Goal: Entertainment & Leisure: Browse casually

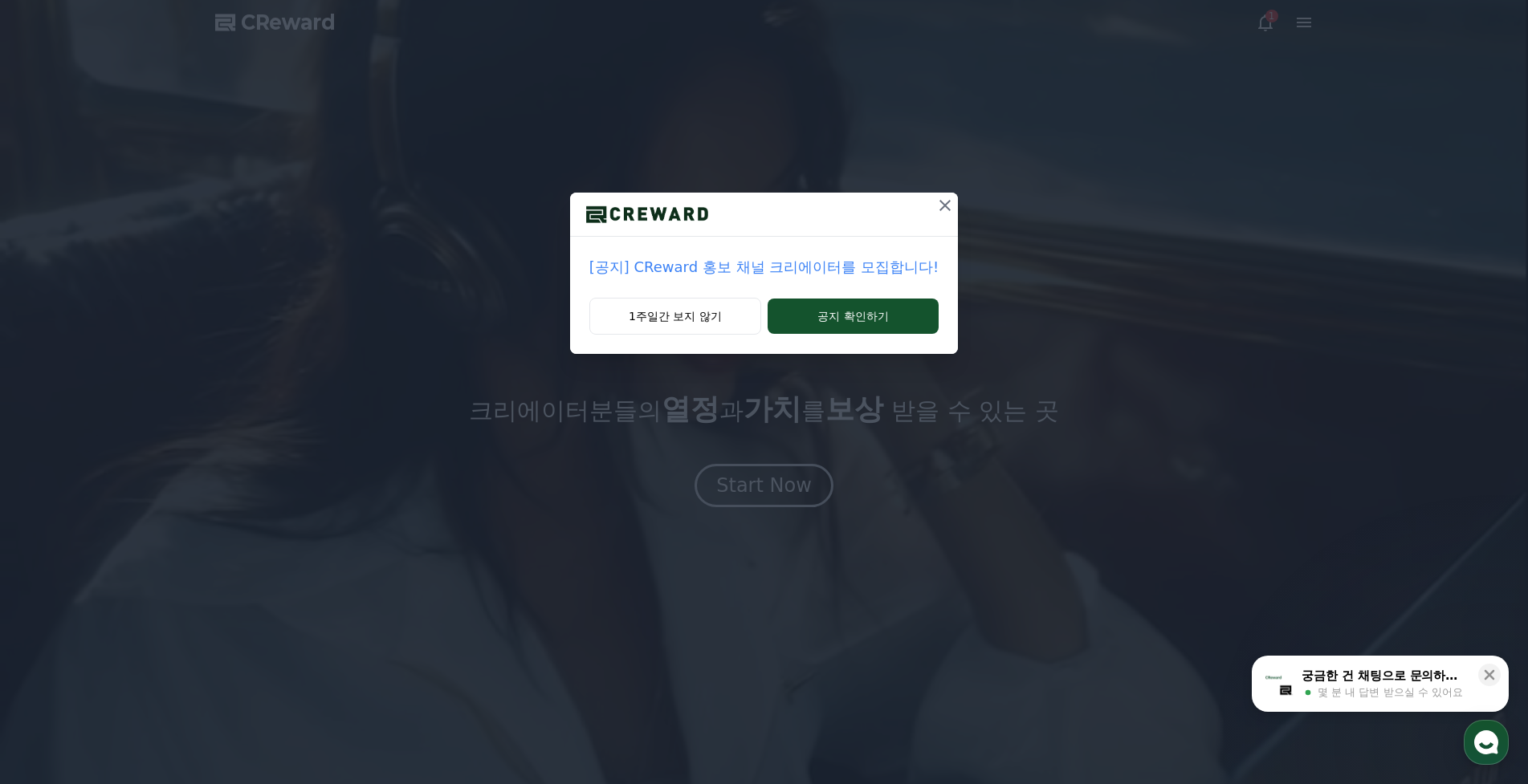
click at [823, 270] on p "[공지] CReward 홍보 채널 크리에이터를 모집합니다!" at bounding box center [764, 267] width 350 height 22
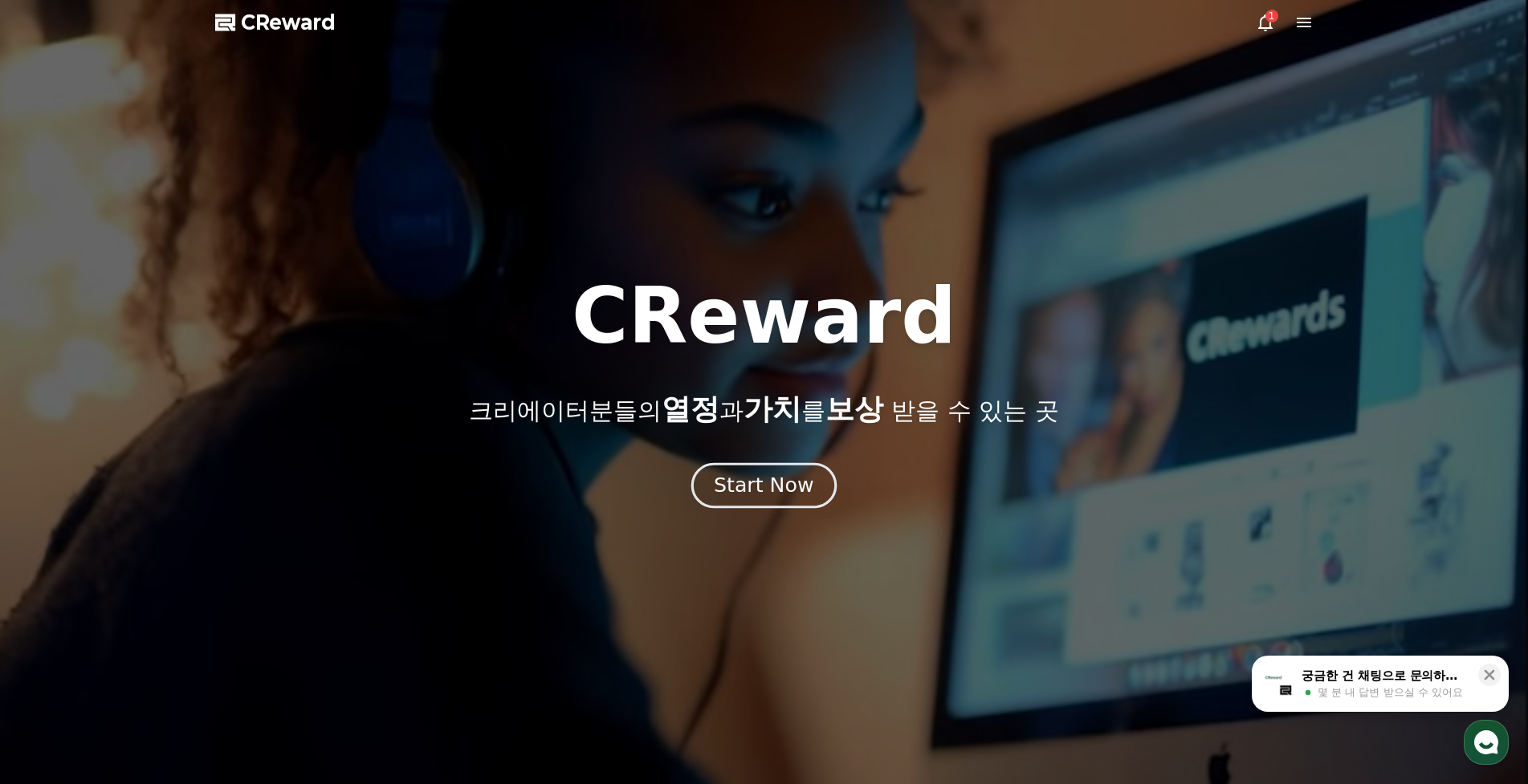
click at [761, 485] on div "Start Now" at bounding box center [763, 486] width 100 height 27
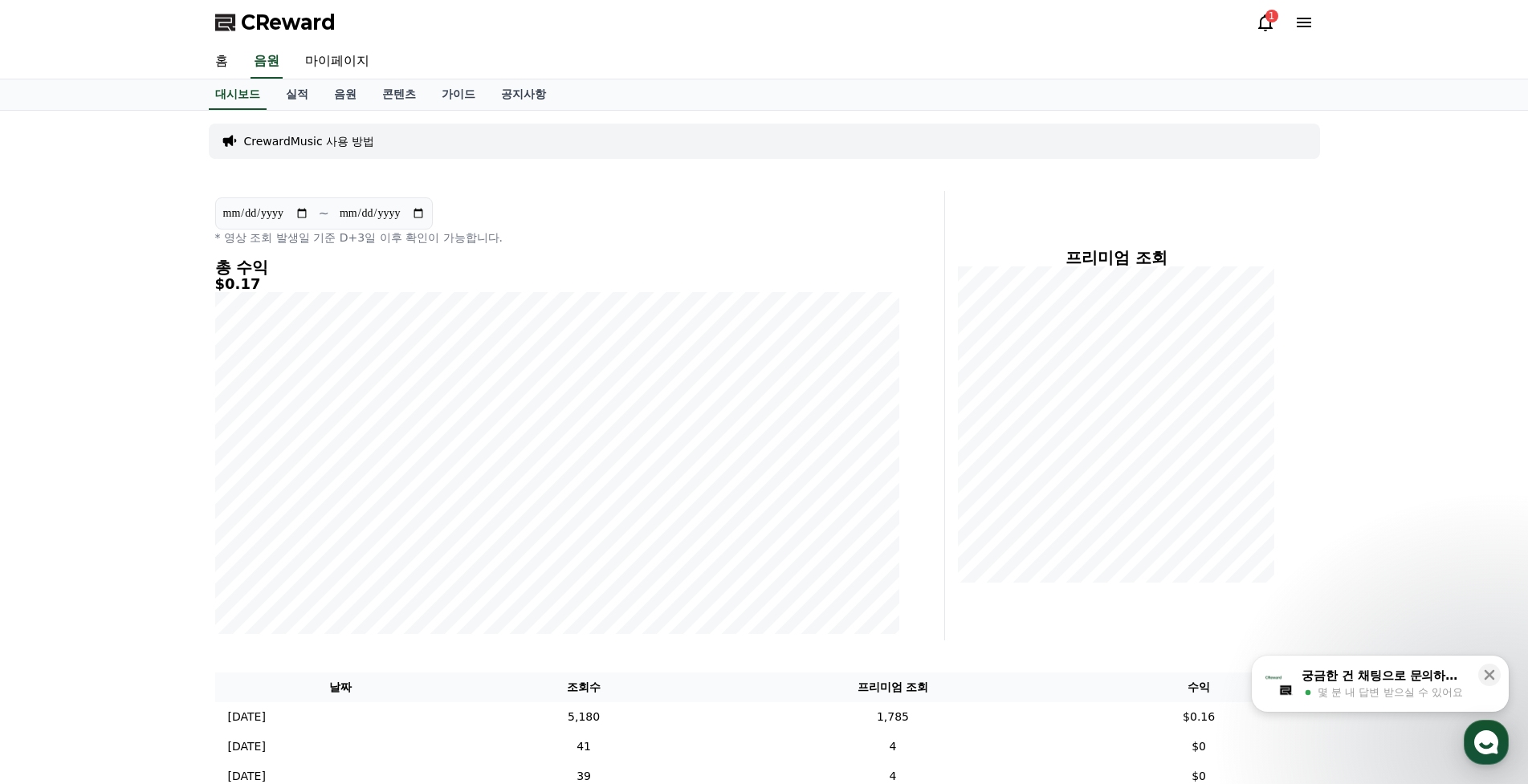
click at [1266, 26] on icon at bounding box center [1265, 22] width 20 height 20
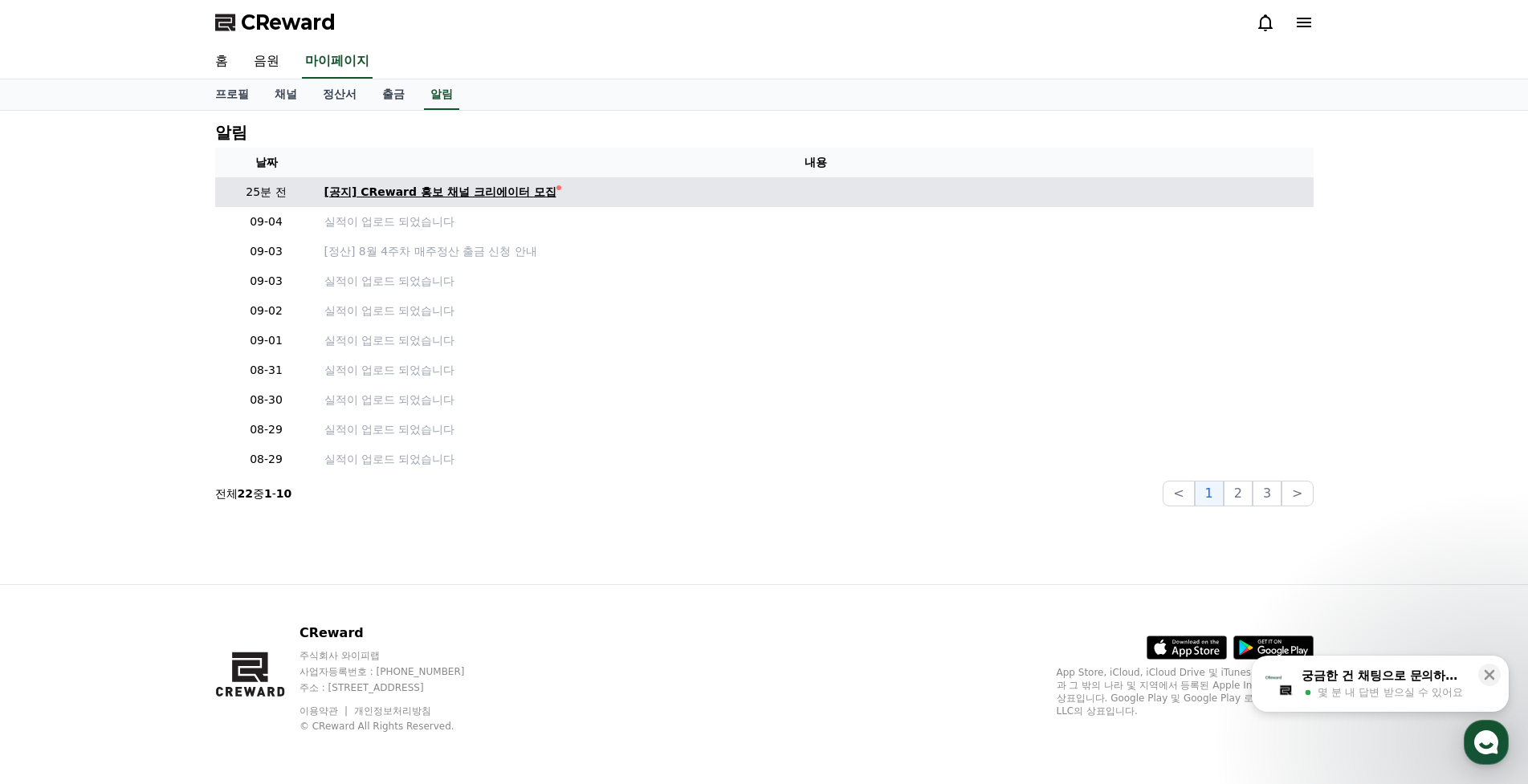
click at [533, 193] on div "[공지] CReward 홍보 채널 크리에이터 모집" at bounding box center [440, 192] width 232 height 17
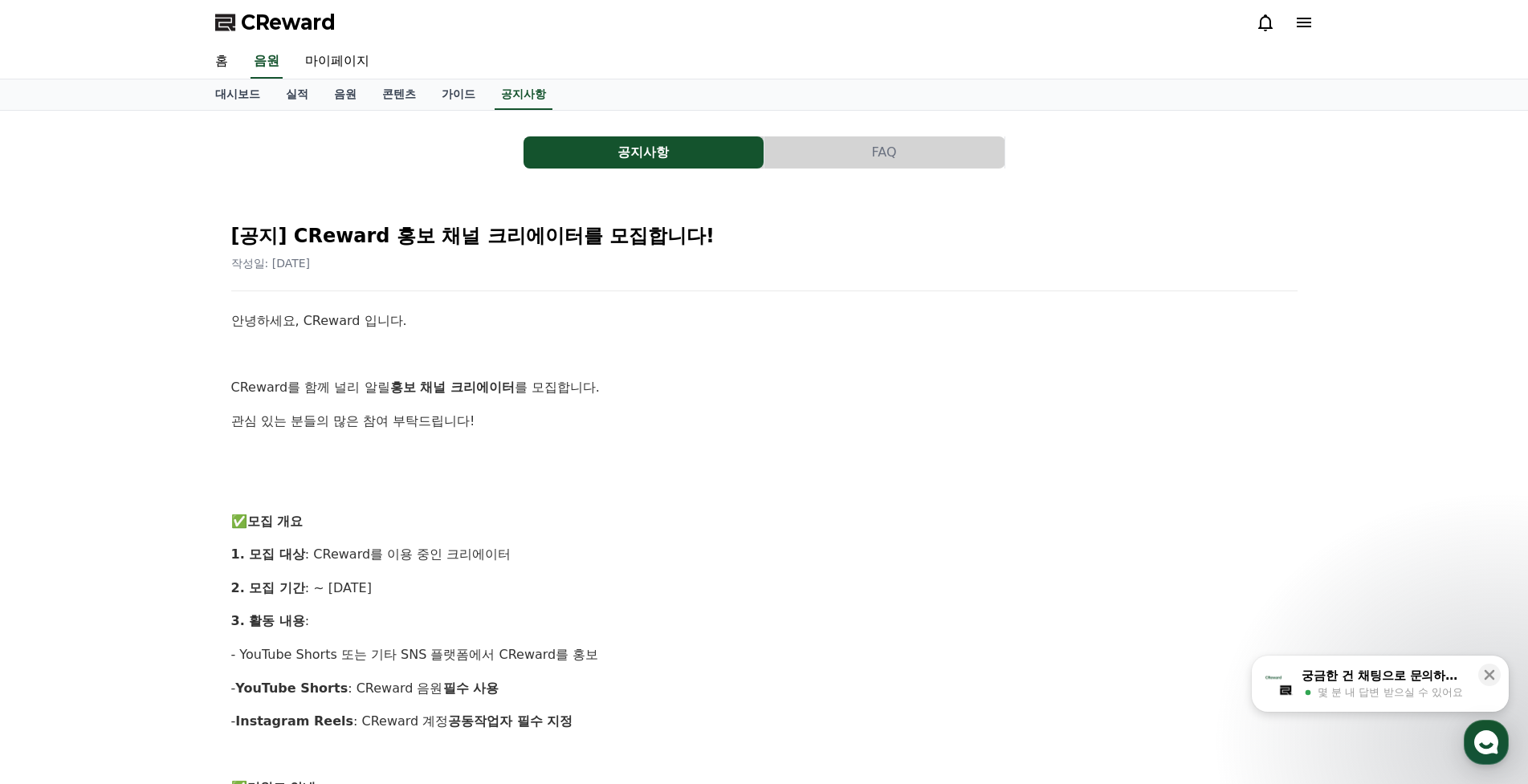
click at [1133, 456] on p at bounding box center [764, 454] width 1066 height 21
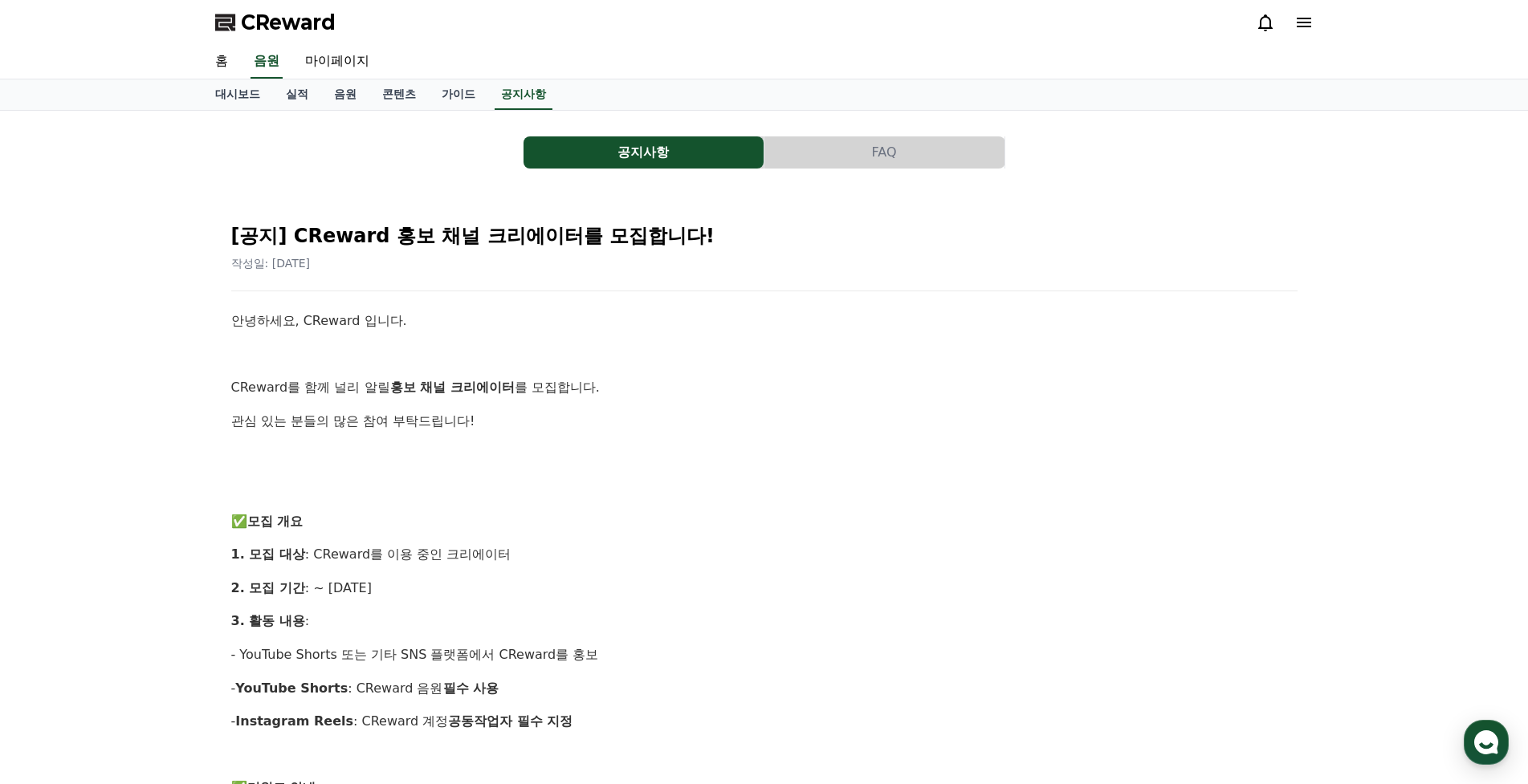
click at [319, 21] on span "CReward" at bounding box center [288, 22] width 94 height 26
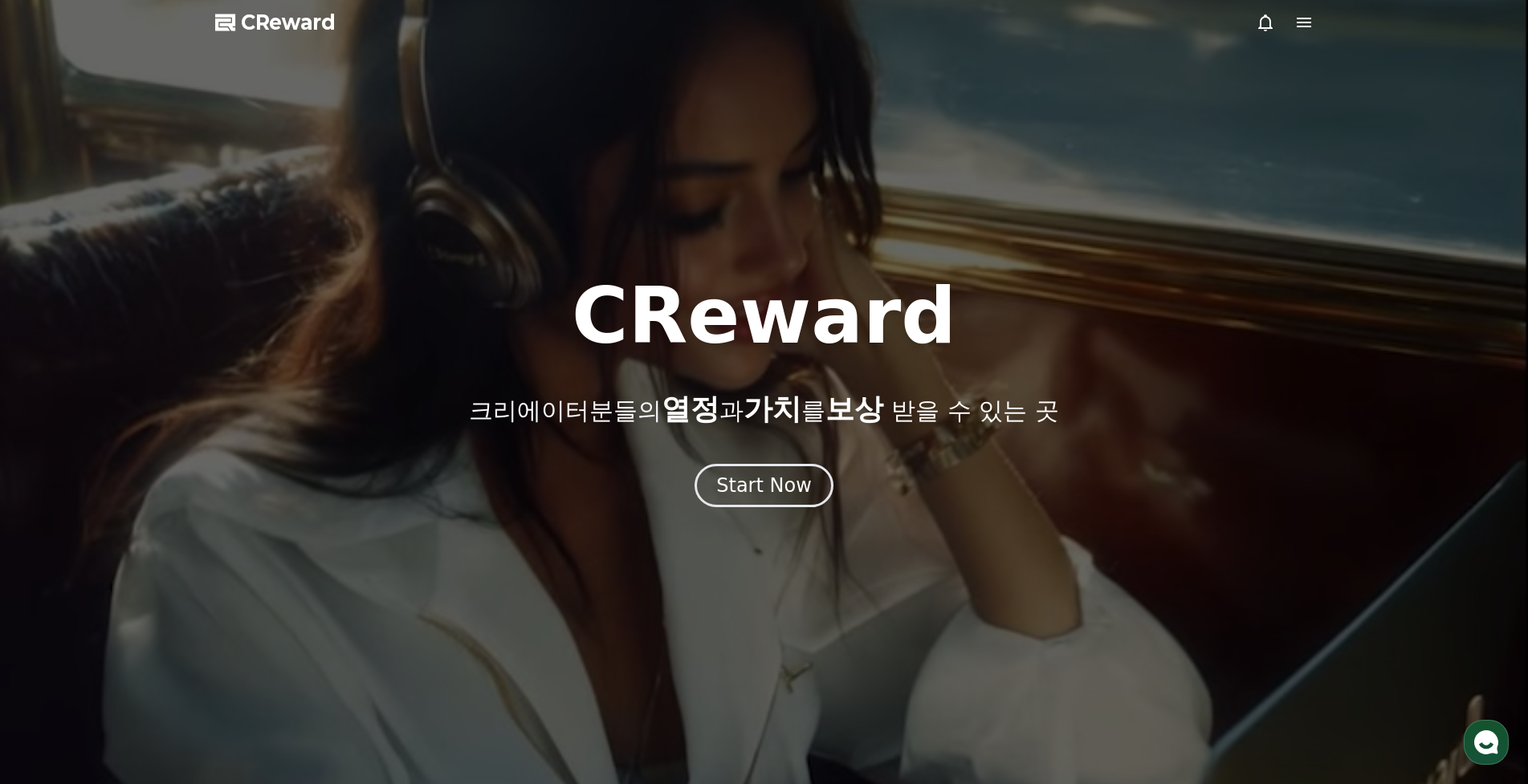
click at [777, 460] on div "CReward 크리에이터분들의 열정 과 가치 를 보상 받을 수 있는 곳 Start Now" at bounding box center [764, 393] width 1528 height 230
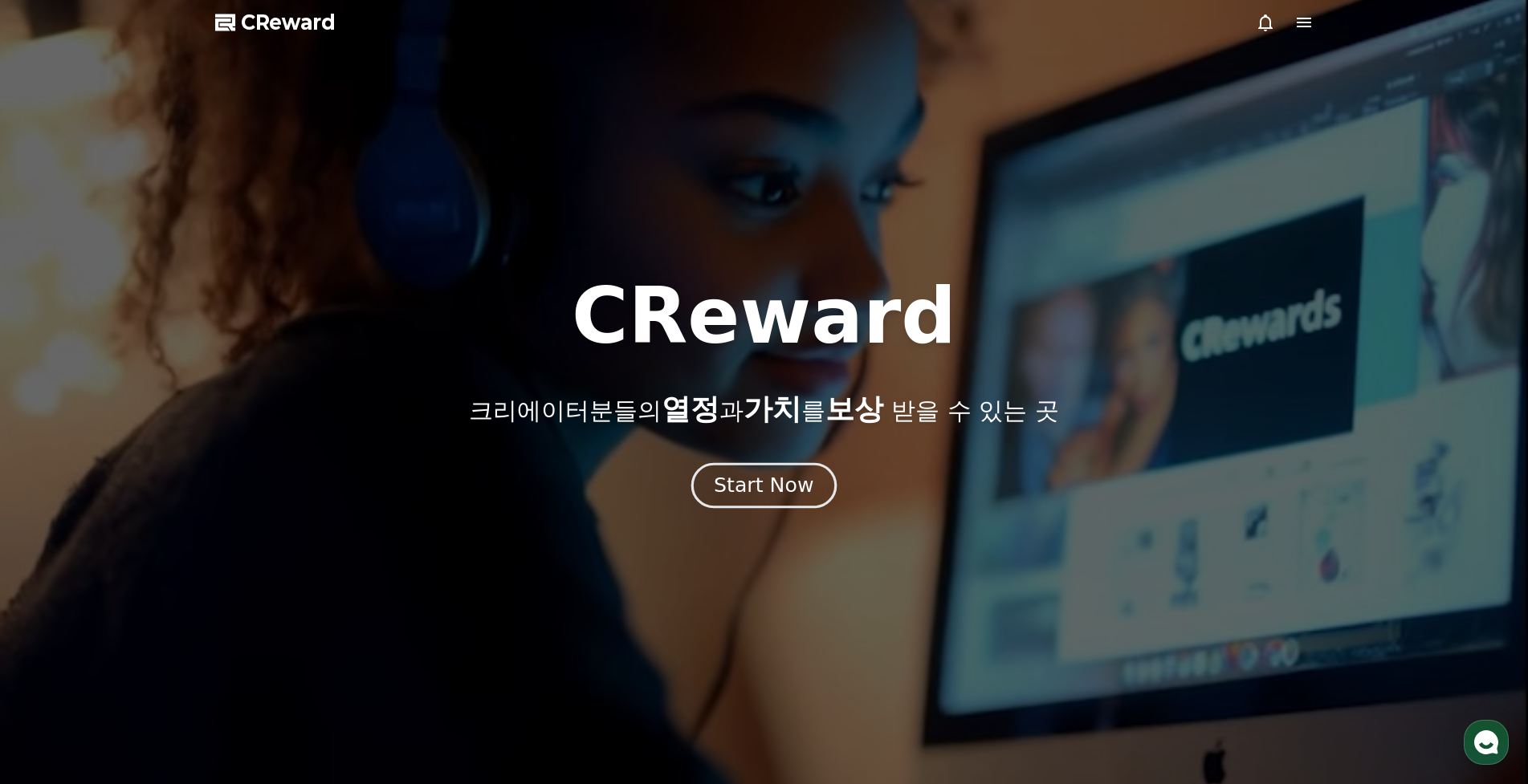
click at [773, 467] on button "Start Now" at bounding box center [764, 486] width 145 height 46
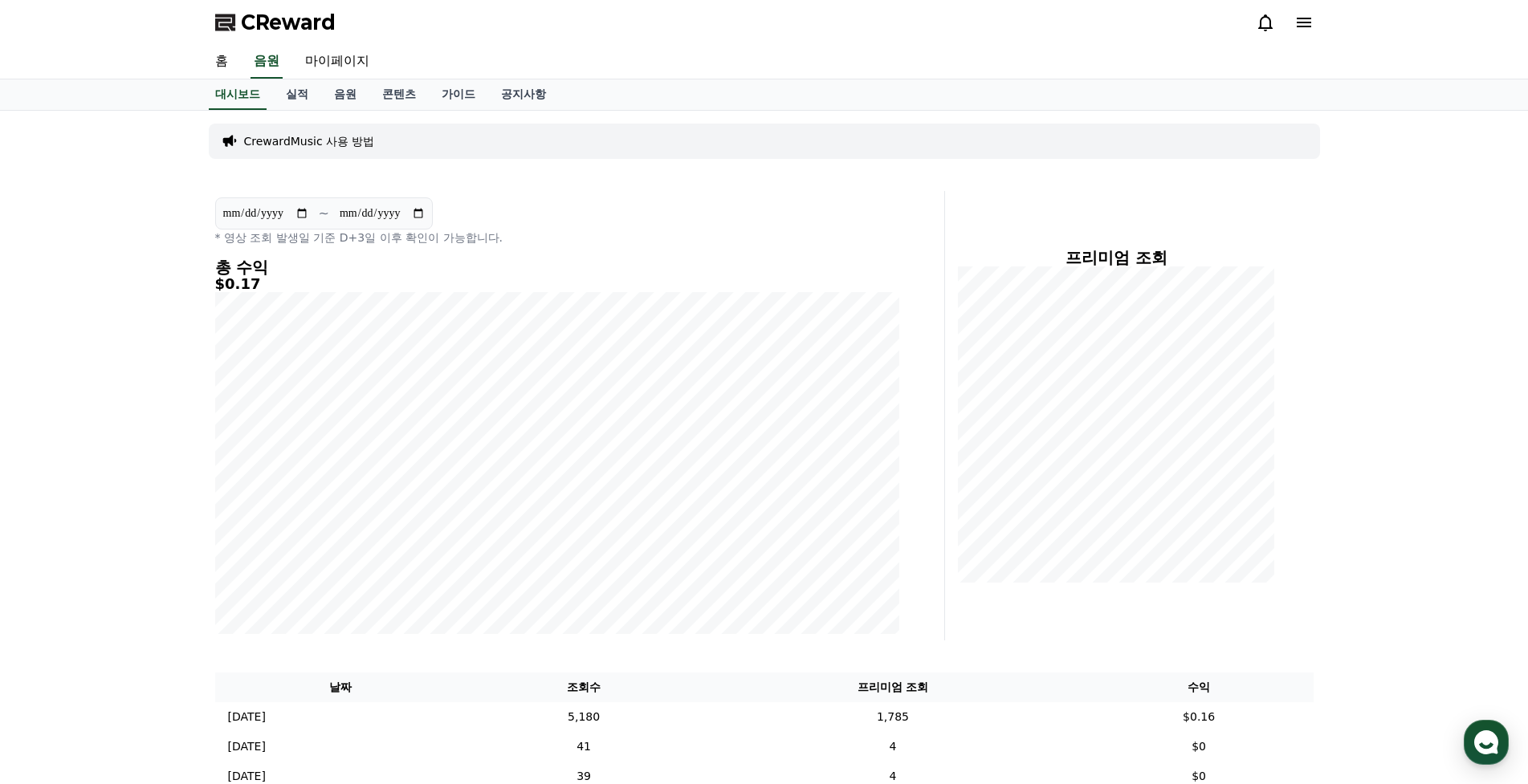
click at [0, 237] on div "**********" at bounding box center [764, 635] width 1528 height 1049
click at [351, 65] on link "마이페이지" at bounding box center [338, 62] width 90 height 34
select select "**********"
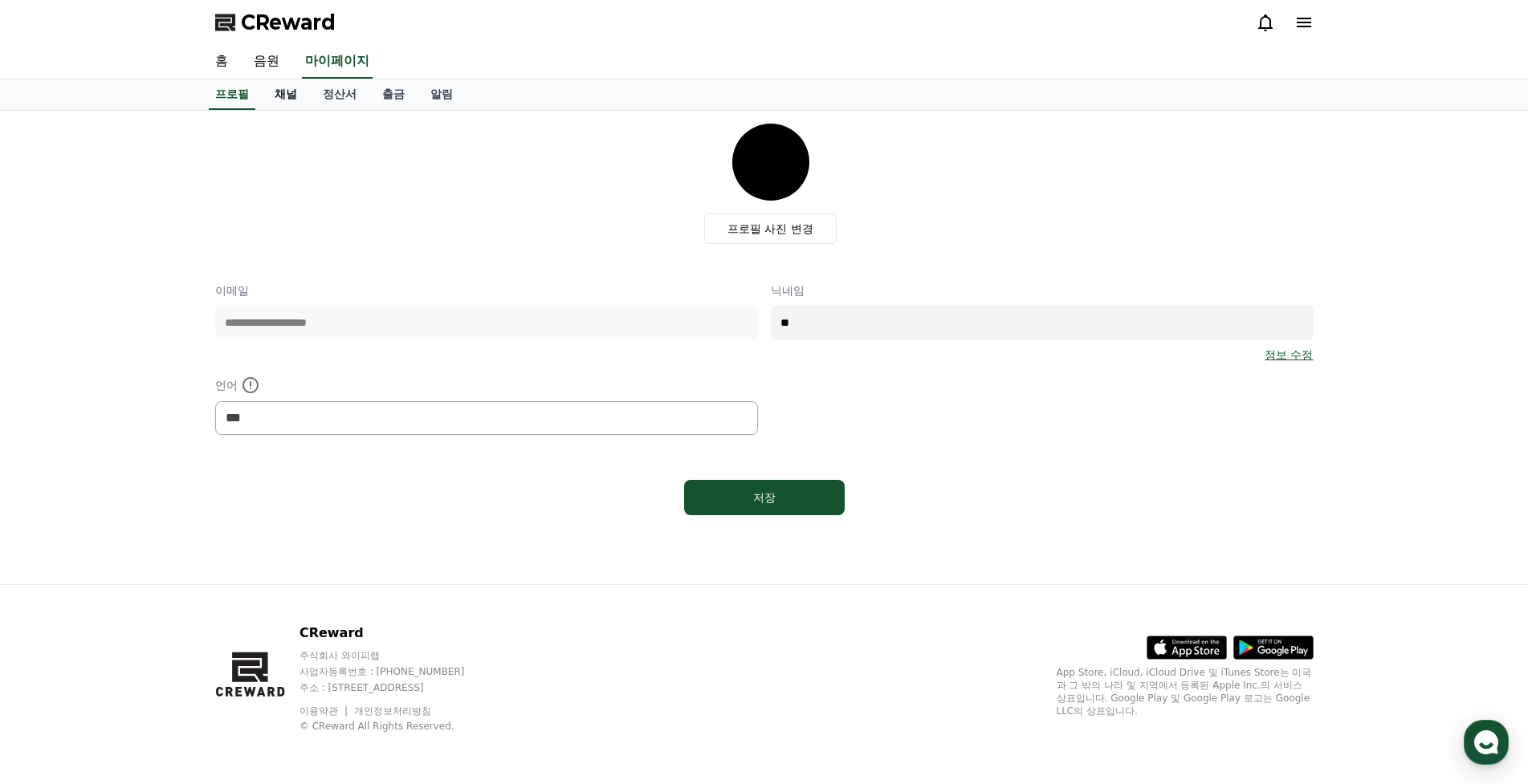
click at [288, 98] on link "채널" at bounding box center [286, 94] width 48 height 31
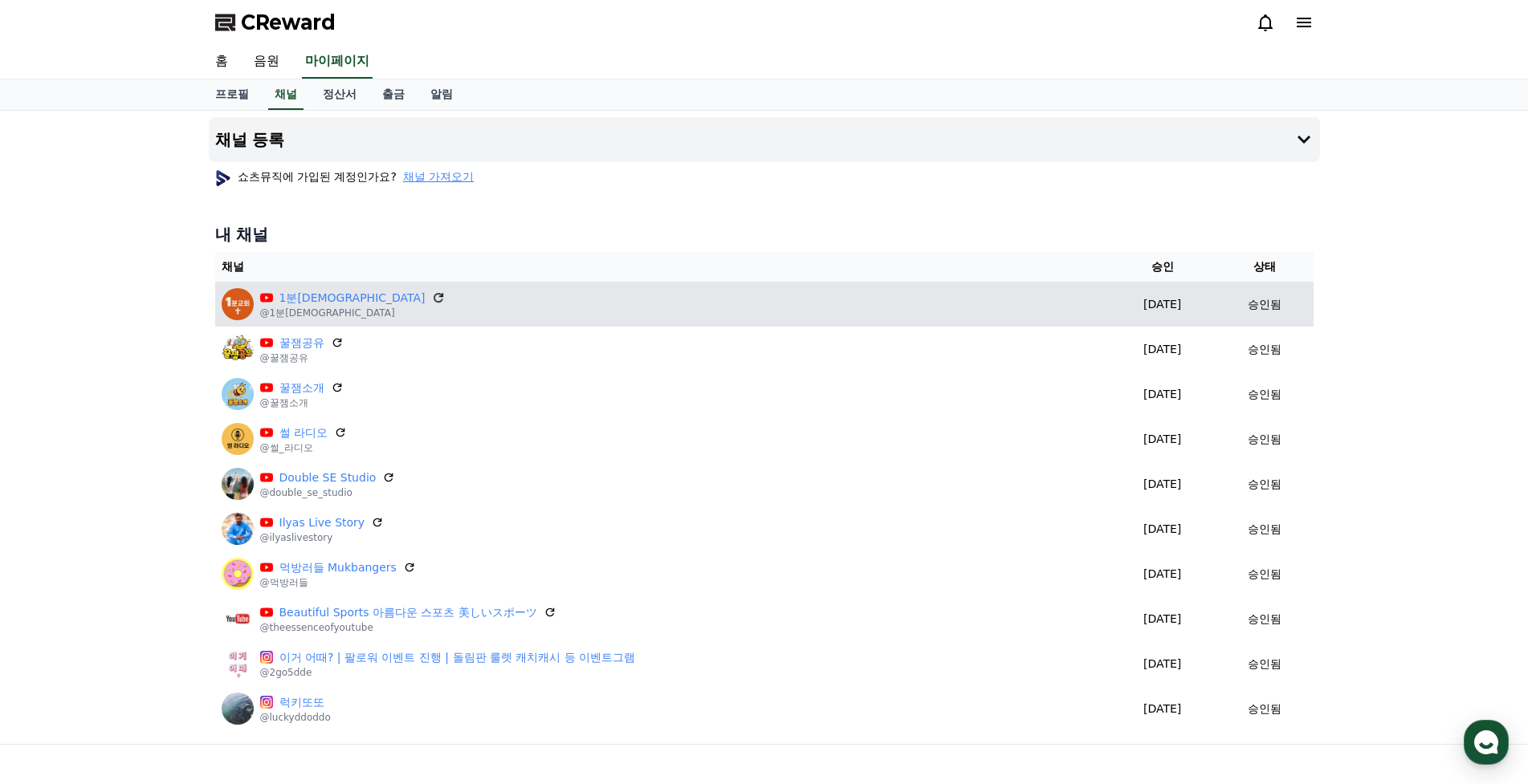
click at [434, 295] on icon at bounding box center [438, 297] width 9 height 9
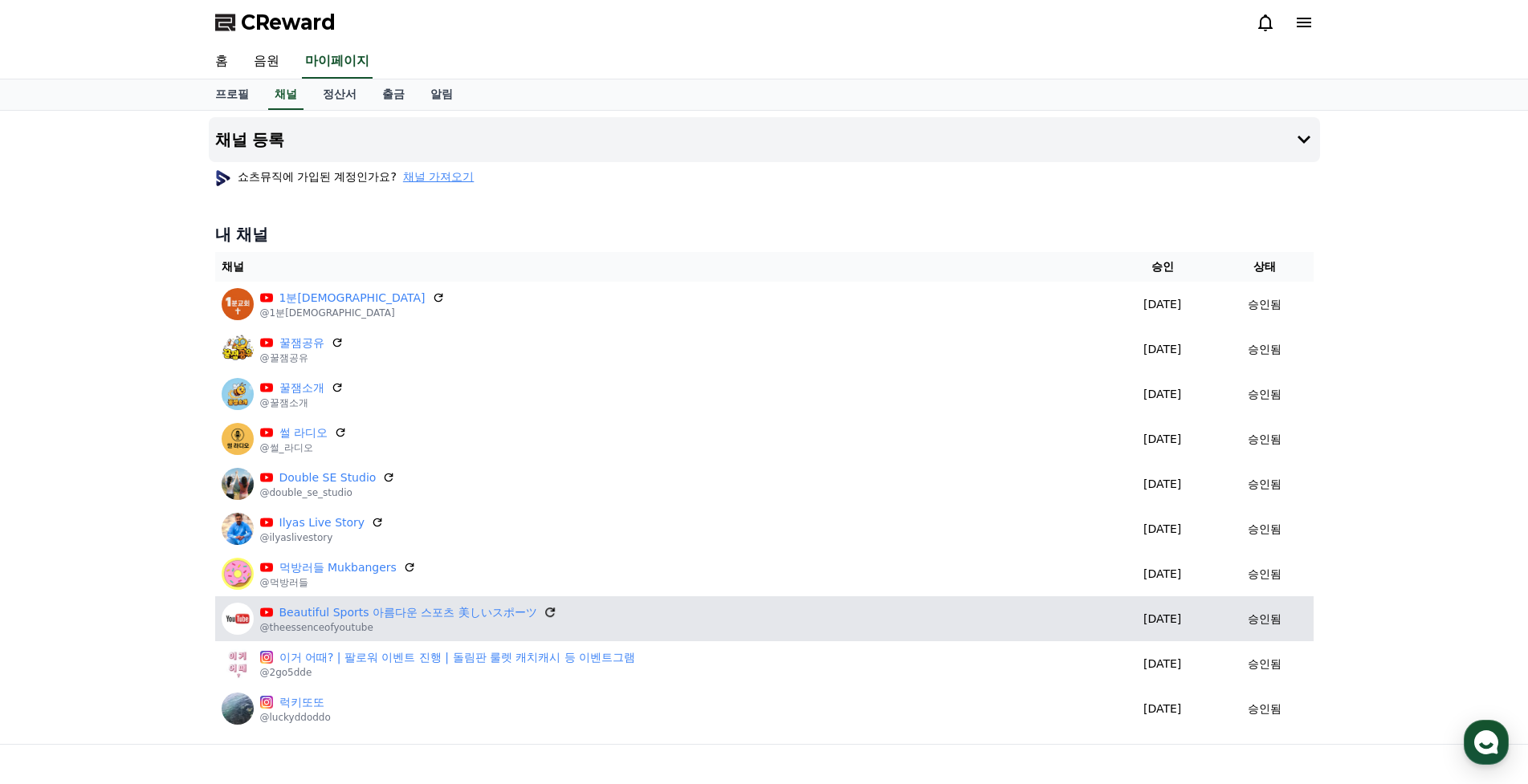
click at [544, 605] on icon at bounding box center [550, 612] width 14 height 14
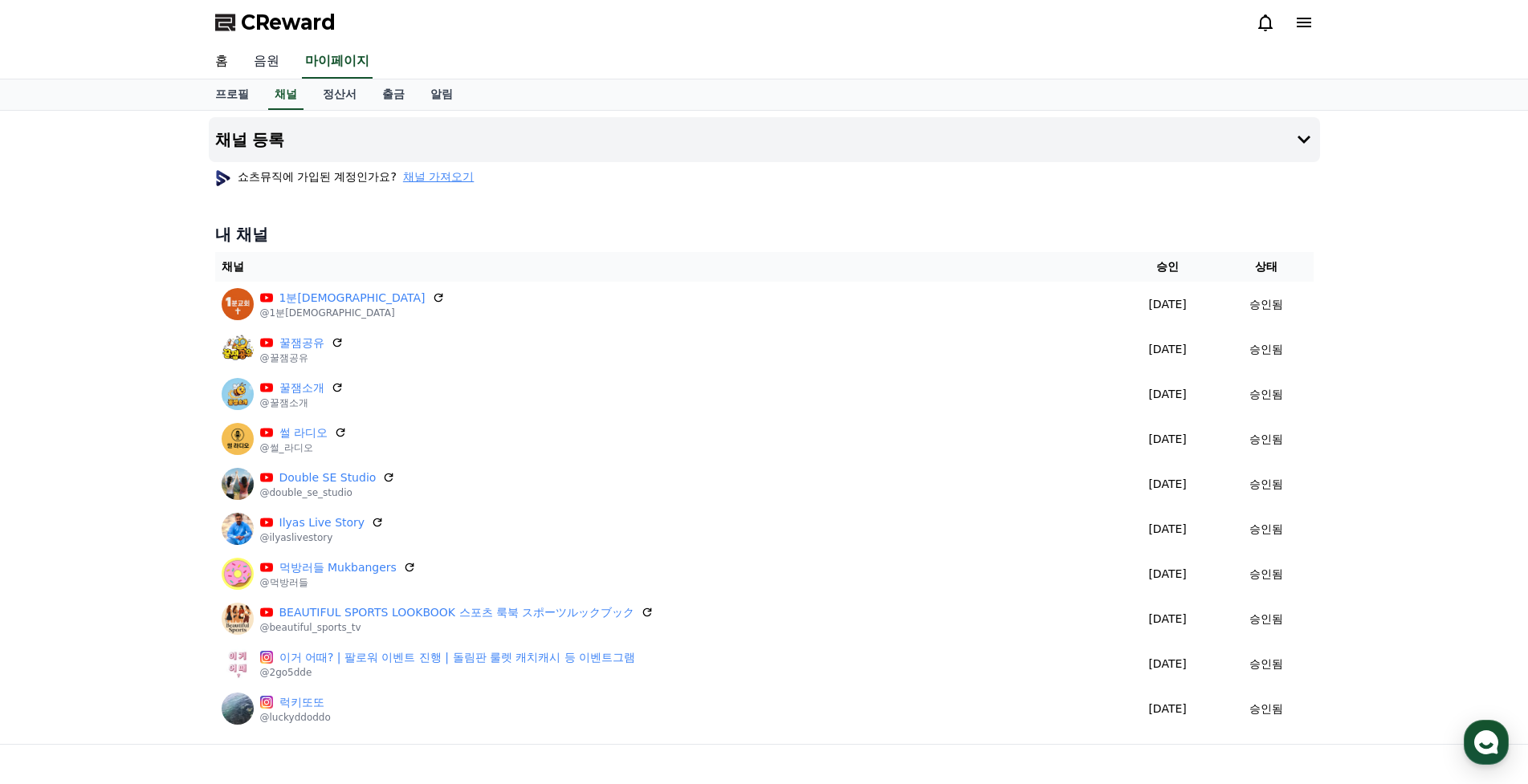
click at [257, 51] on link "음원" at bounding box center [266, 62] width 51 height 34
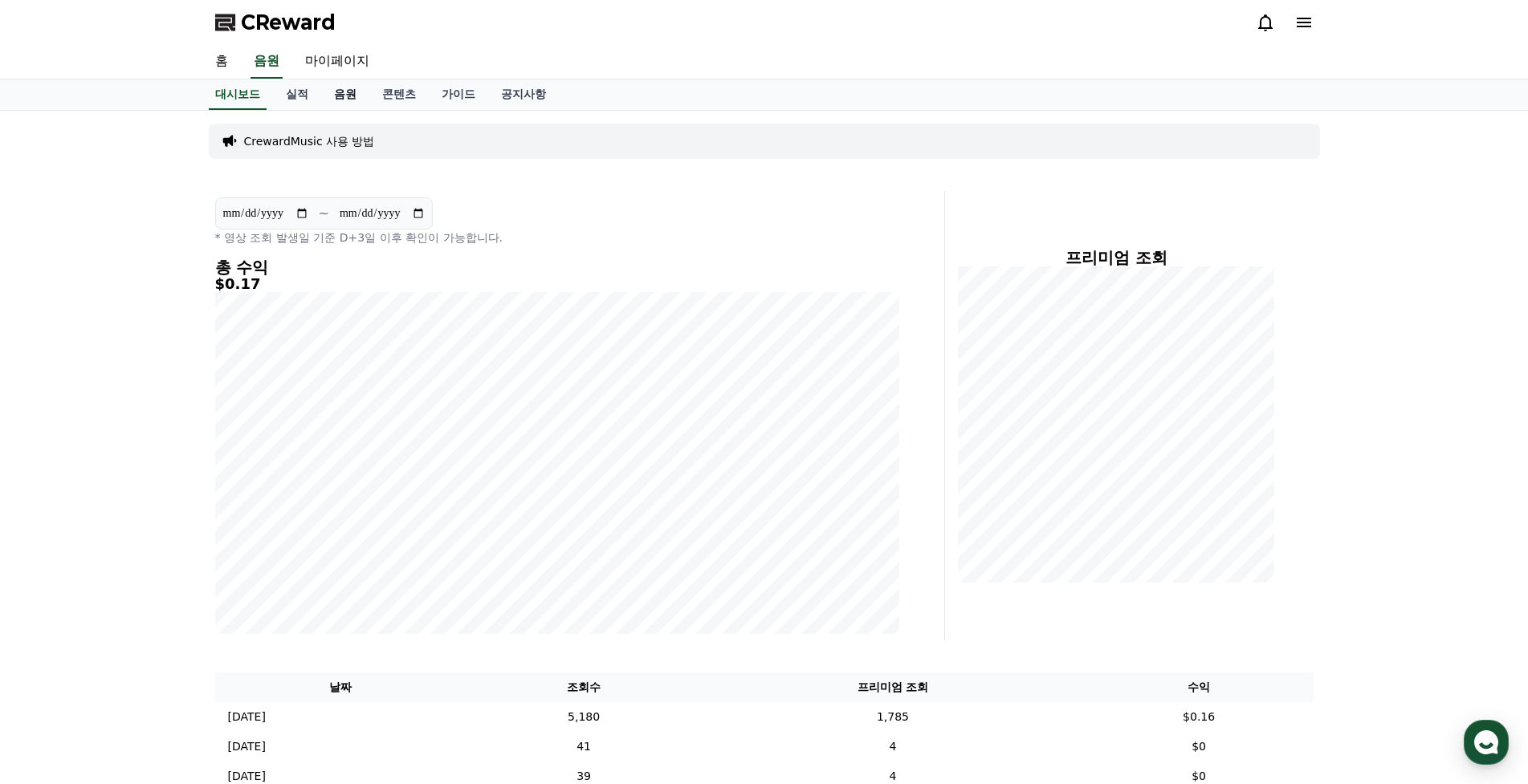
click at [347, 97] on link "음원" at bounding box center [345, 94] width 48 height 31
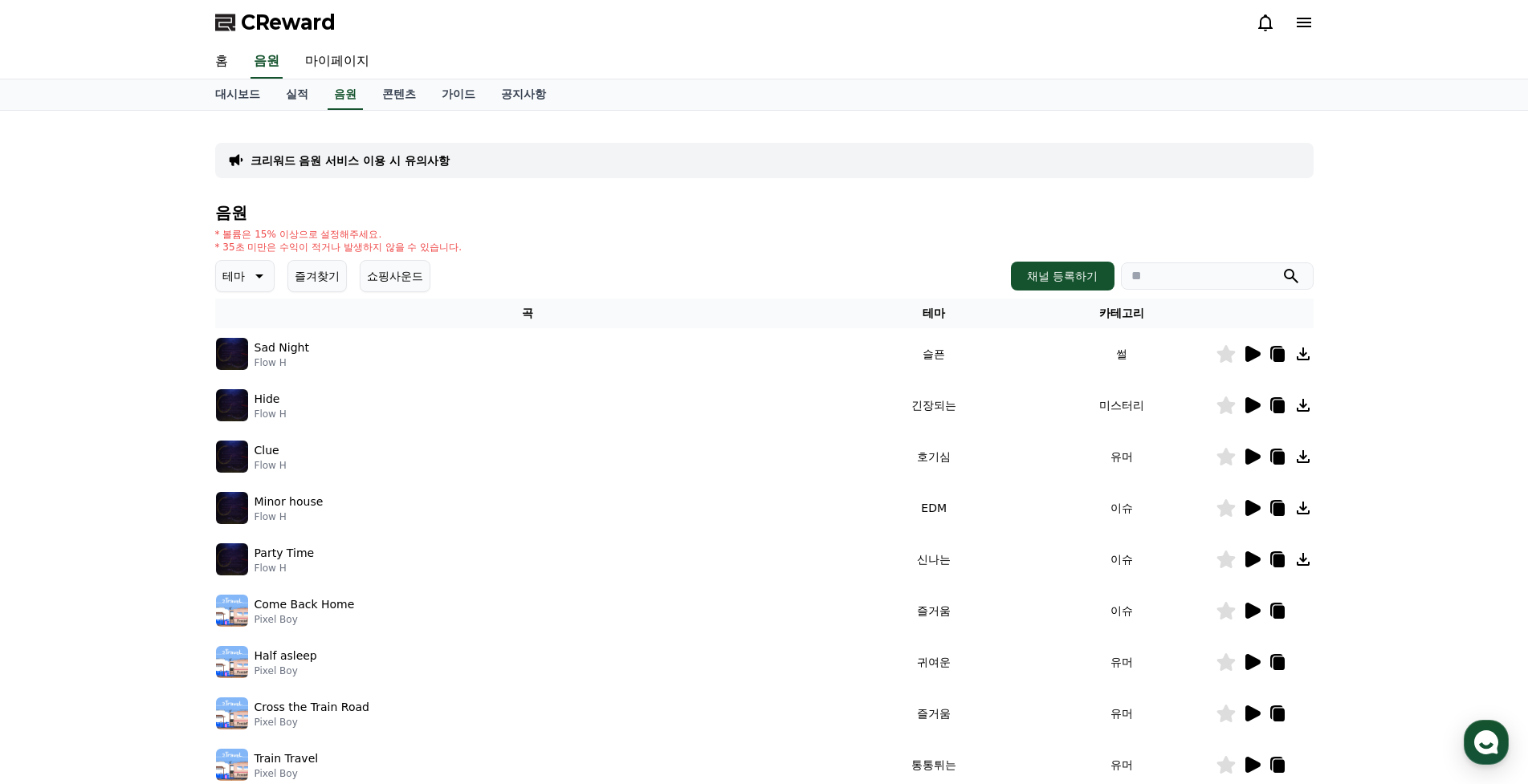
click at [263, 275] on icon at bounding box center [259, 276] width 8 height 4
click at [242, 343] on button "밝은" at bounding box center [236, 325] width 36 height 36
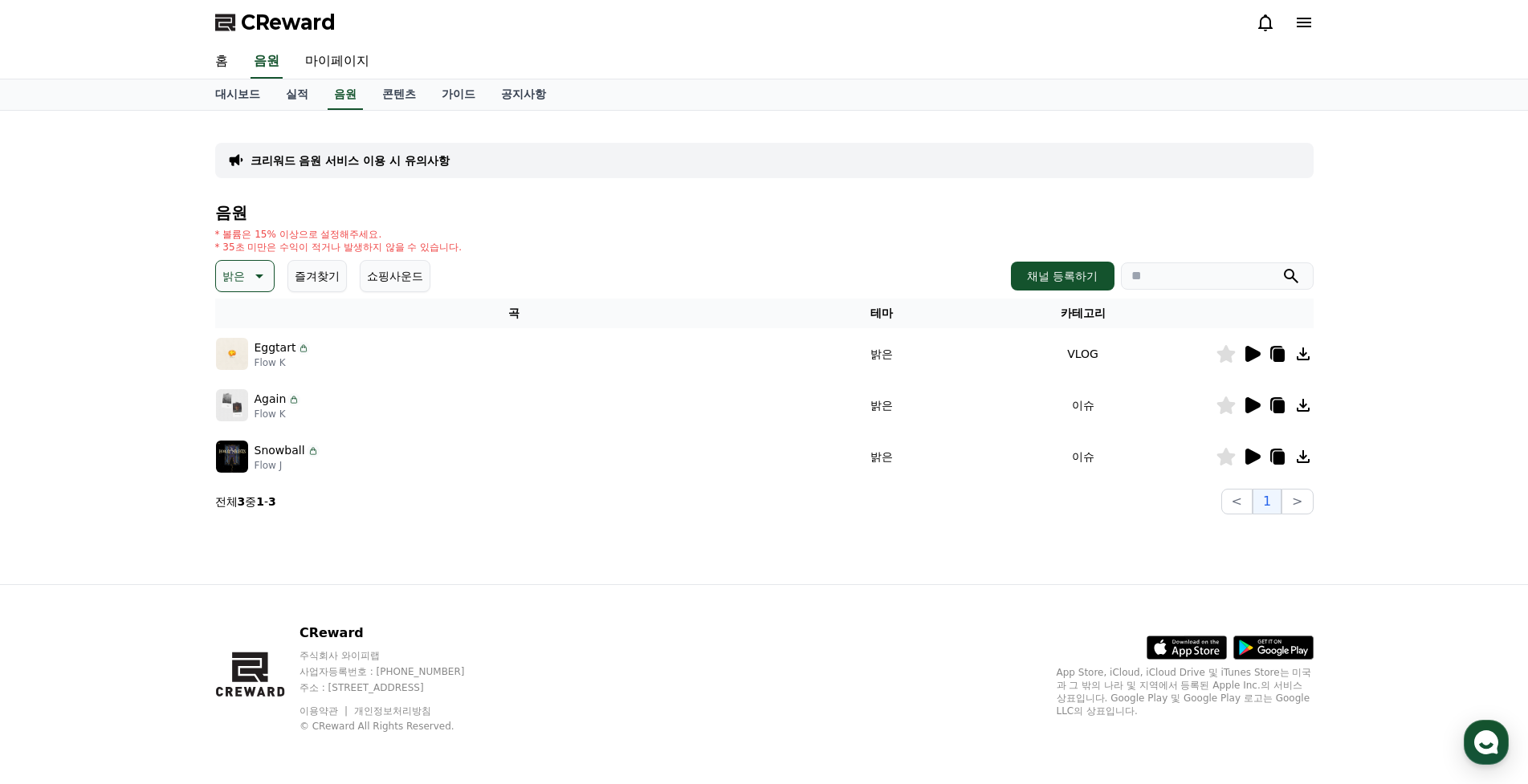
click at [1246, 356] on icon at bounding box center [1253, 354] width 15 height 16
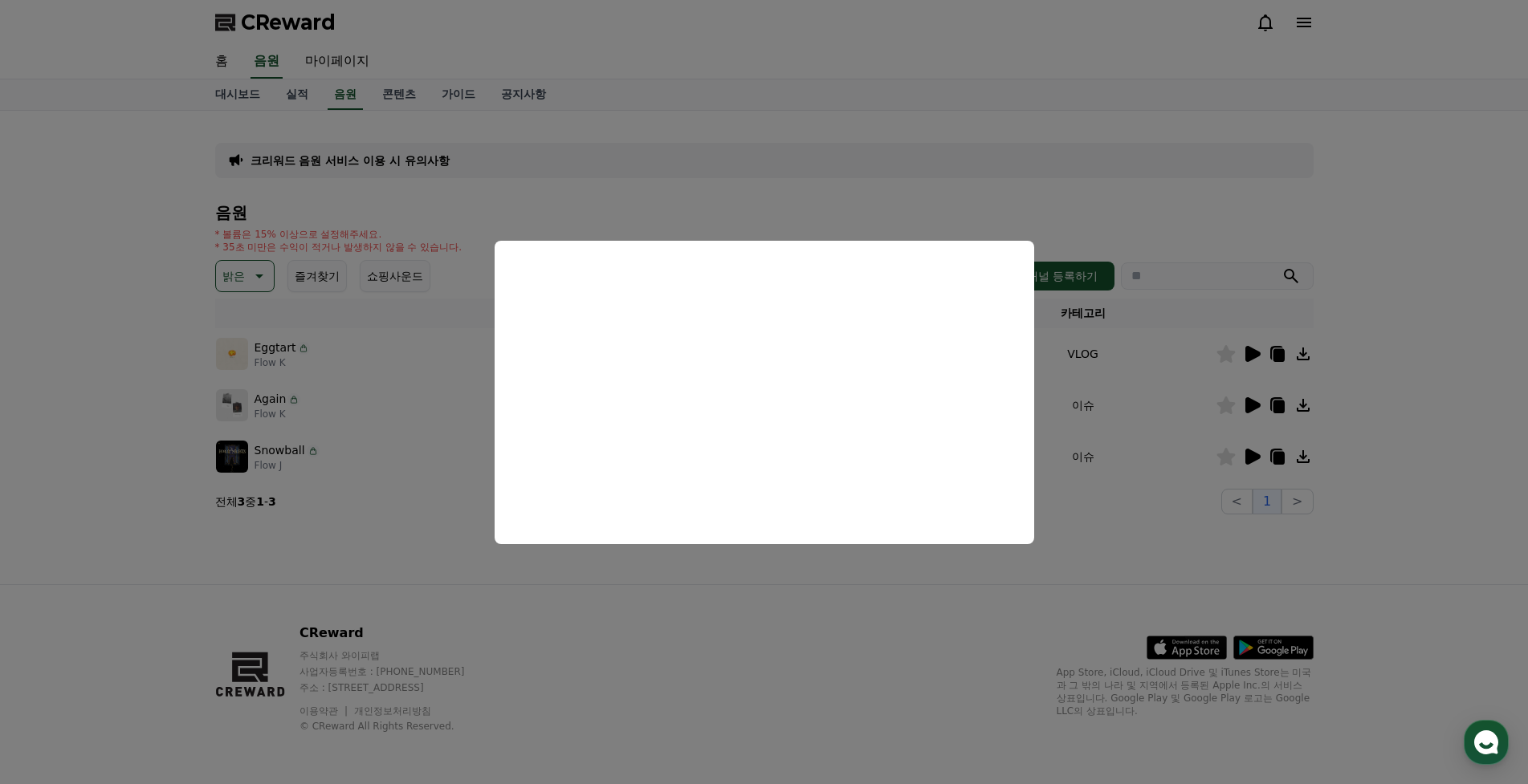
click at [1251, 406] on button "close modal" at bounding box center [764, 392] width 1528 height 784
click at [1248, 406] on icon at bounding box center [1253, 405] width 15 height 16
click at [1254, 453] on button "close modal" at bounding box center [764, 392] width 1528 height 784
click at [1254, 453] on icon at bounding box center [1253, 457] width 15 height 16
click at [157, 232] on button "close modal" at bounding box center [764, 392] width 1528 height 784
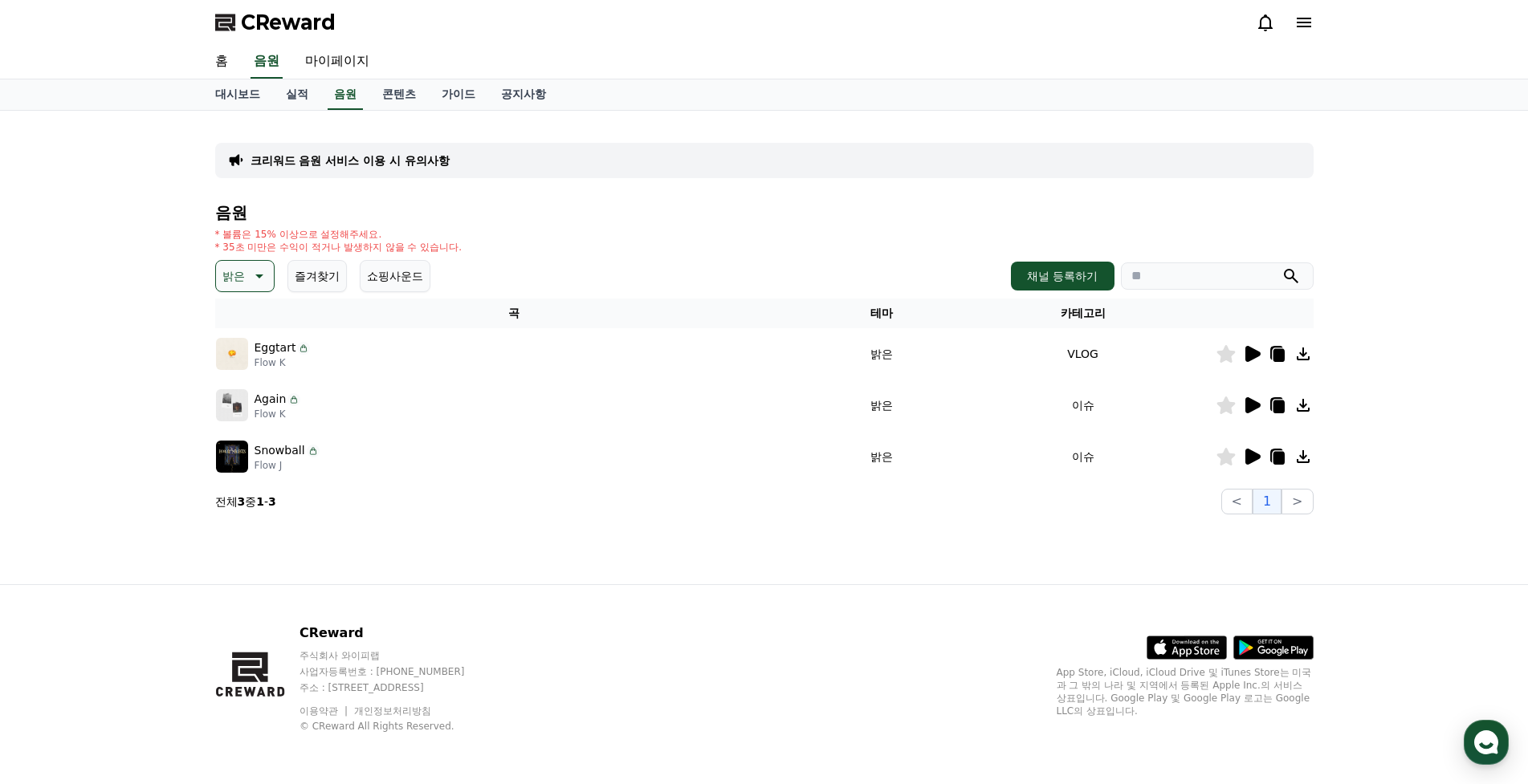
click at [243, 278] on p "밝은" at bounding box center [233, 276] width 22 height 22
click at [245, 464] on button "통통튀는" at bounding box center [247, 447] width 58 height 36
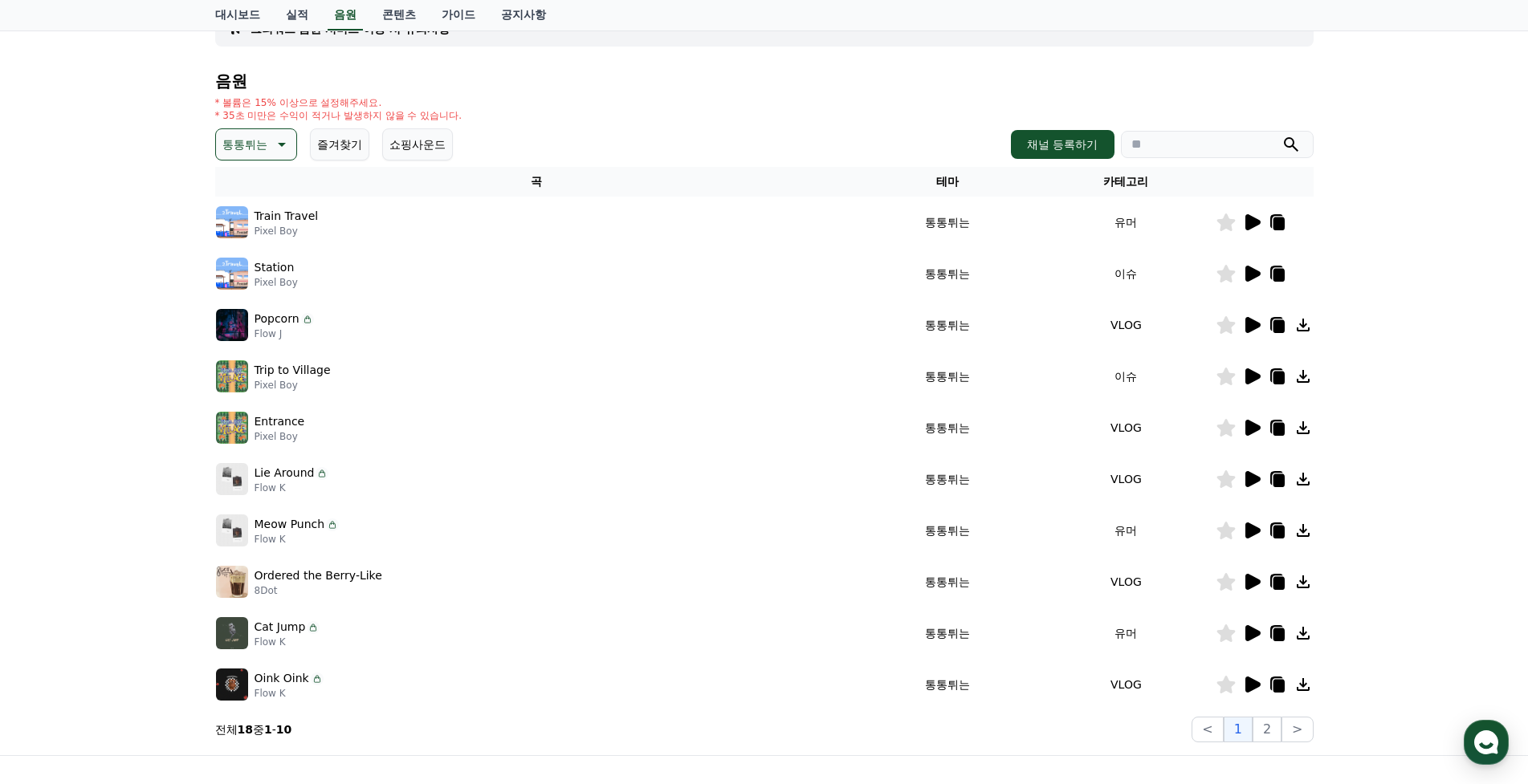
scroll to position [161, 0]
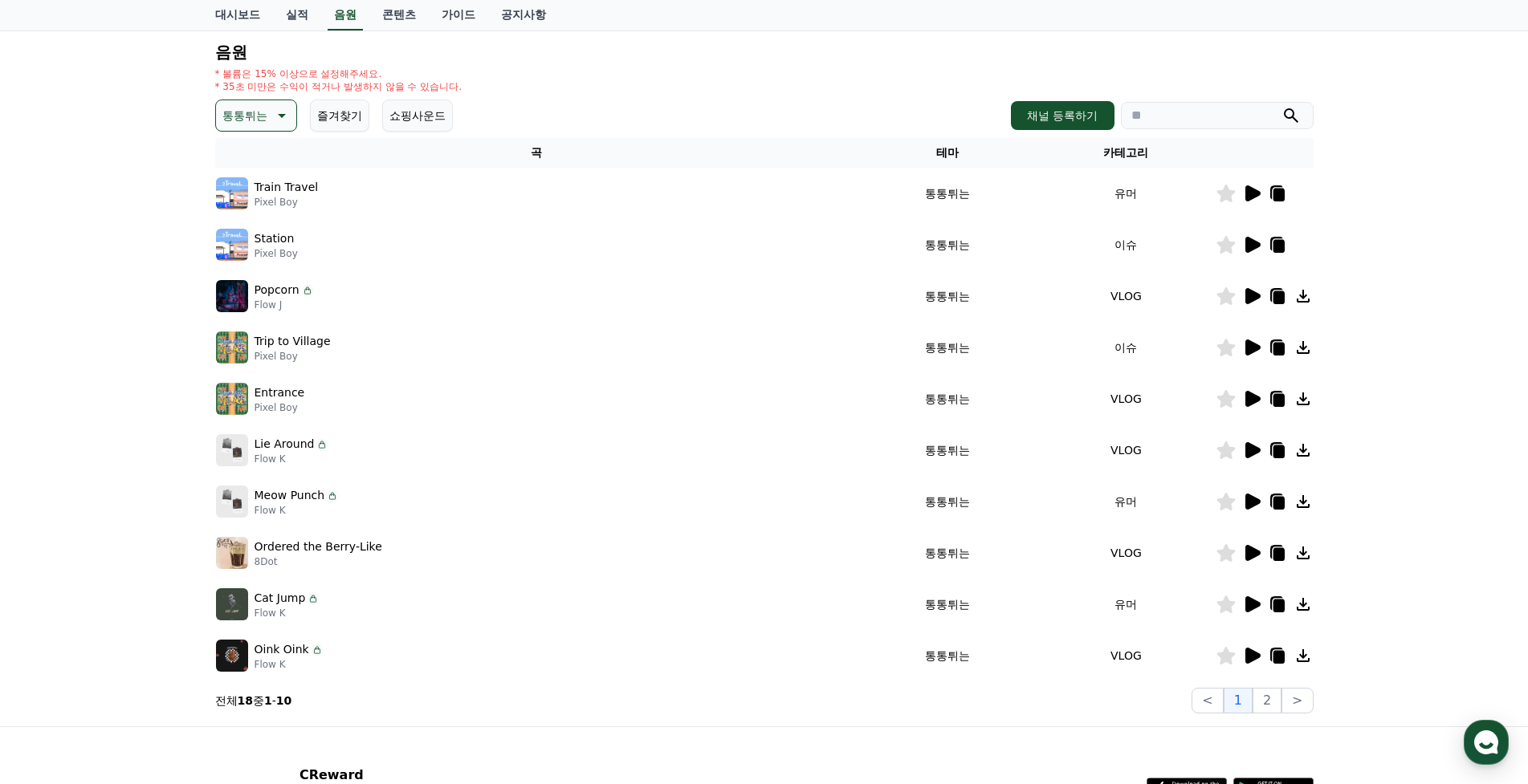
click at [1254, 194] on icon at bounding box center [1253, 193] width 15 height 16
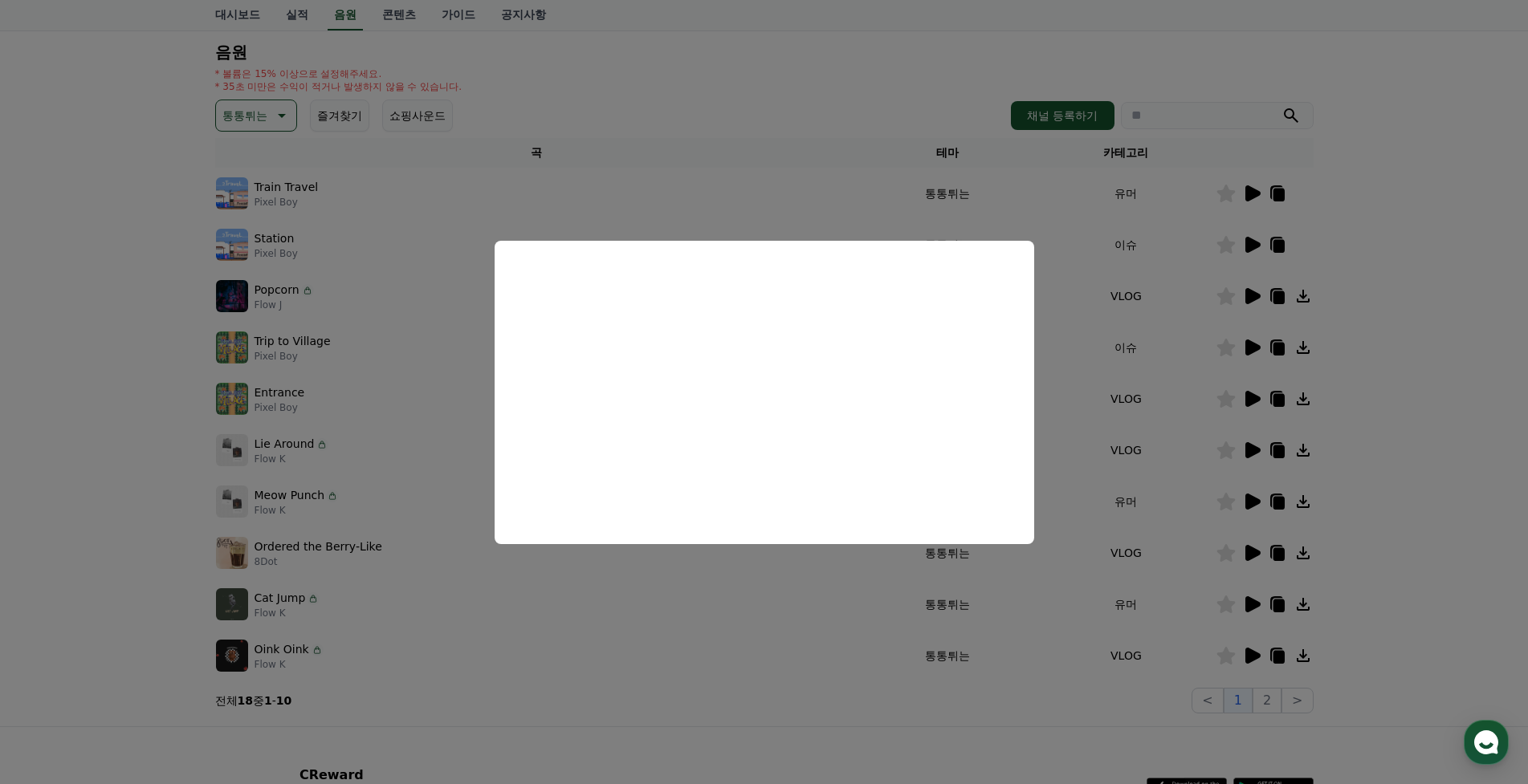
click at [1250, 376] on button "close modal" at bounding box center [764, 392] width 1528 height 784
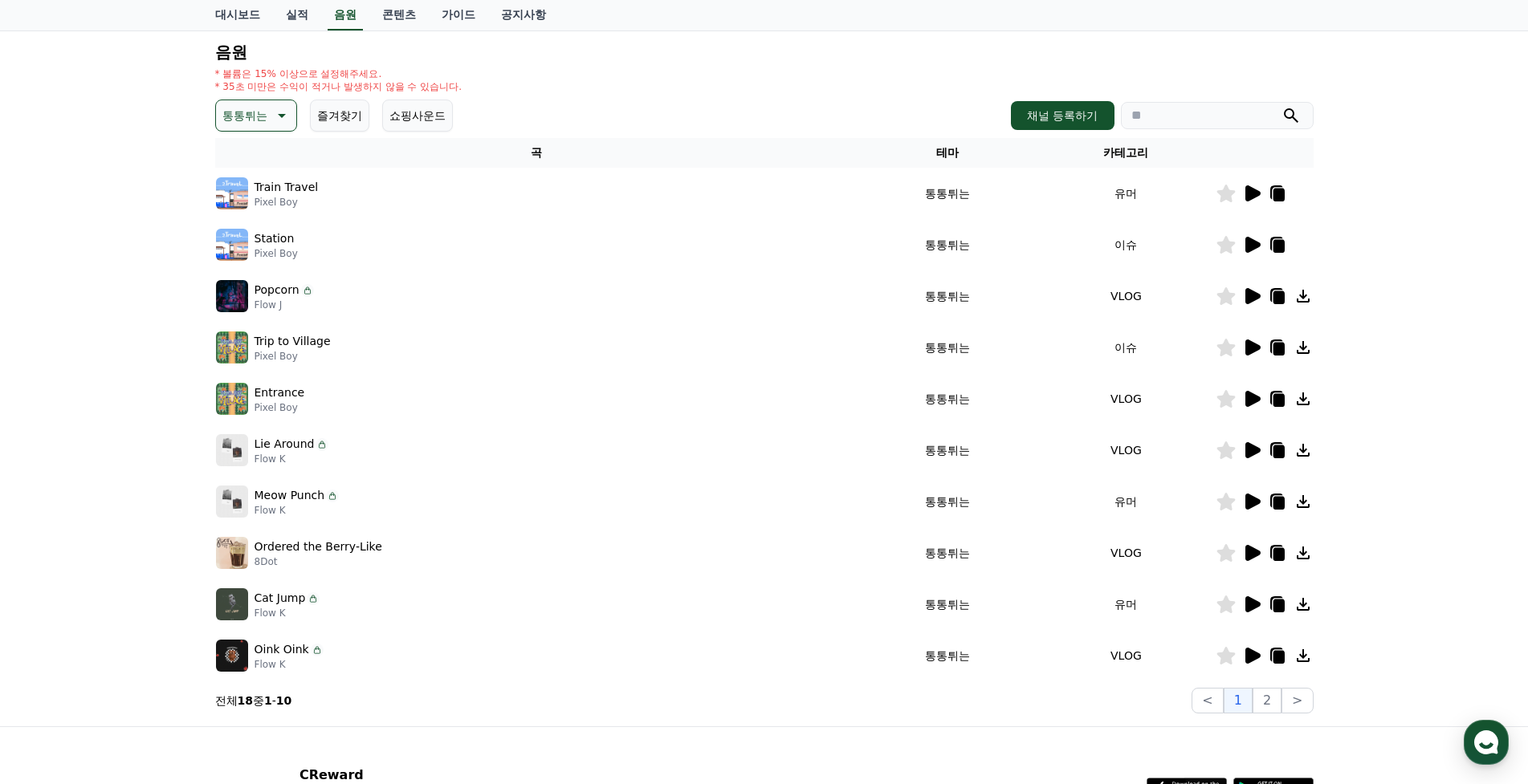
click at [1247, 249] on icon at bounding box center [1253, 244] width 15 height 16
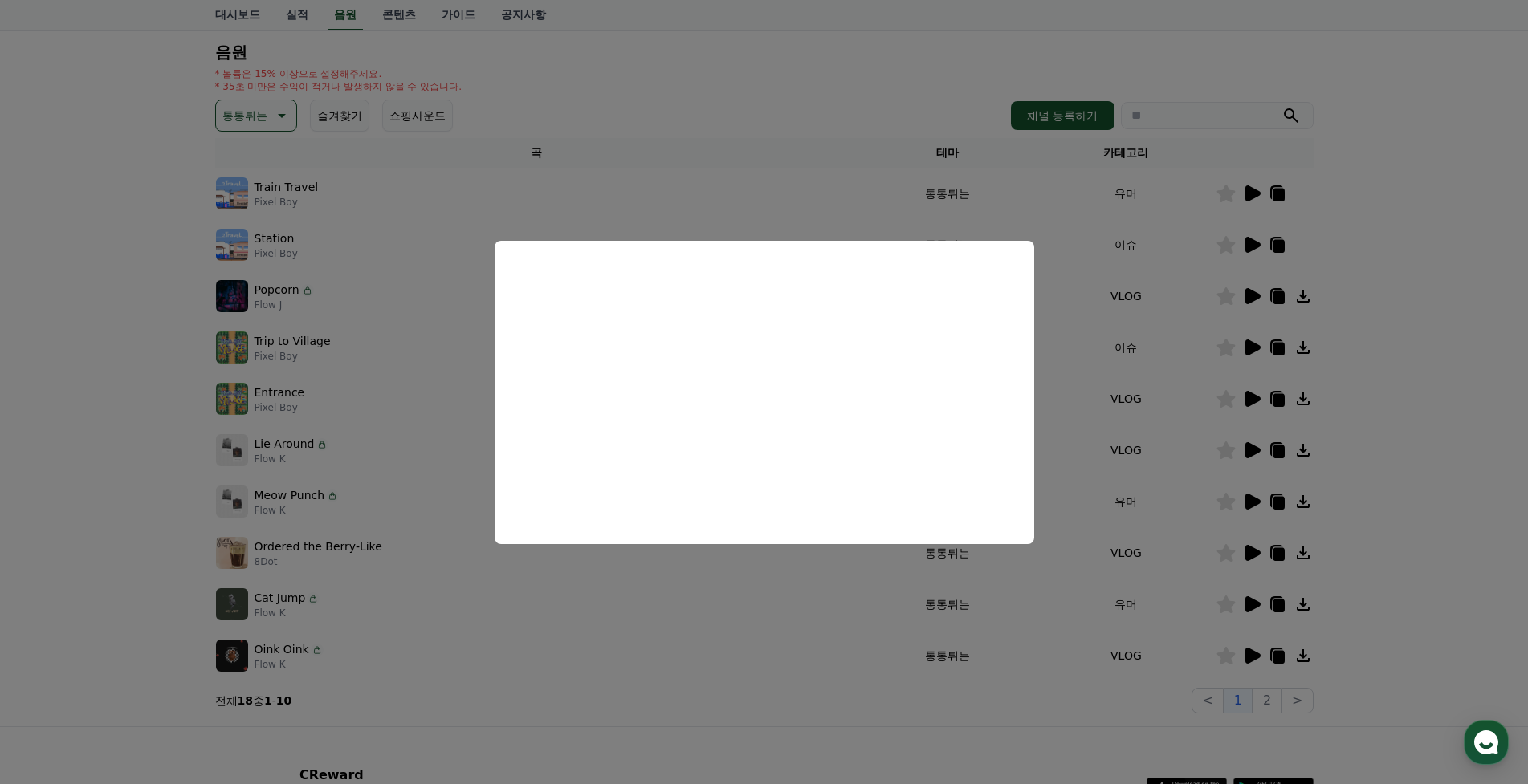
click at [1270, 321] on button "close modal" at bounding box center [764, 392] width 1528 height 784
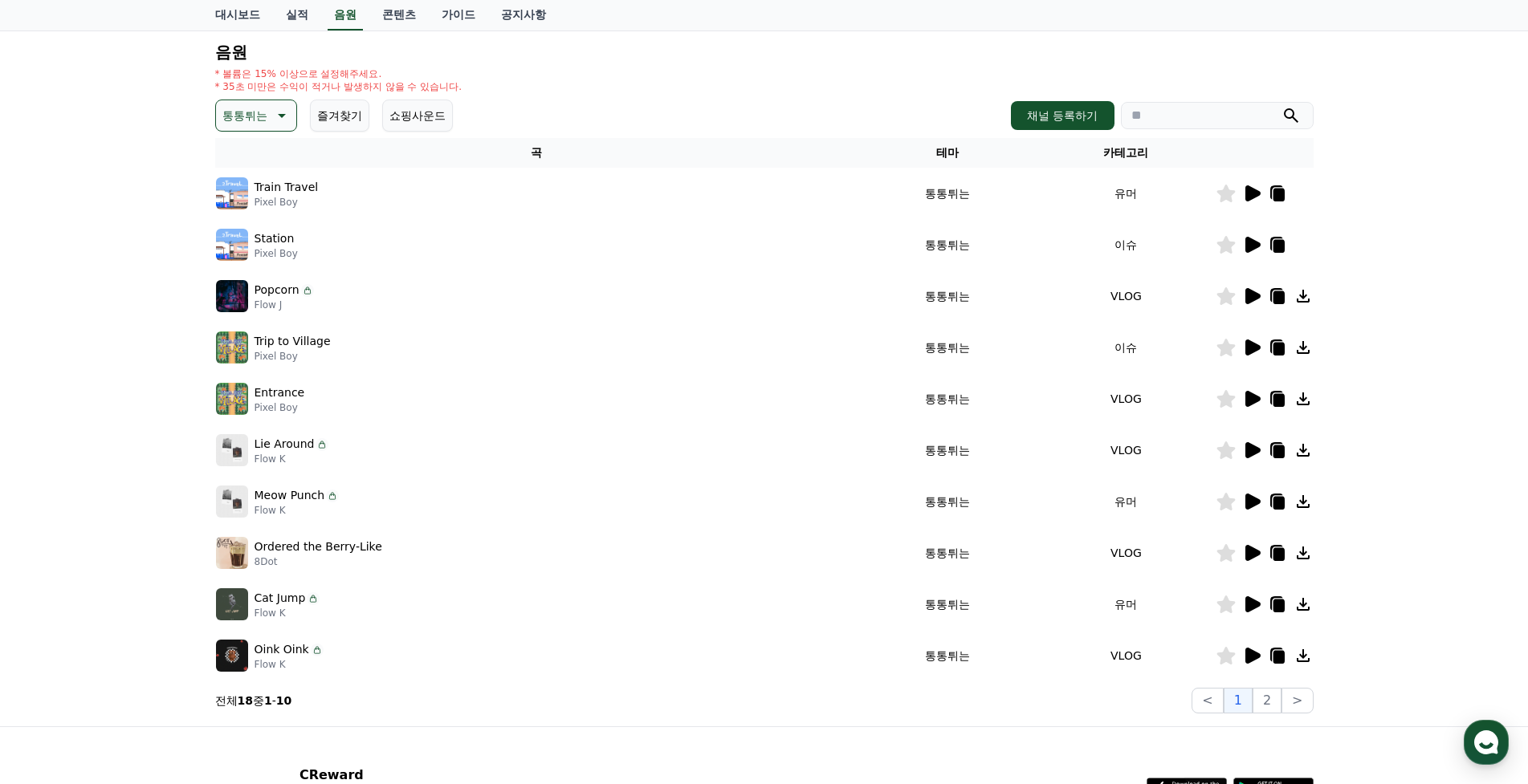
click at [1252, 300] on icon at bounding box center [1253, 296] width 15 height 16
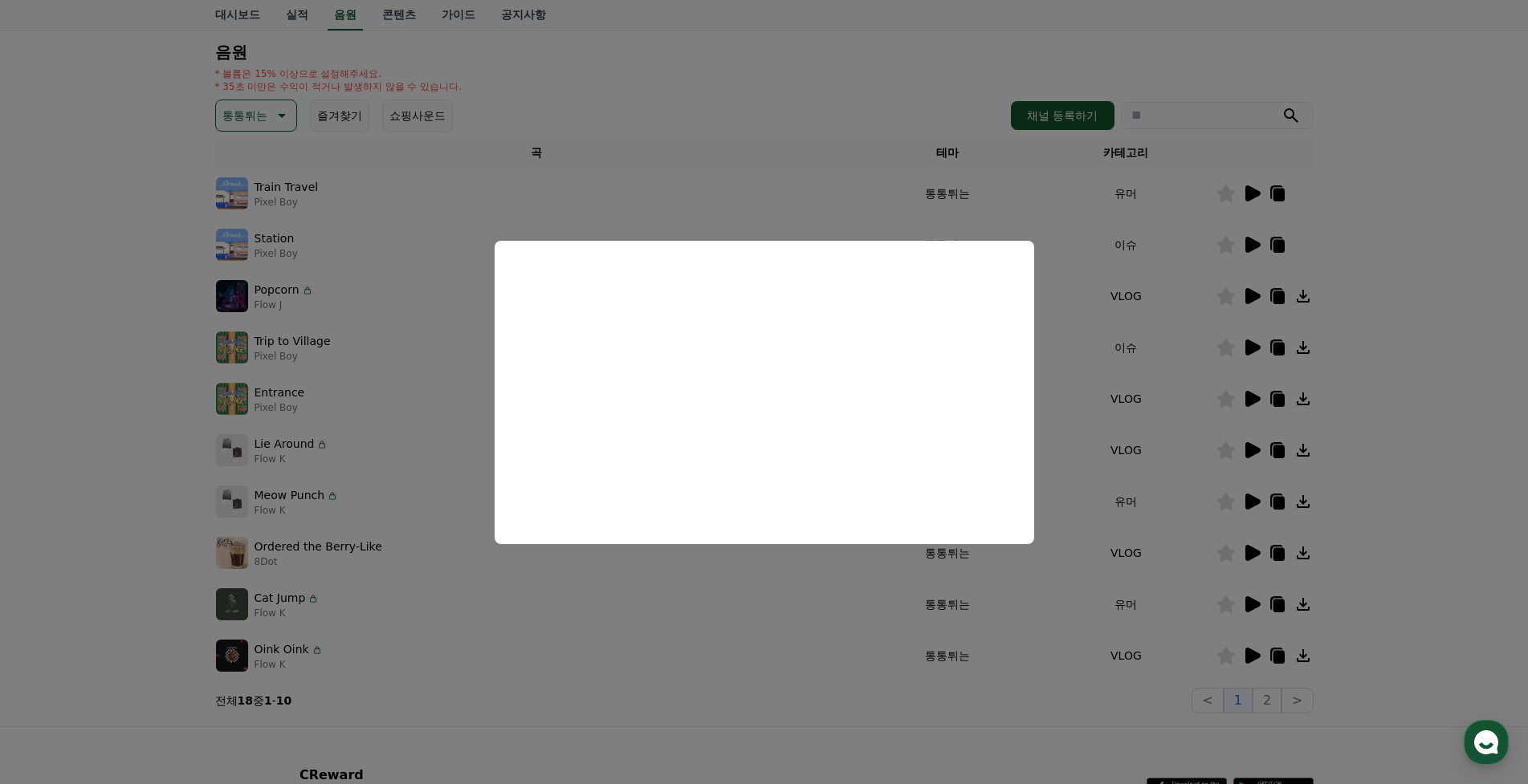
drag, startPoint x: 1428, startPoint y: 313, endPoint x: 1378, endPoint y: 331, distance: 53.1
click at [1428, 314] on button "close modal" at bounding box center [764, 392] width 1528 height 784
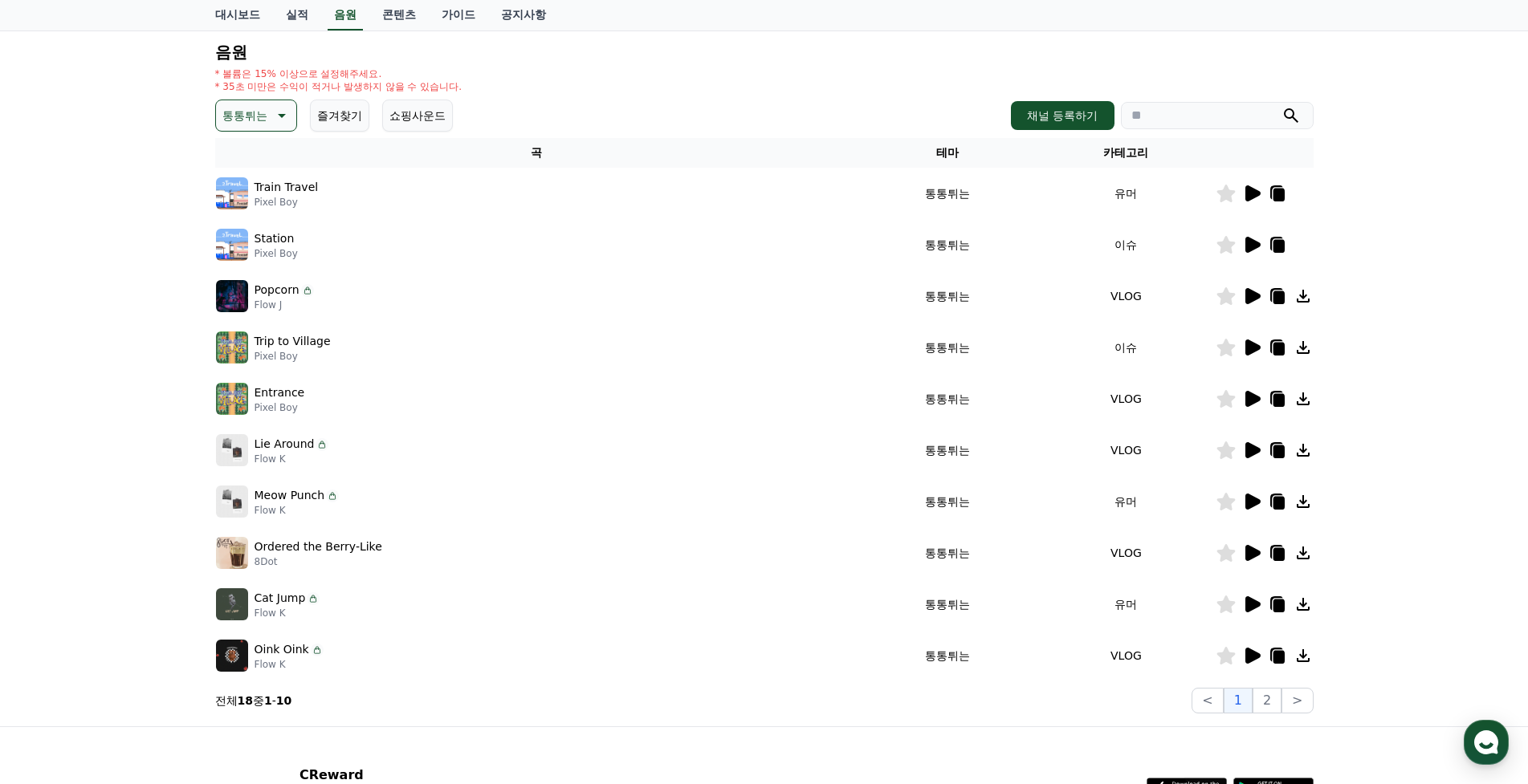
click at [1250, 342] on icon at bounding box center [1253, 347] width 15 height 16
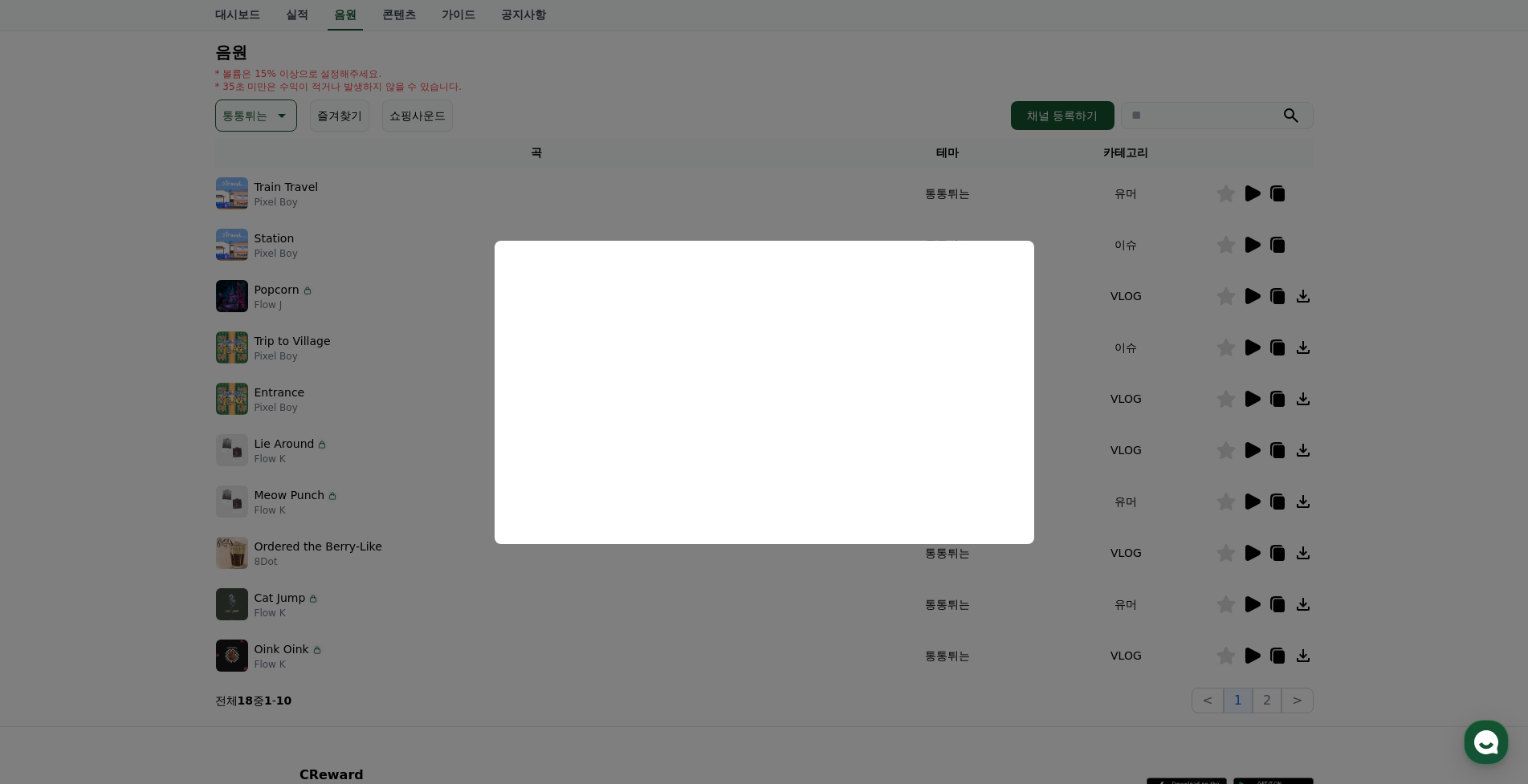
click at [1343, 422] on button "close modal" at bounding box center [764, 392] width 1528 height 784
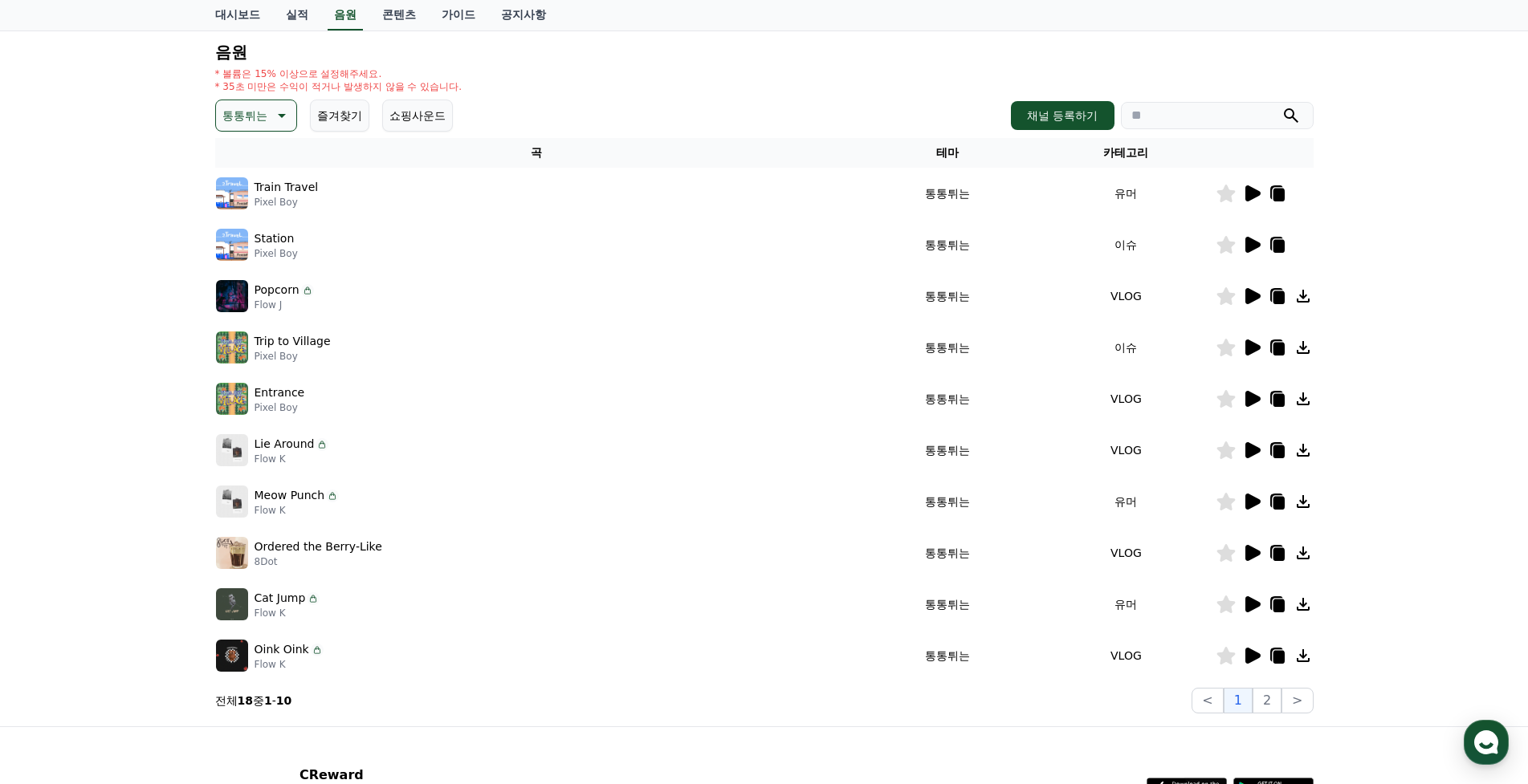
click at [1251, 401] on icon at bounding box center [1253, 399] width 15 height 16
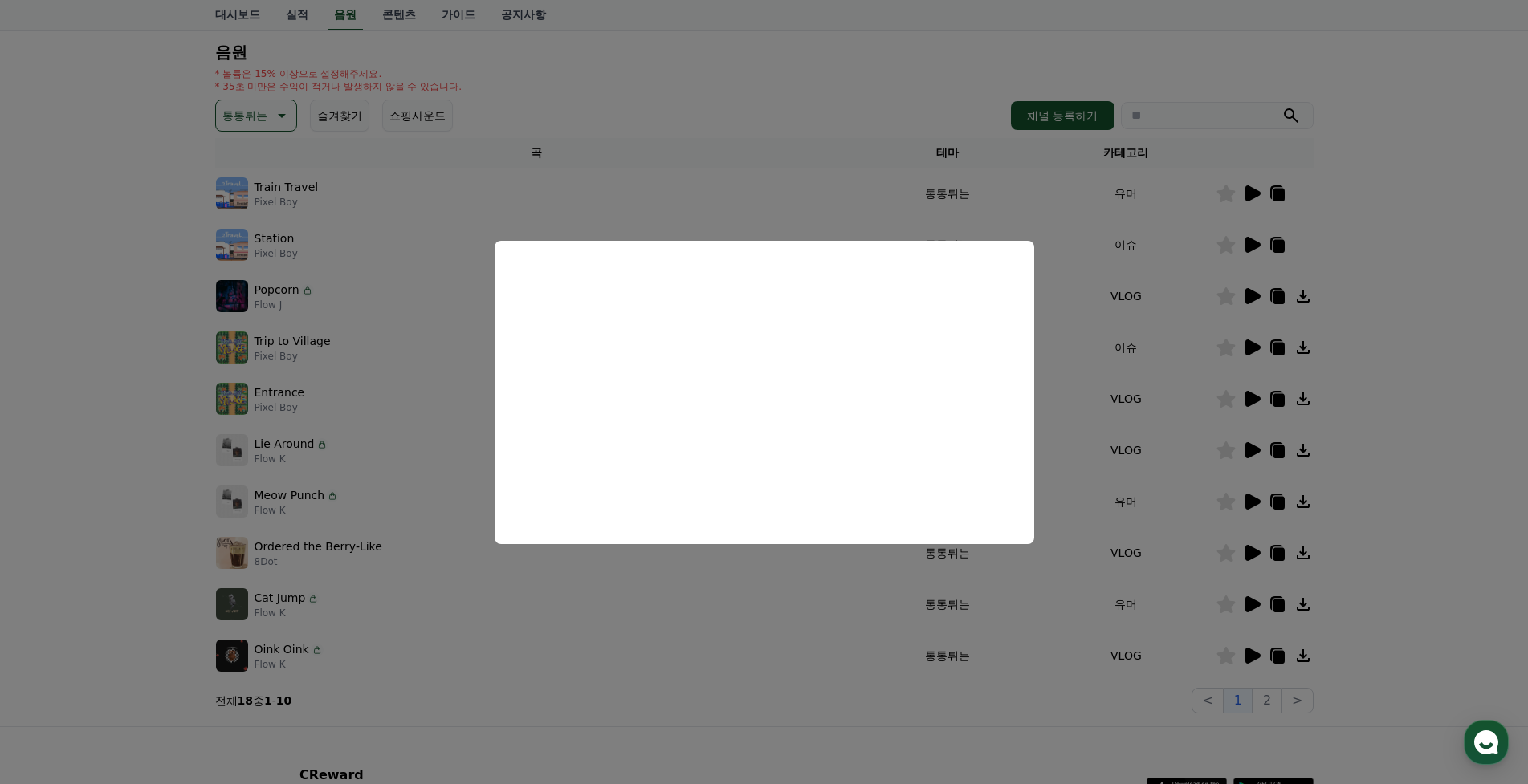
click at [1361, 444] on button "close modal" at bounding box center [764, 392] width 1528 height 784
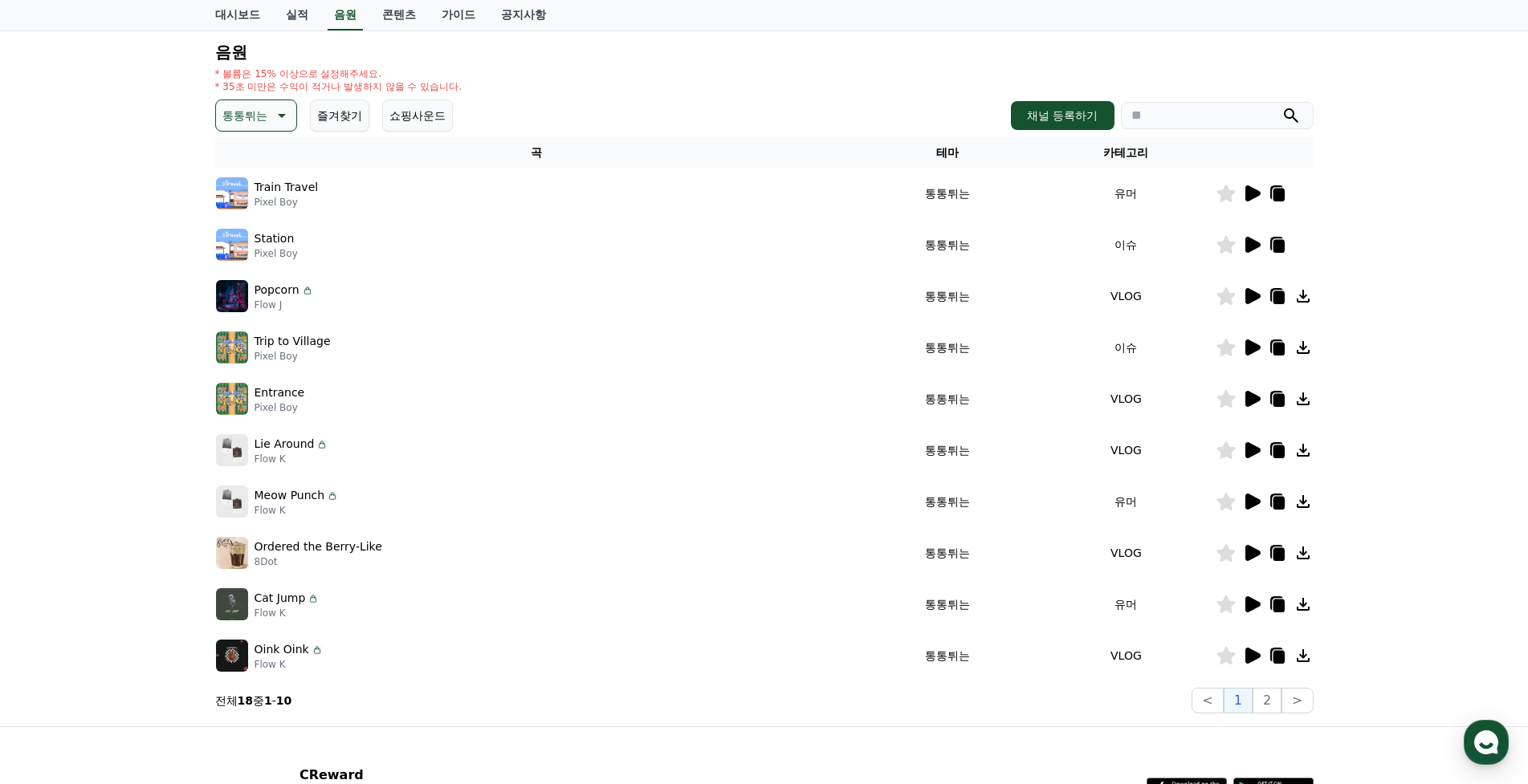
click at [1254, 454] on icon at bounding box center [1253, 450] width 15 height 16
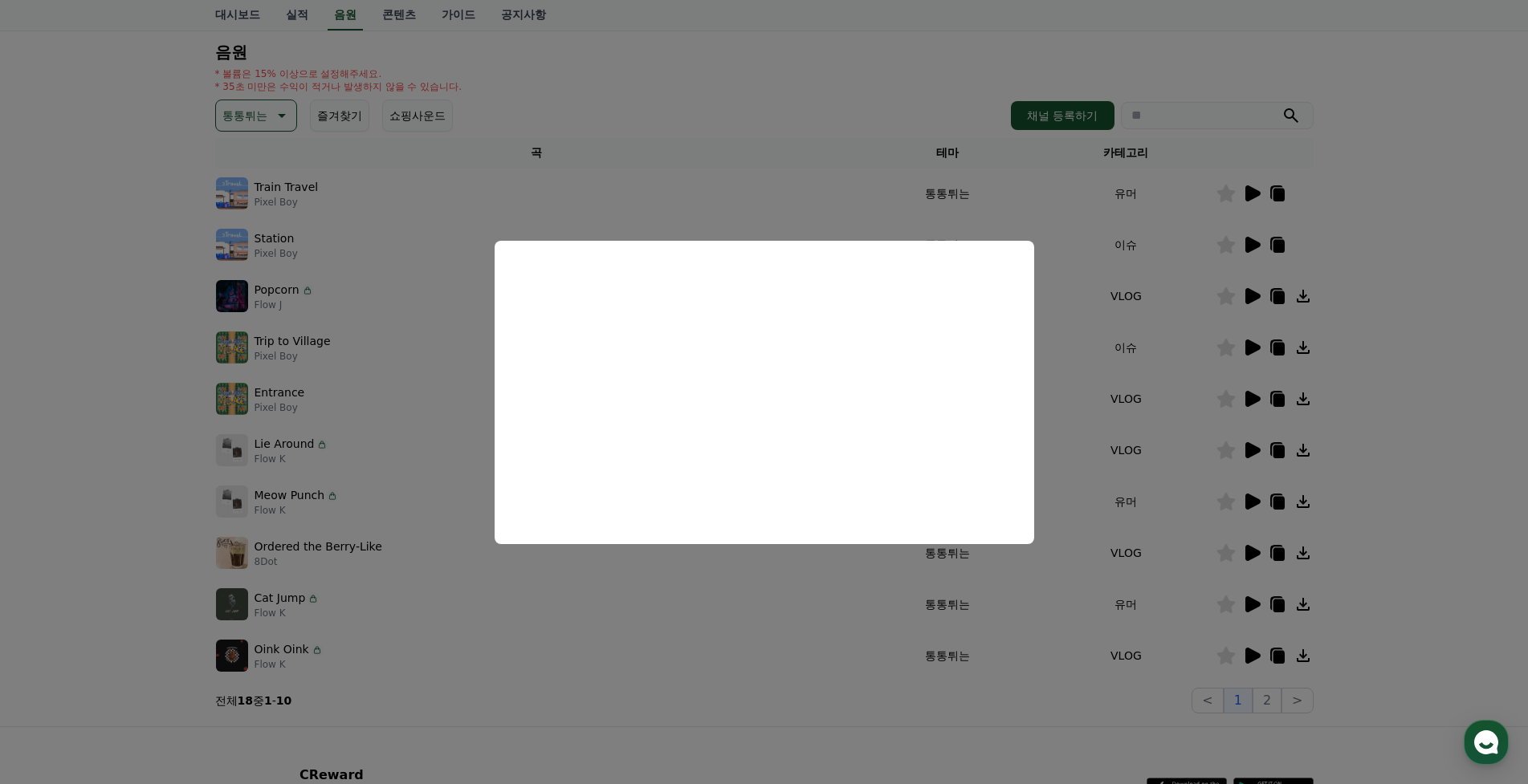
click at [1304, 477] on button "close modal" at bounding box center [764, 392] width 1528 height 784
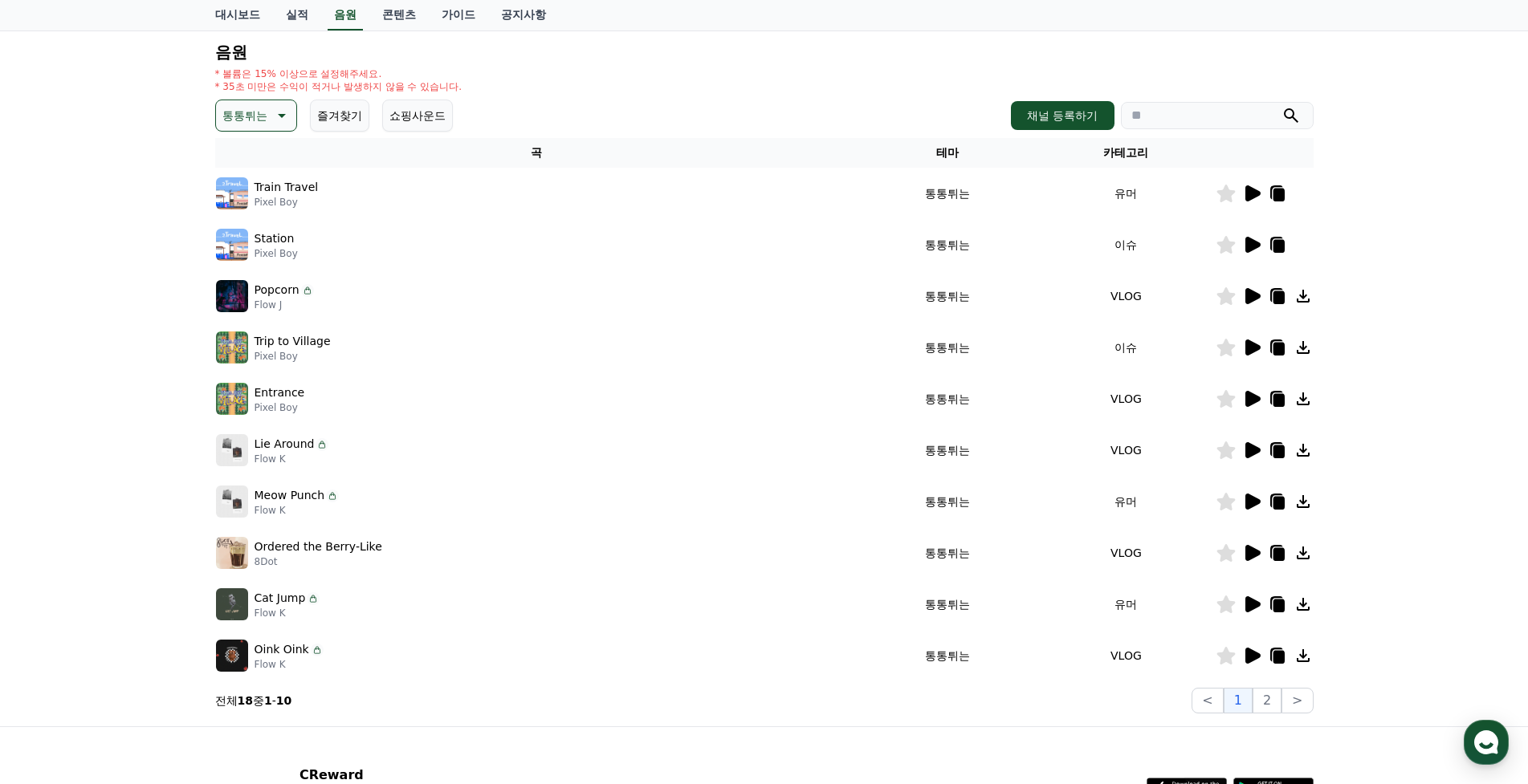
click at [1253, 505] on icon at bounding box center [1253, 501] width 15 height 16
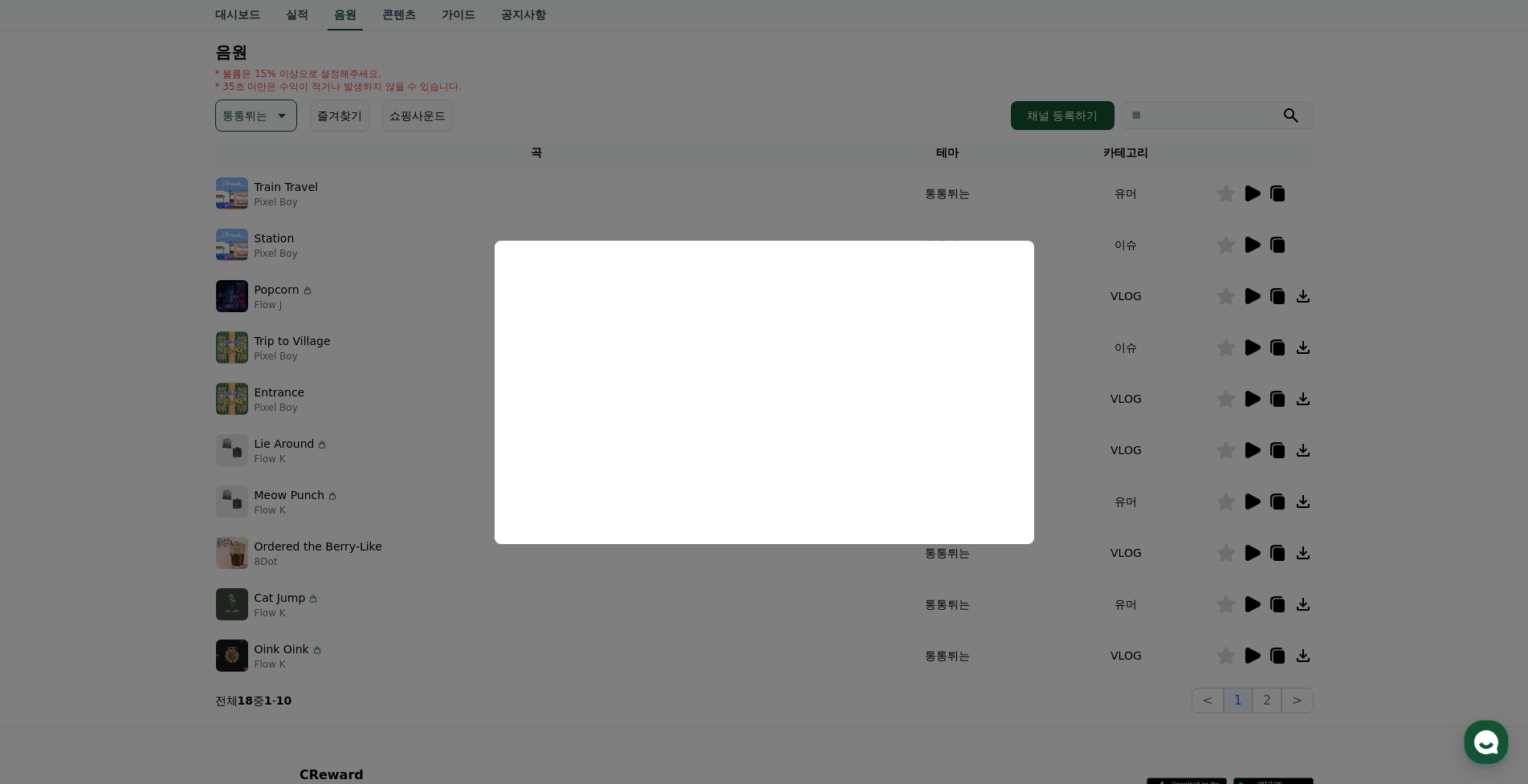
click at [1254, 529] on button "close modal" at bounding box center [764, 392] width 1528 height 784
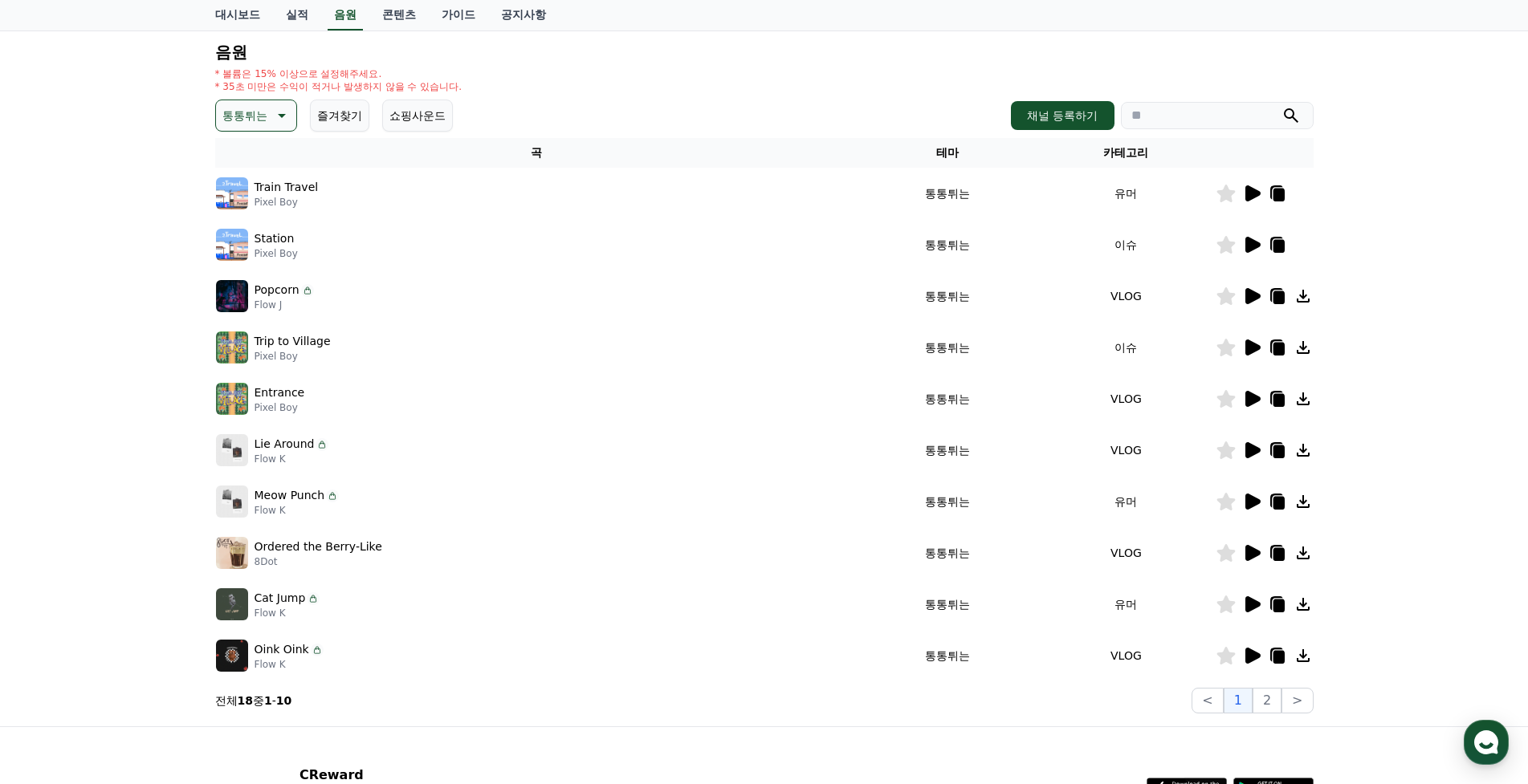
click at [1252, 456] on icon at bounding box center [1251, 450] width 20 height 20
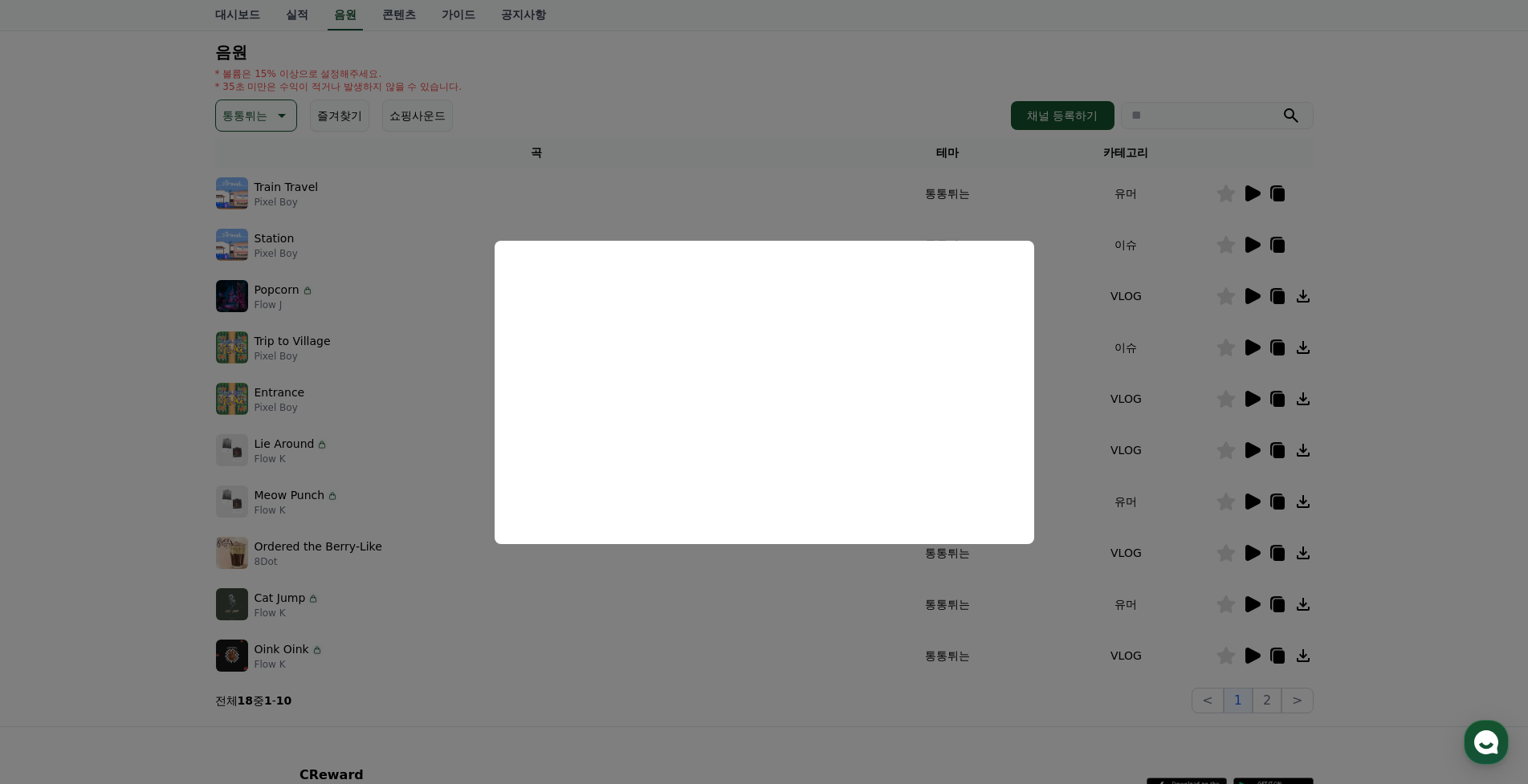
click at [1229, 457] on button "close modal" at bounding box center [764, 392] width 1528 height 784
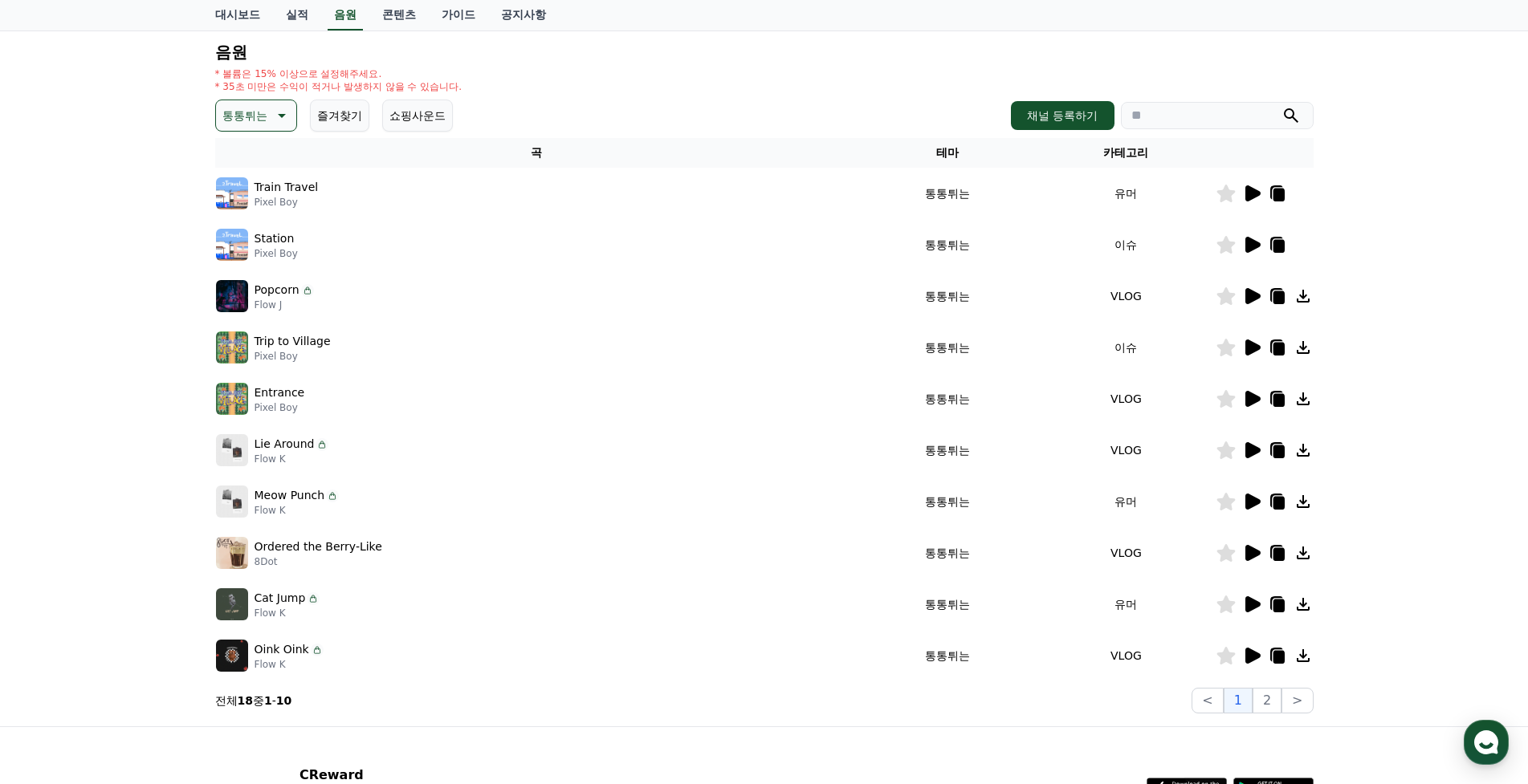
click at [1247, 557] on icon at bounding box center [1253, 553] width 15 height 16
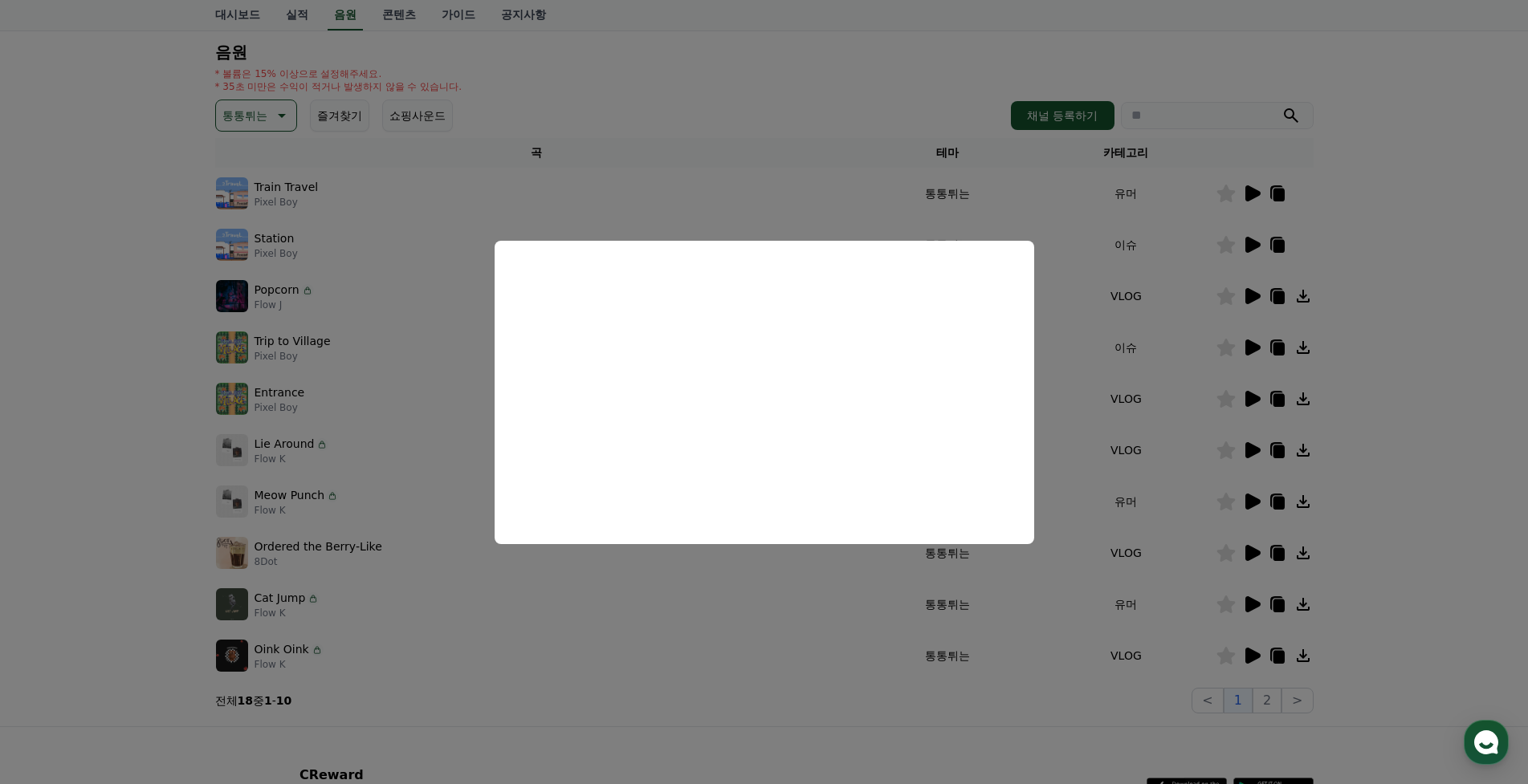
click at [1252, 457] on button "close modal" at bounding box center [764, 392] width 1528 height 784
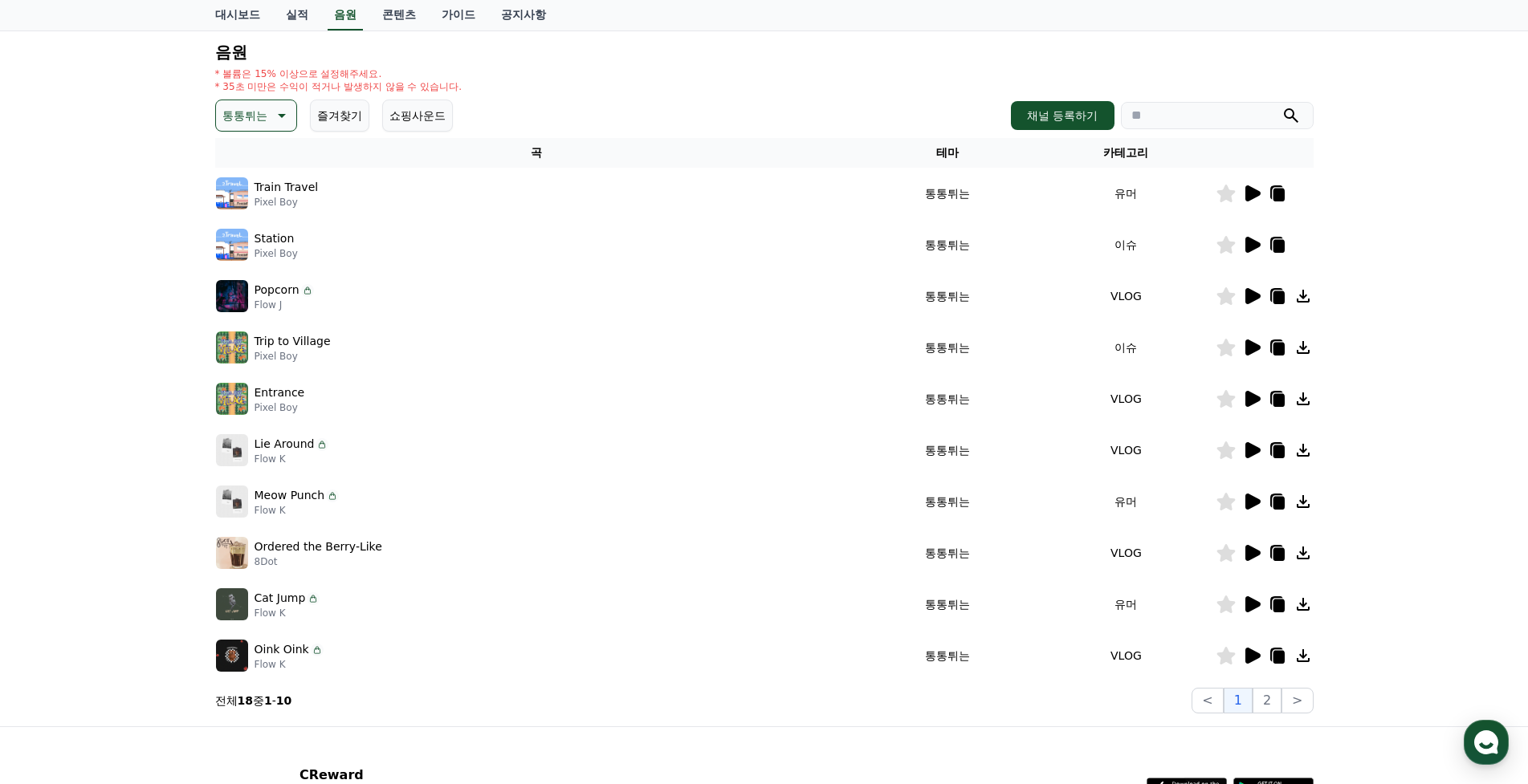
click at [1253, 449] on icon at bounding box center [1253, 450] width 15 height 16
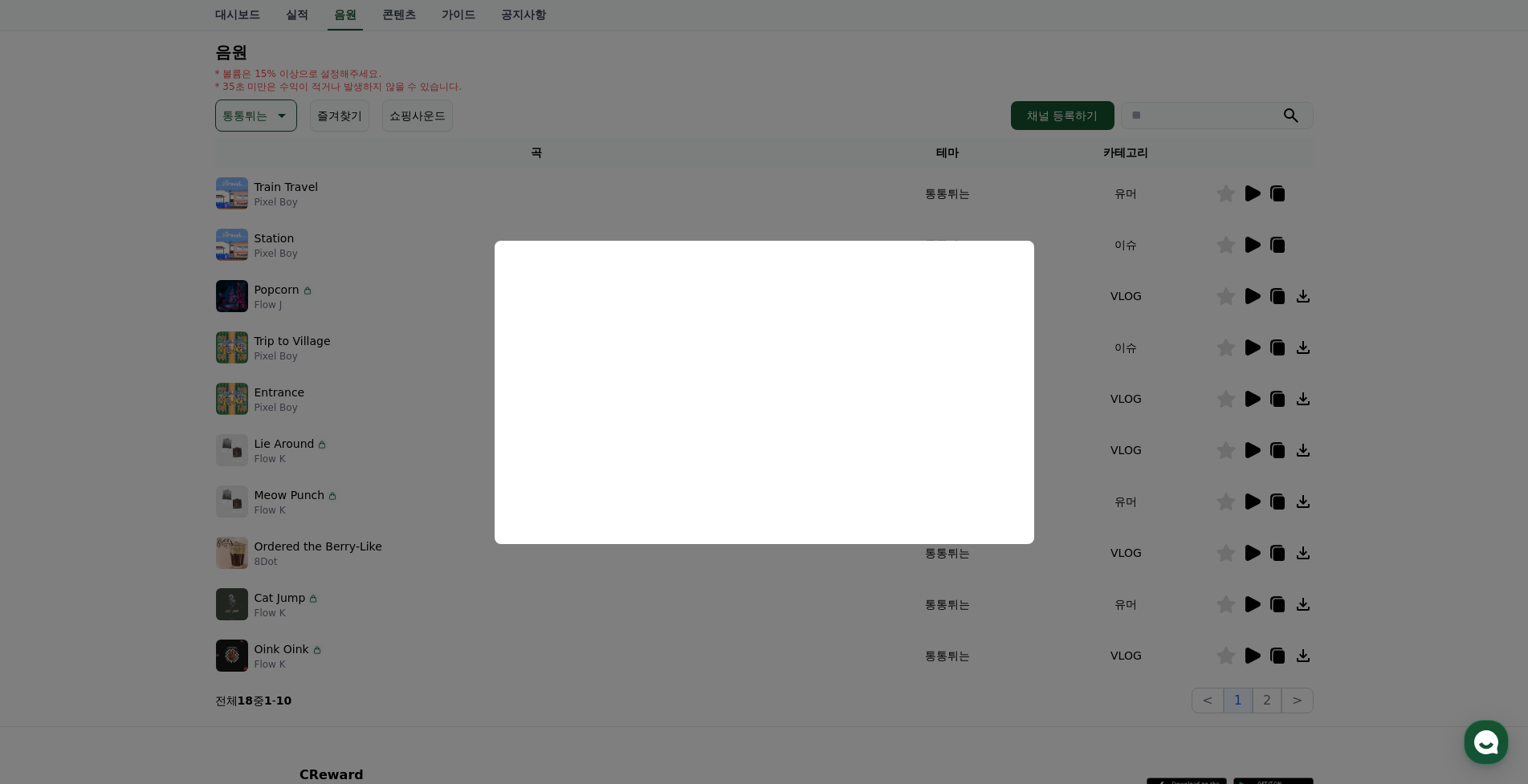
click at [1306, 483] on button "close modal" at bounding box center [764, 392] width 1528 height 784
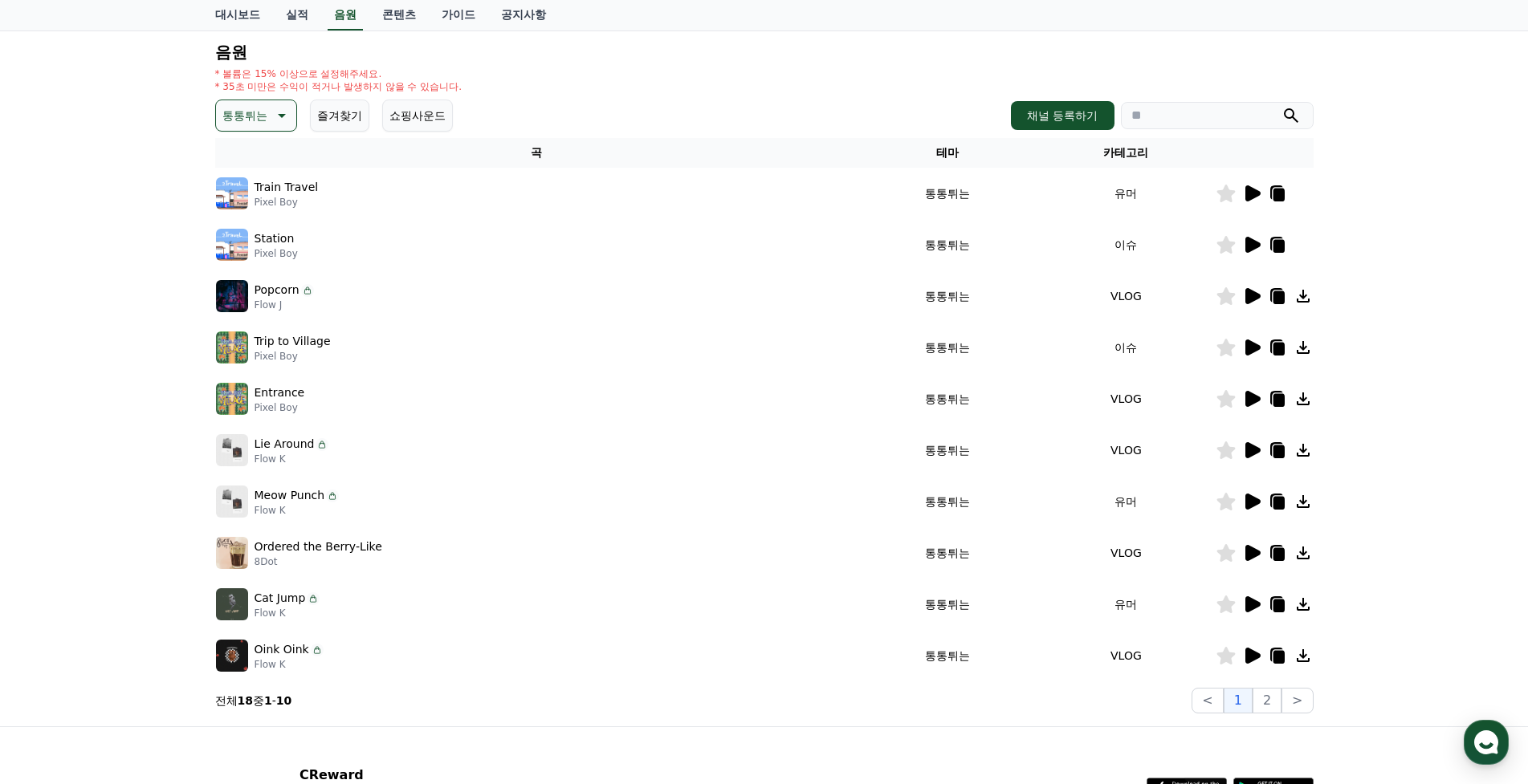
click at [1225, 445] on icon at bounding box center [1226, 450] width 19 height 18
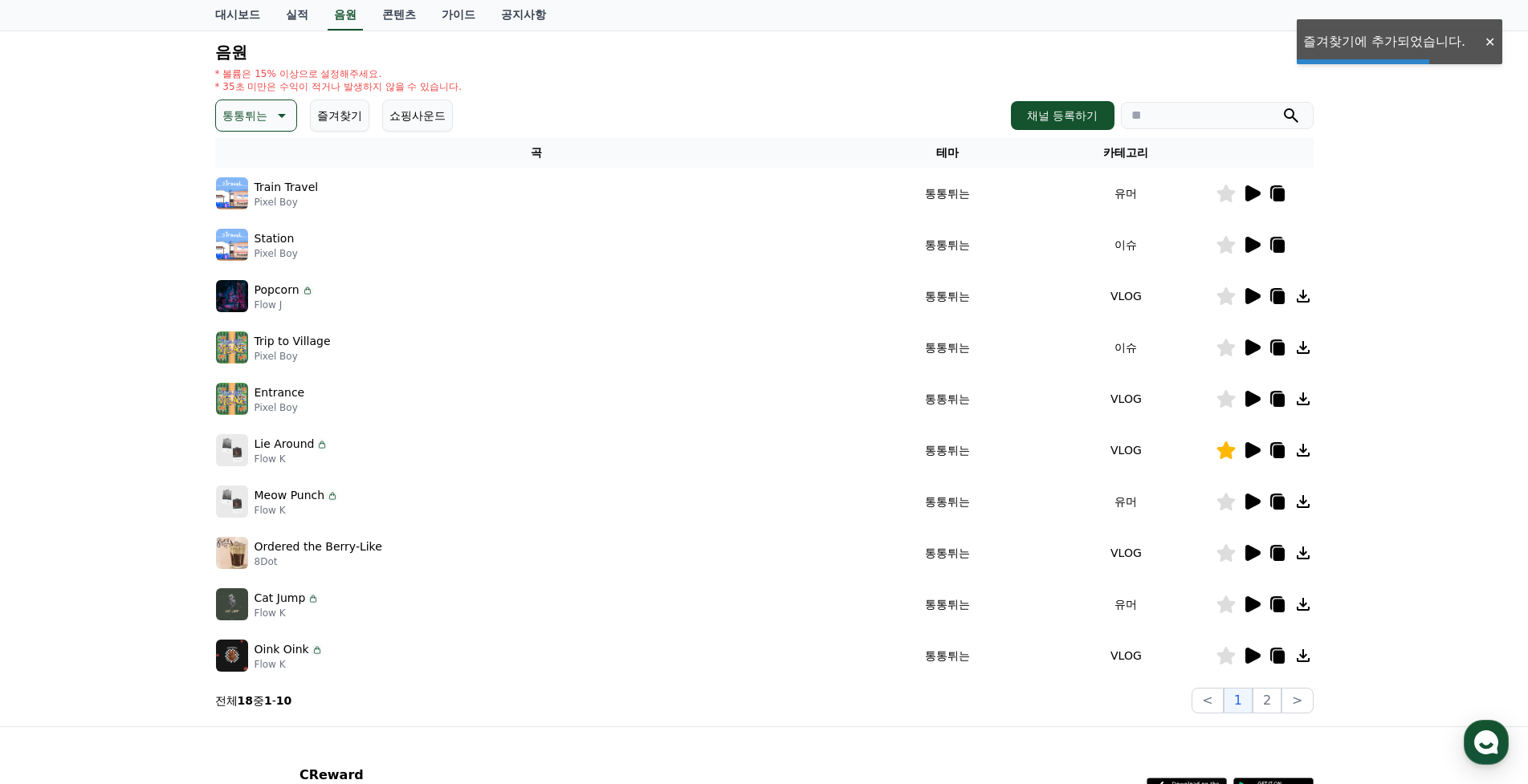
click at [1248, 504] on icon at bounding box center [1253, 501] width 15 height 16
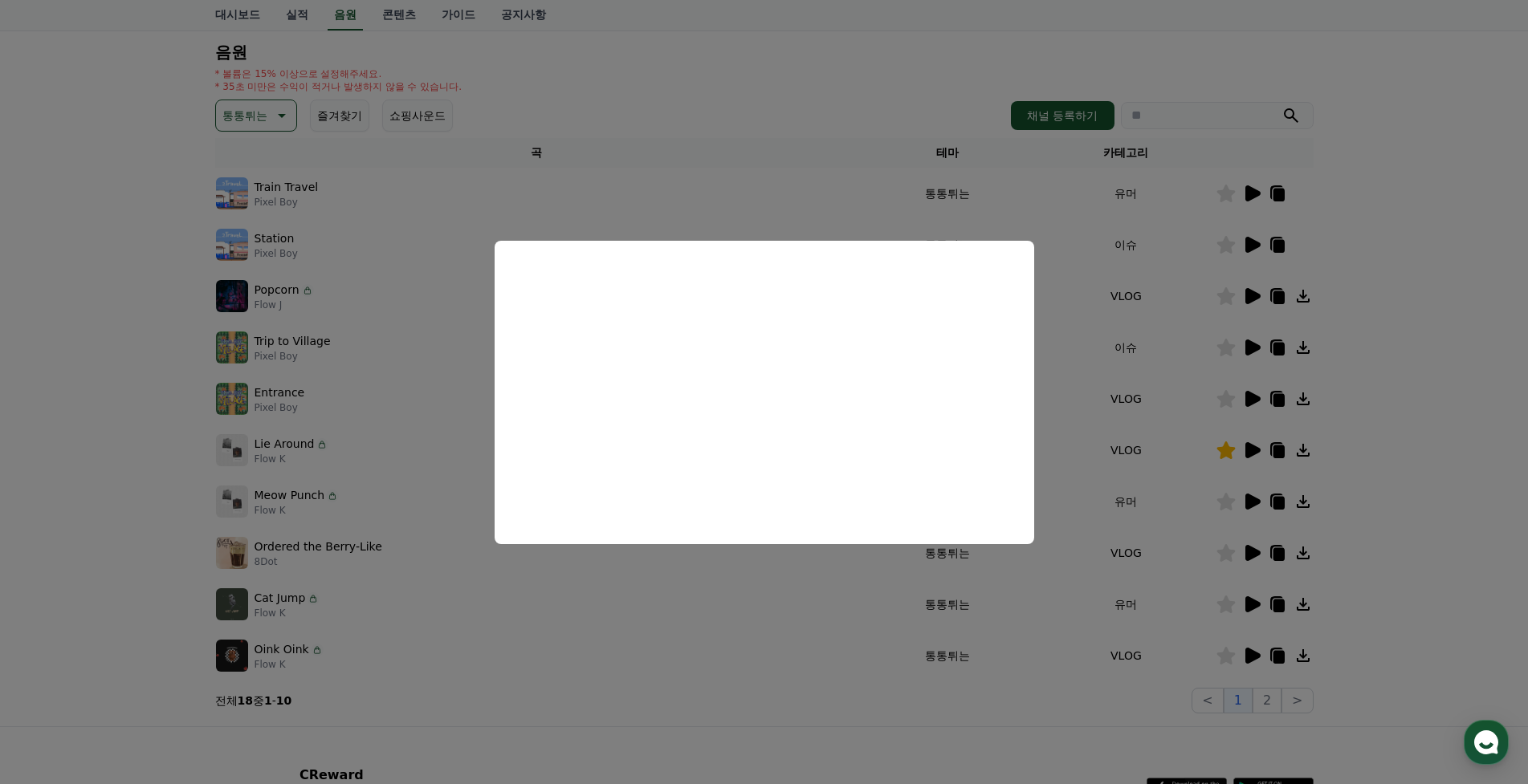
click at [1319, 477] on button "close modal" at bounding box center [764, 392] width 1528 height 784
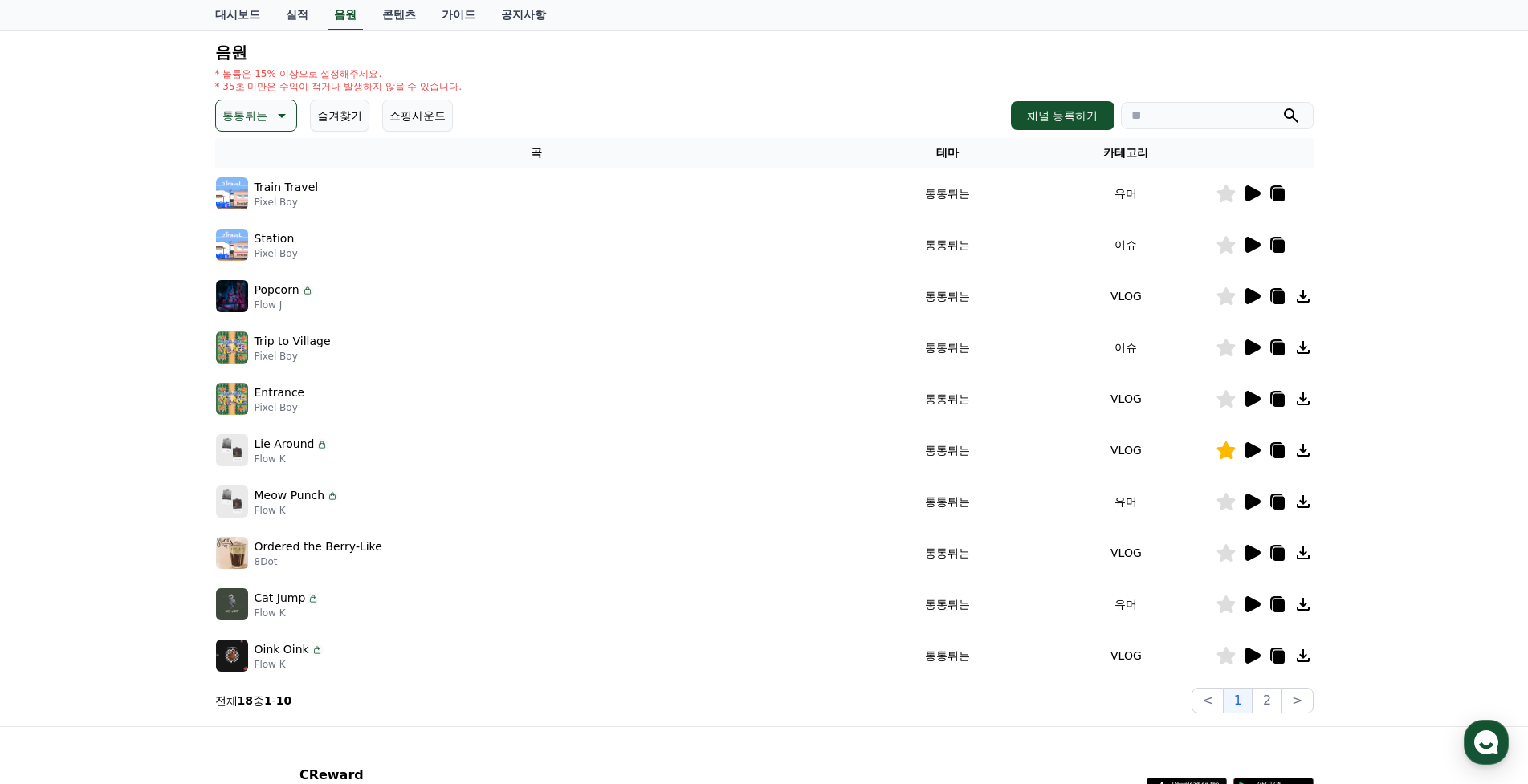
click at [1259, 605] on icon at bounding box center [1253, 604] width 15 height 16
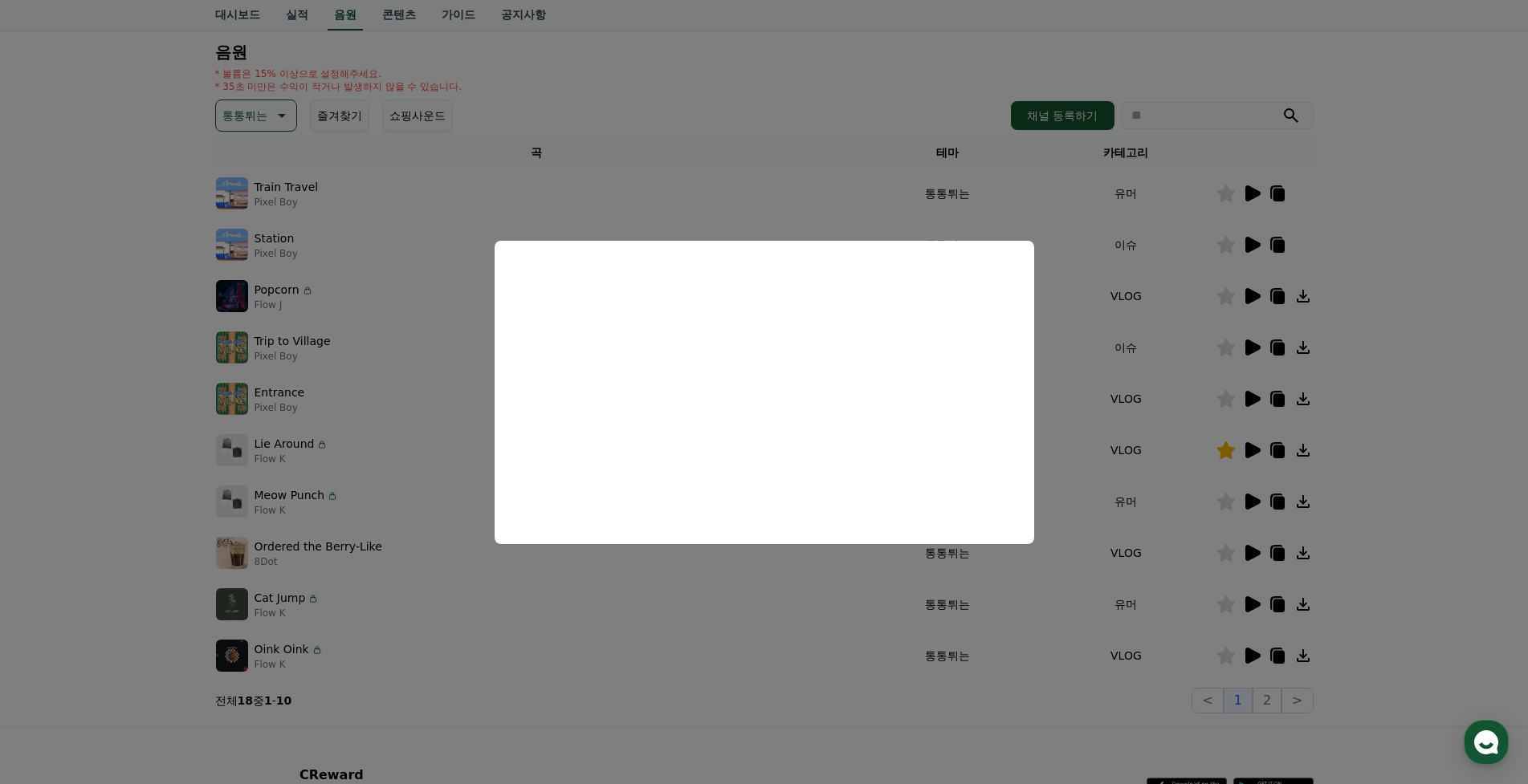
click at [1249, 655] on button "close modal" at bounding box center [764, 392] width 1528 height 784
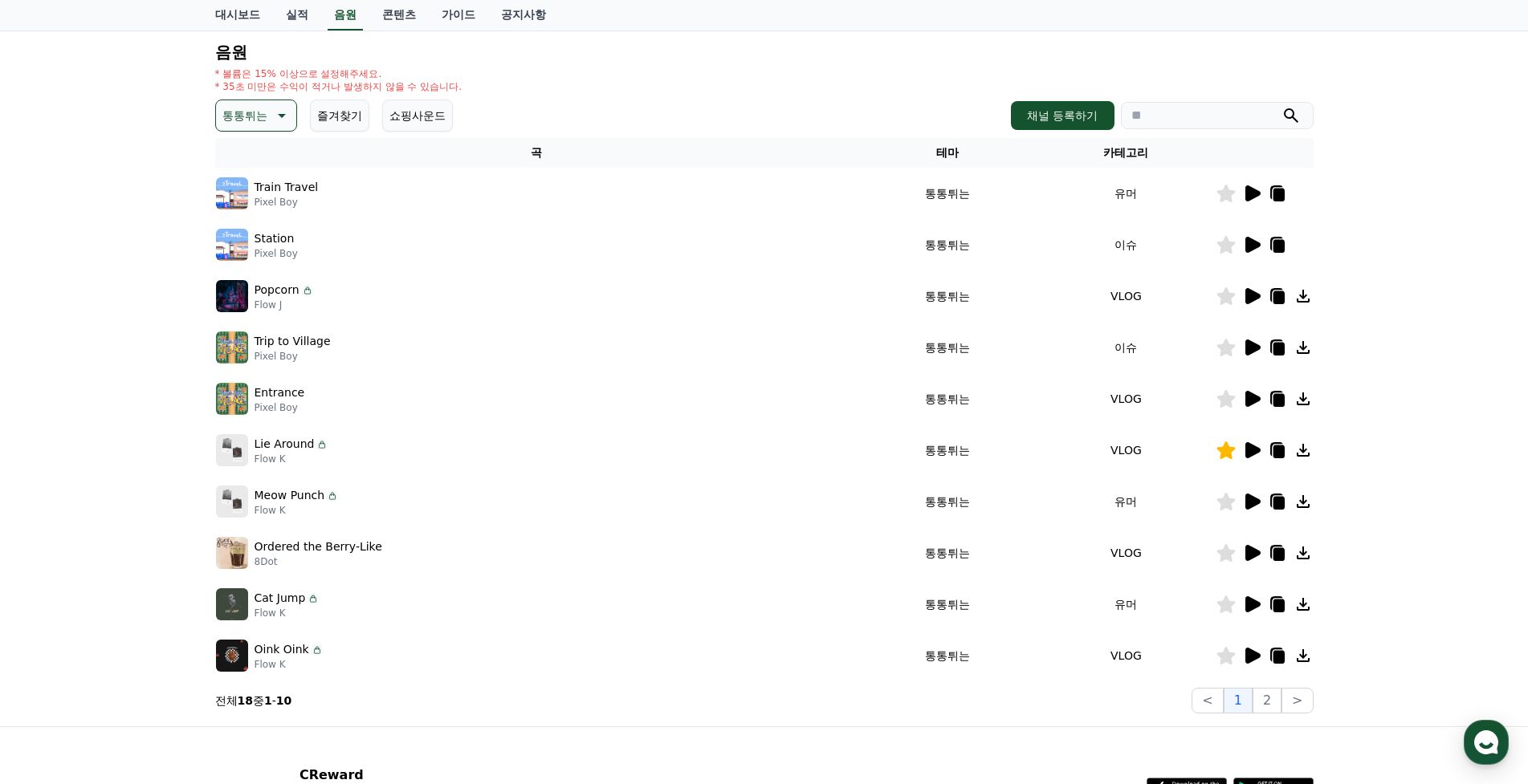
click at [1249, 655] on icon at bounding box center [1253, 656] width 15 height 16
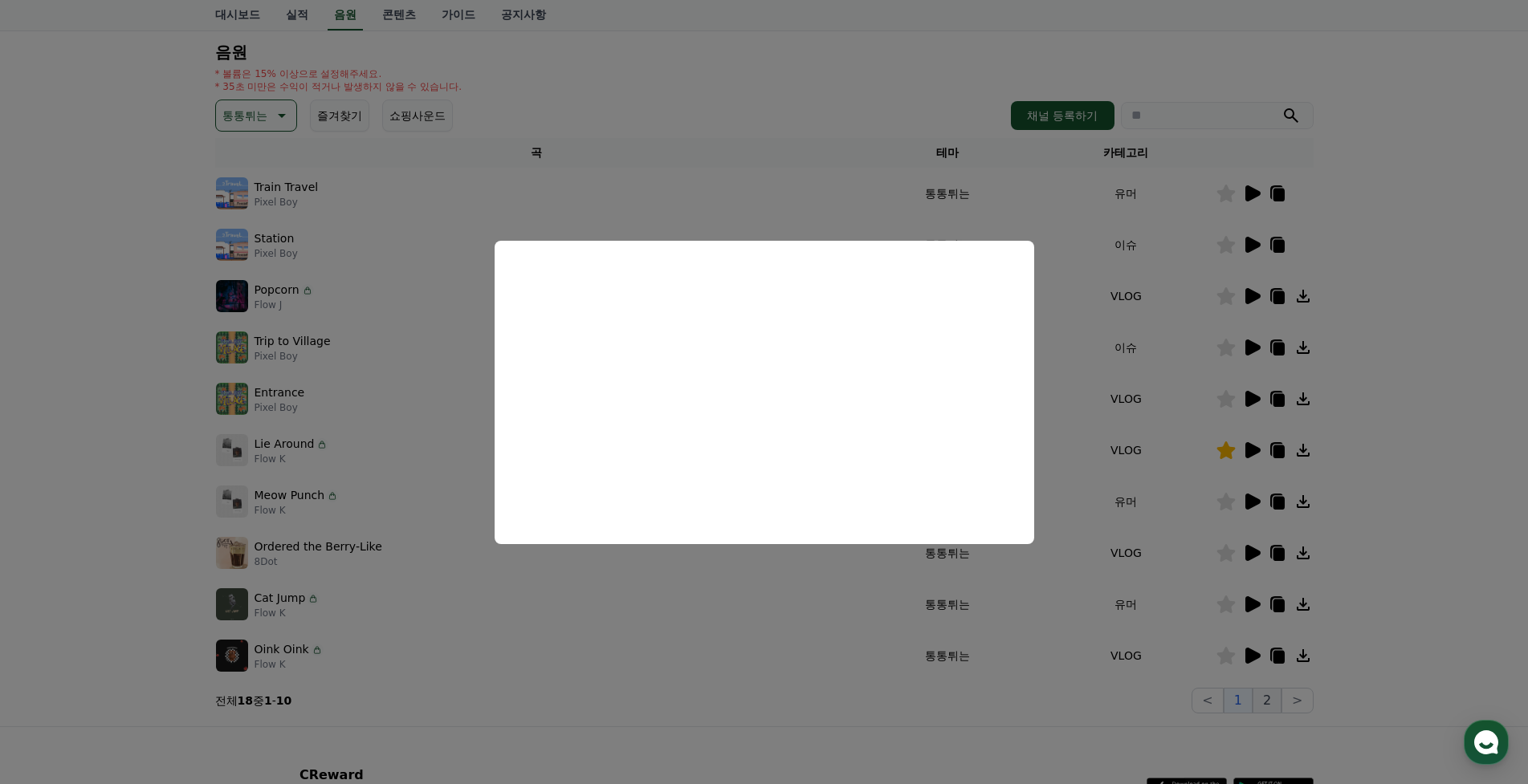
drag, startPoint x: 1289, startPoint y: 636, endPoint x: 1264, endPoint y: 691, distance: 60.4
click at [1289, 638] on button "close modal" at bounding box center [764, 392] width 1528 height 784
click at [1262, 704] on button "2" at bounding box center [1267, 701] width 29 height 26
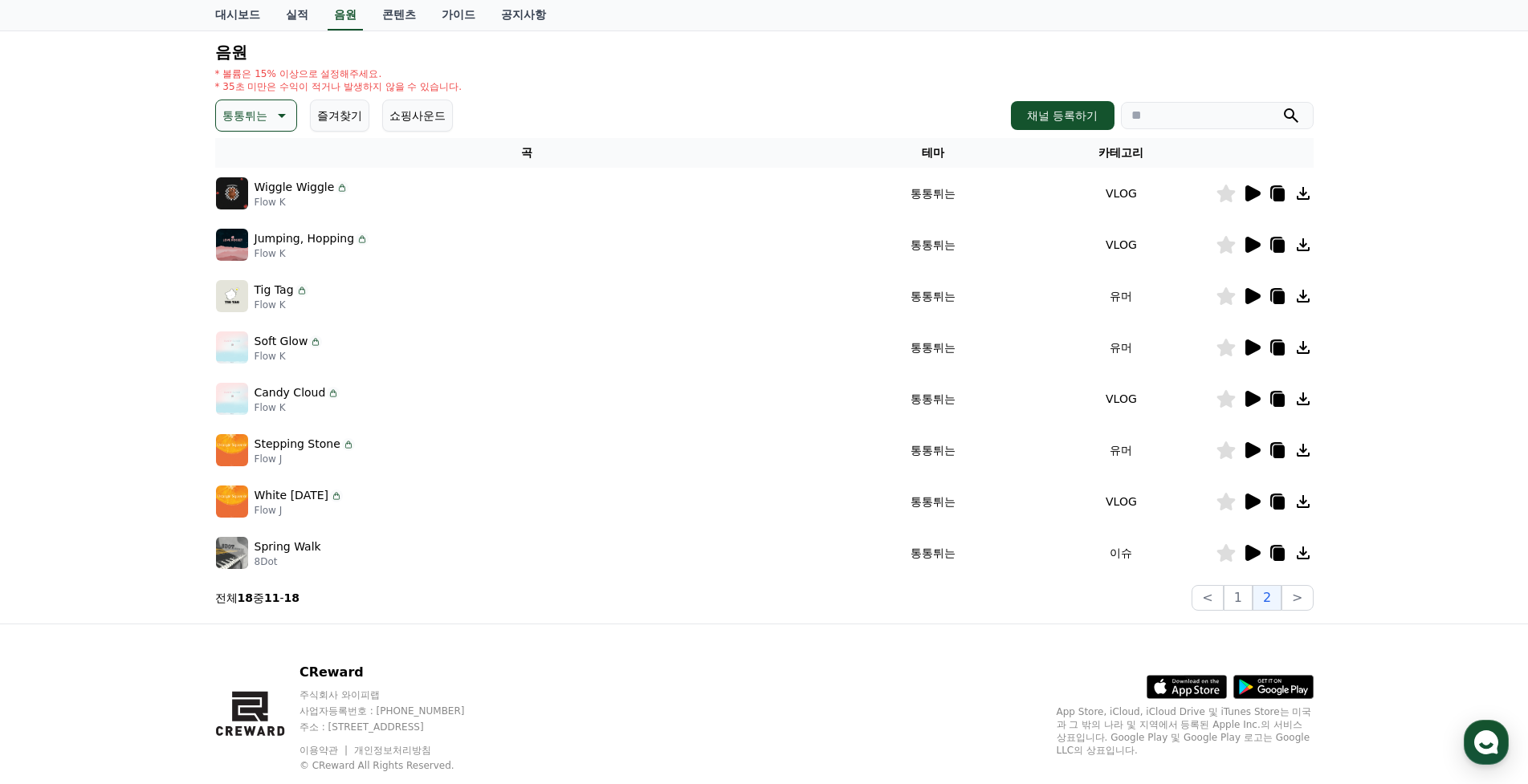
click at [1251, 200] on icon at bounding box center [1251, 193] width 20 height 20
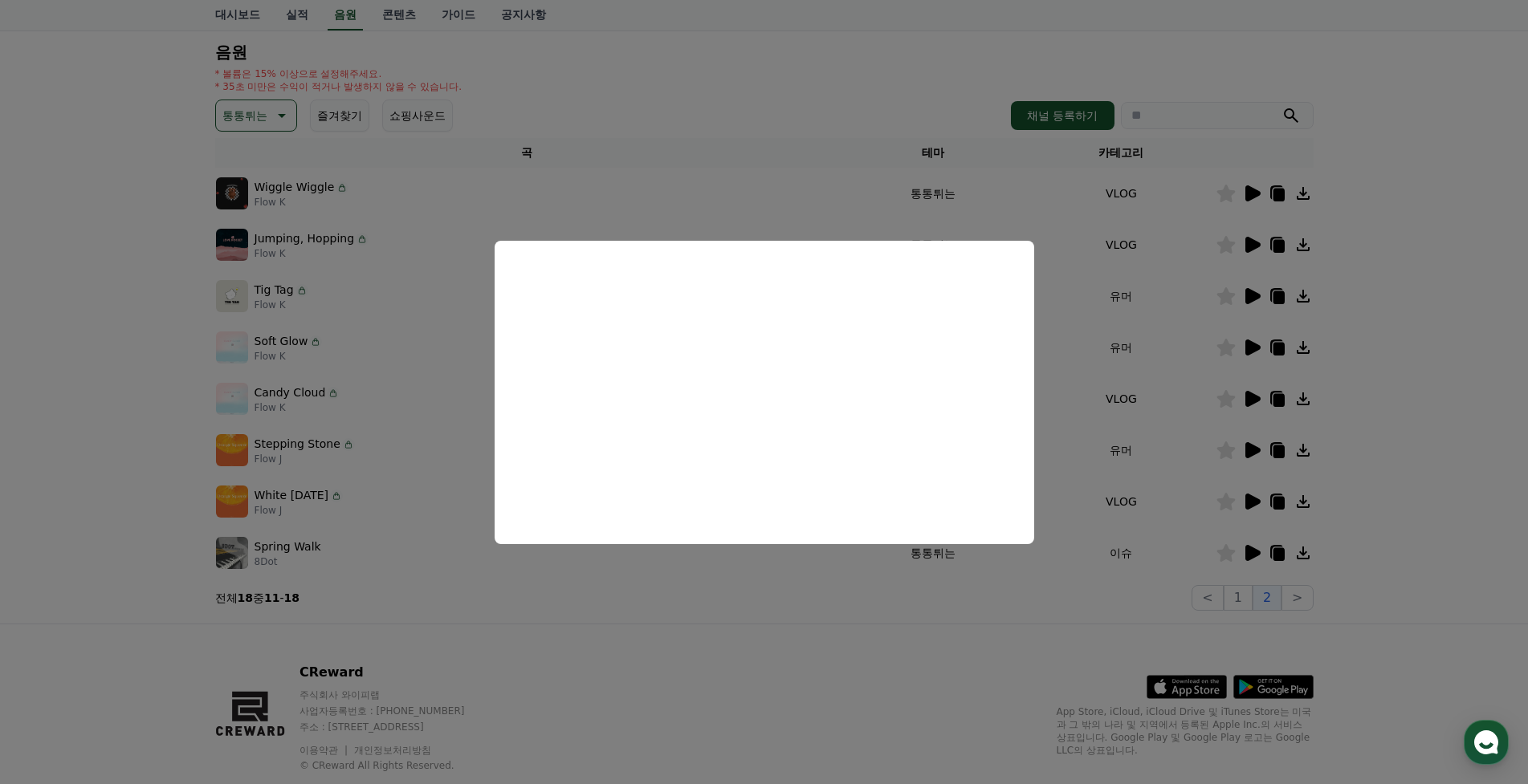
click at [1226, 281] on button "close modal" at bounding box center [764, 392] width 1528 height 784
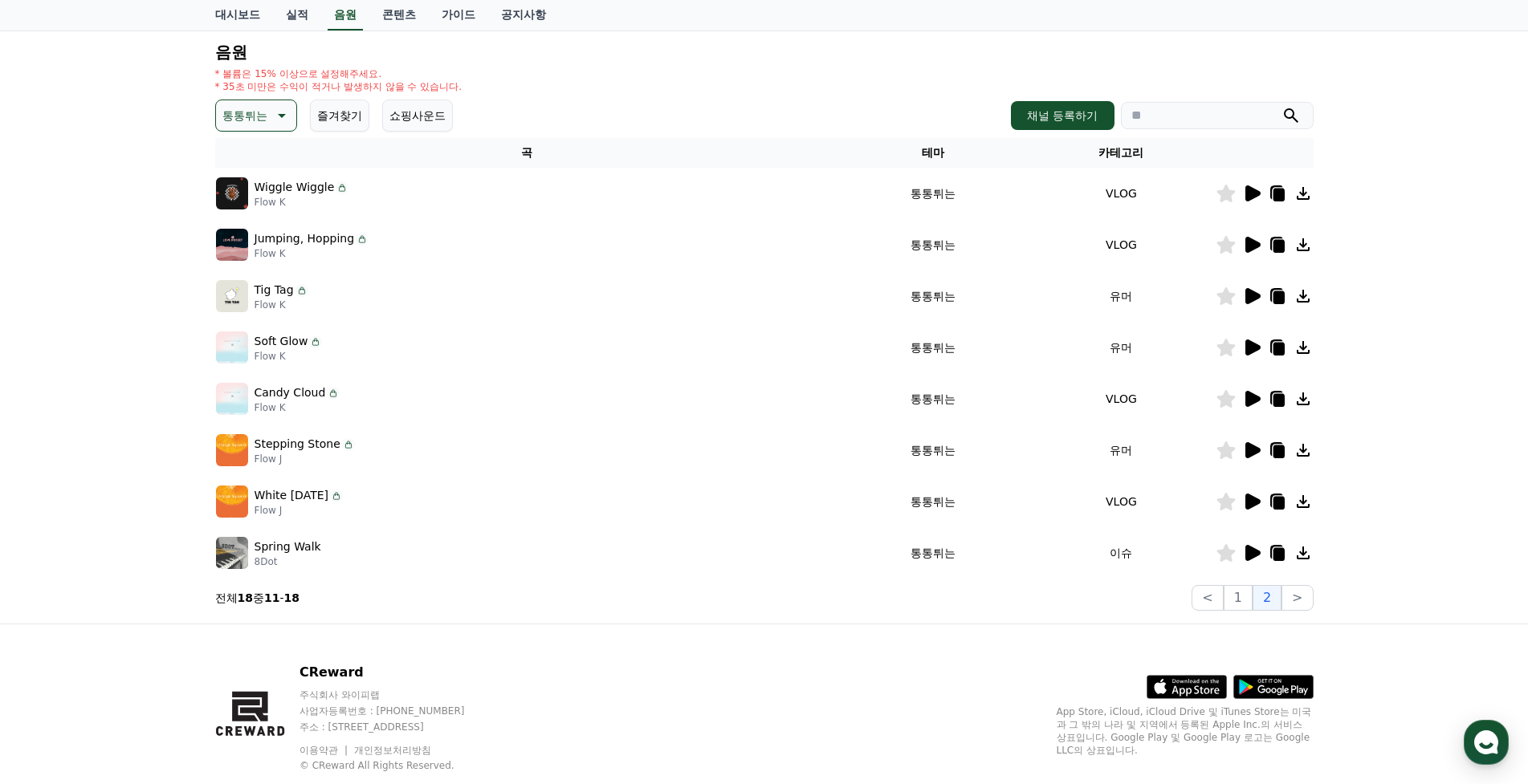
click at [1248, 241] on icon at bounding box center [1253, 244] width 15 height 16
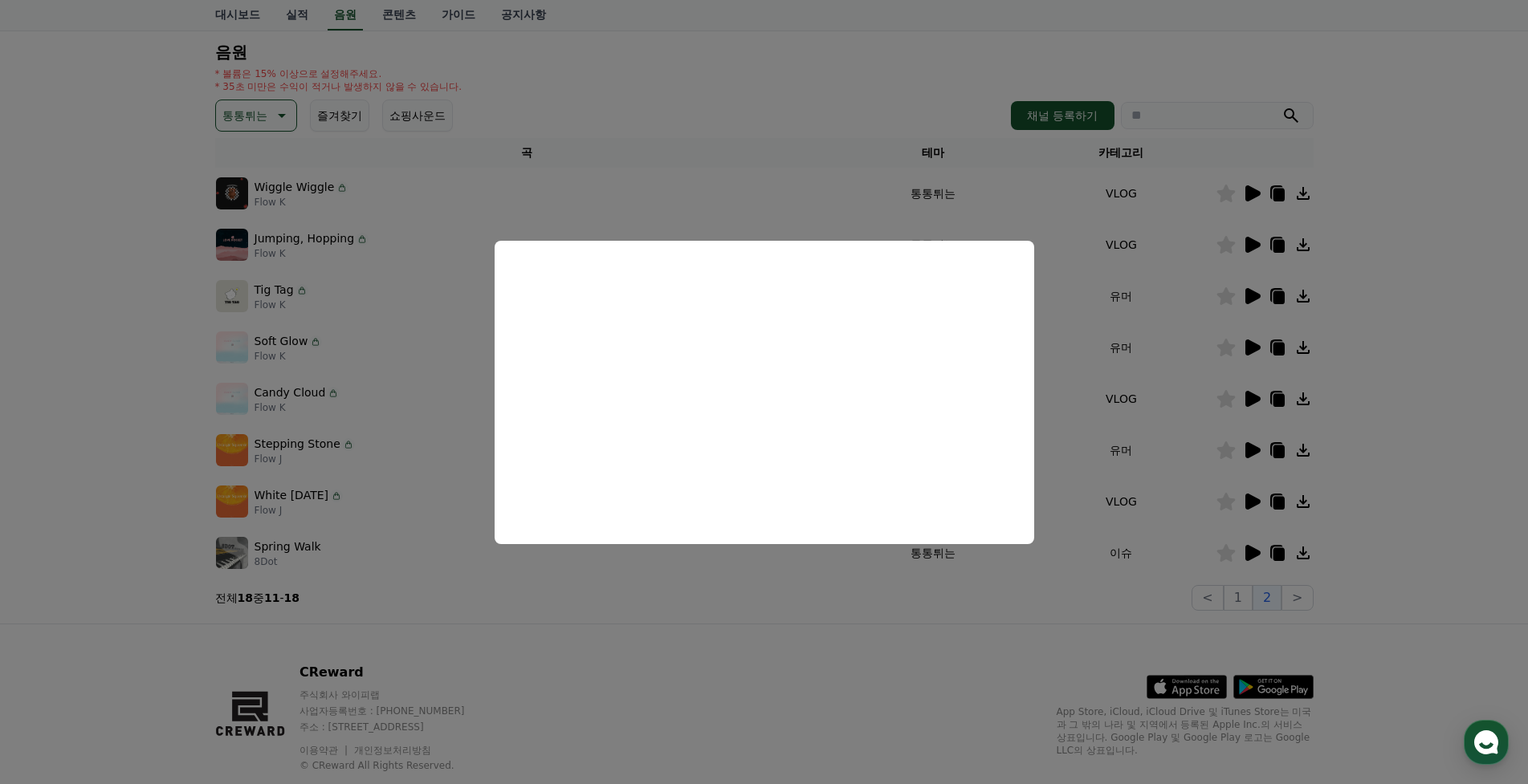
click at [1257, 300] on button "close modal" at bounding box center [764, 392] width 1528 height 784
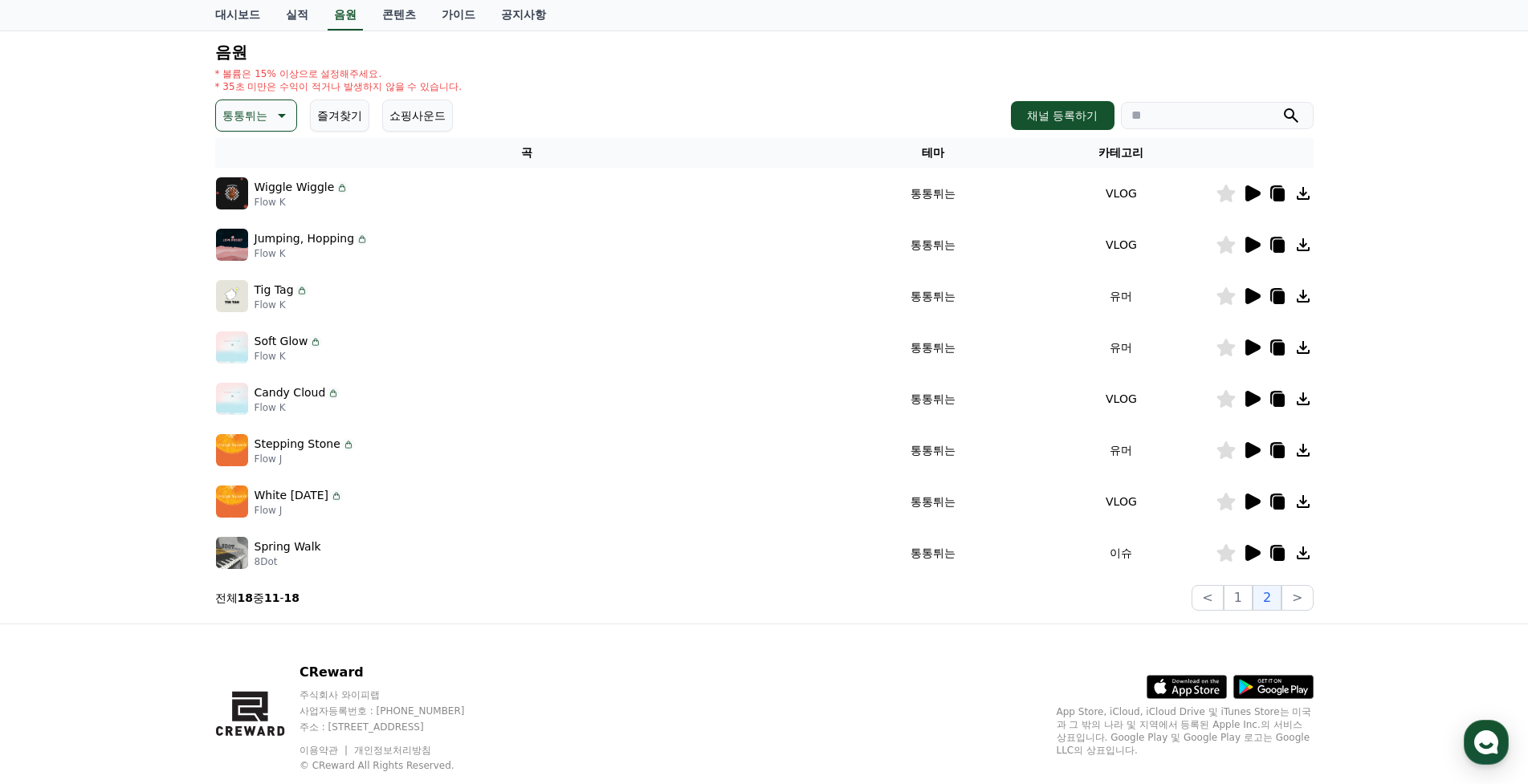
click at [1254, 300] on icon at bounding box center [1253, 296] width 15 height 16
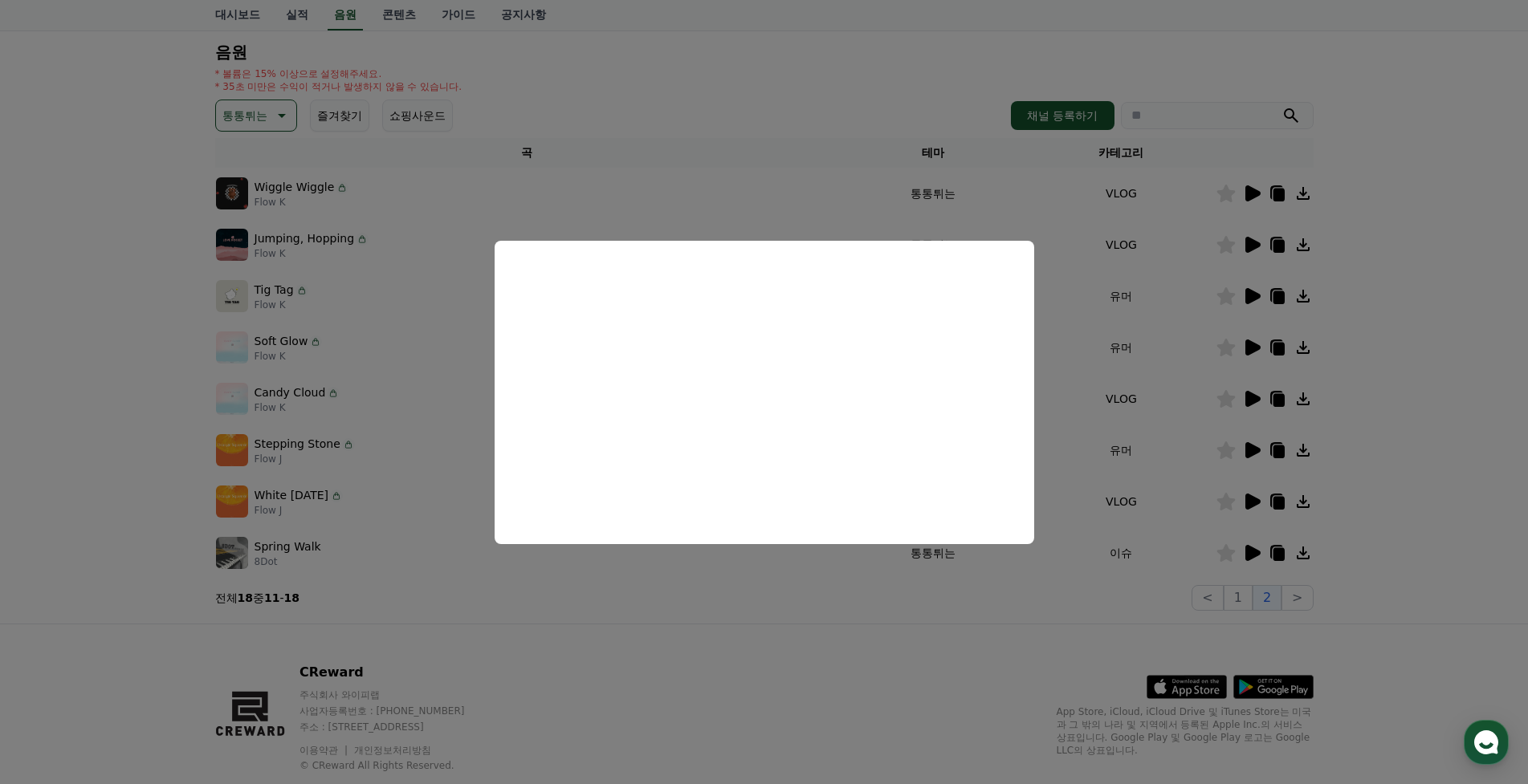
click at [1252, 349] on button "close modal" at bounding box center [764, 392] width 1528 height 784
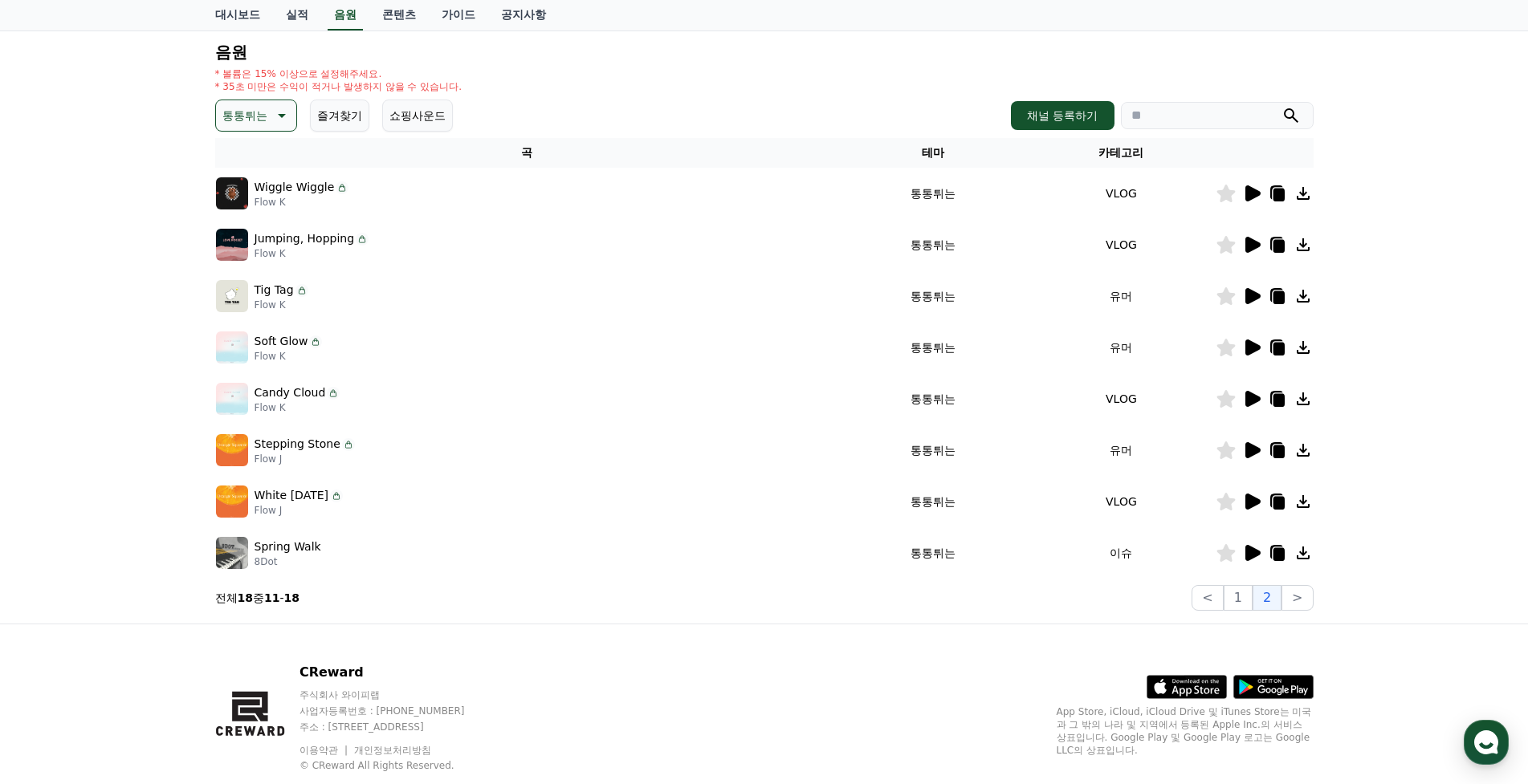
click at [1252, 349] on icon at bounding box center [1253, 347] width 15 height 16
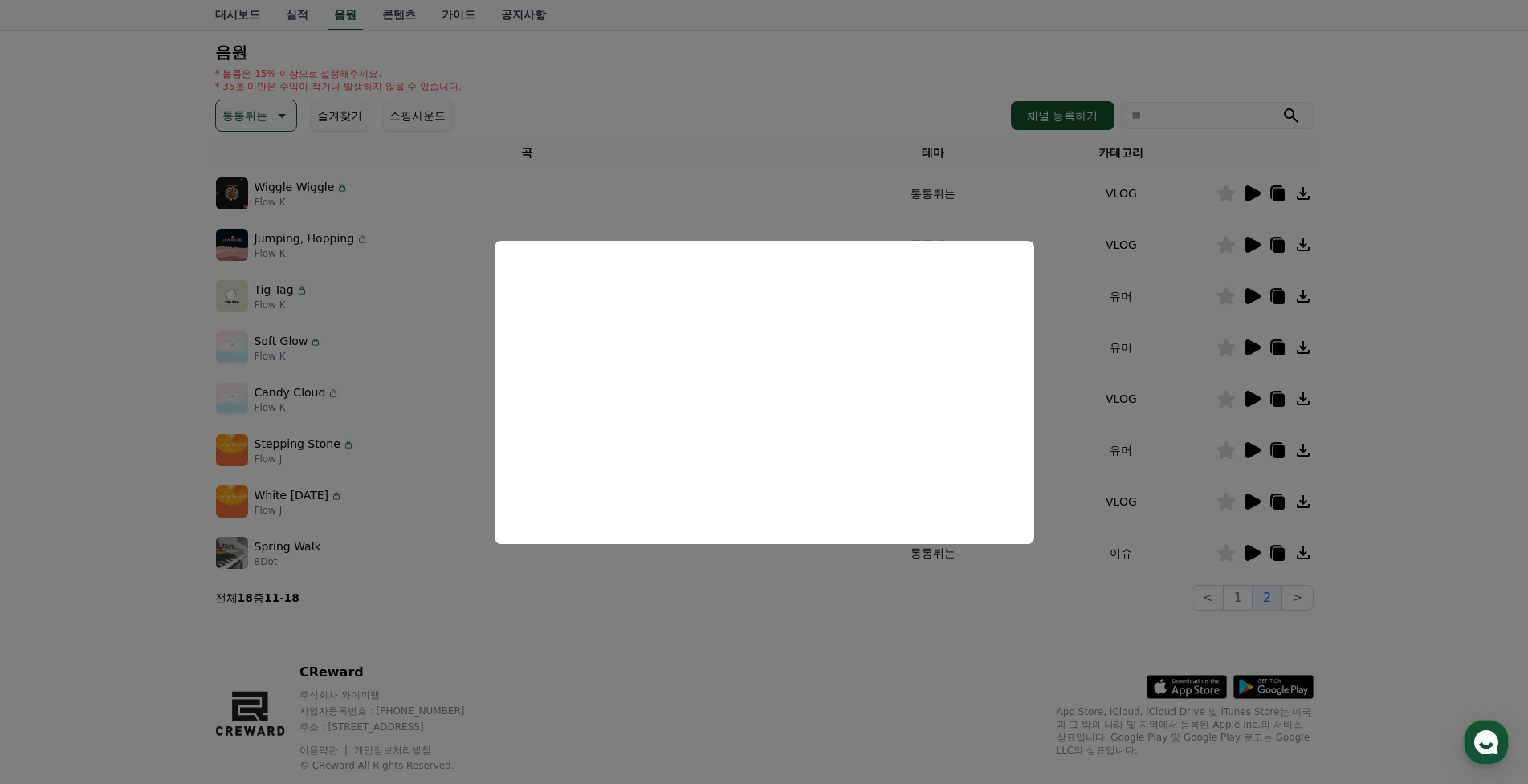
click at [1194, 395] on button "close modal" at bounding box center [764, 392] width 1528 height 784
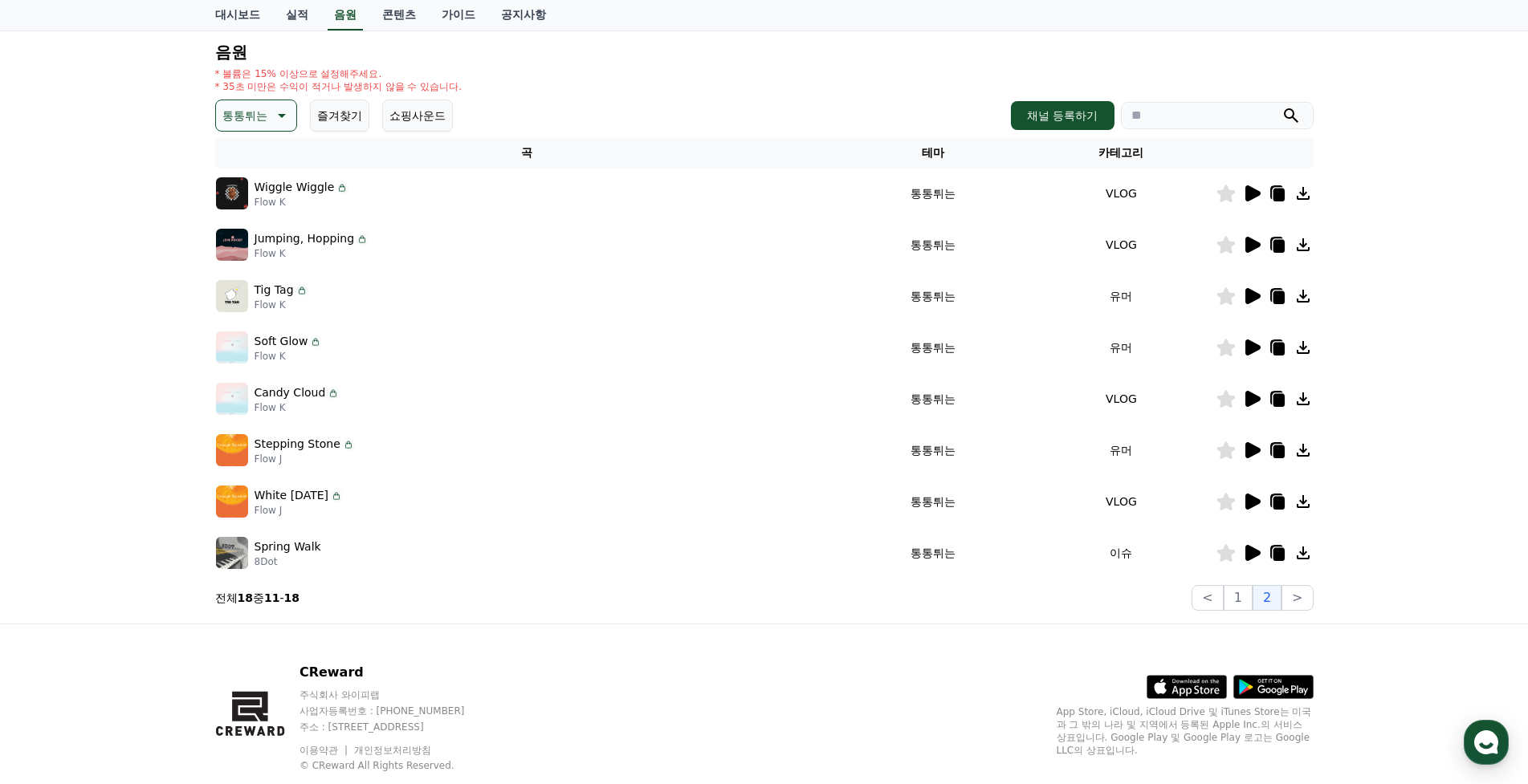
click at [1249, 438] on td at bounding box center [1264, 450] width 98 height 51
click at [1248, 444] on icon at bounding box center [1253, 450] width 15 height 16
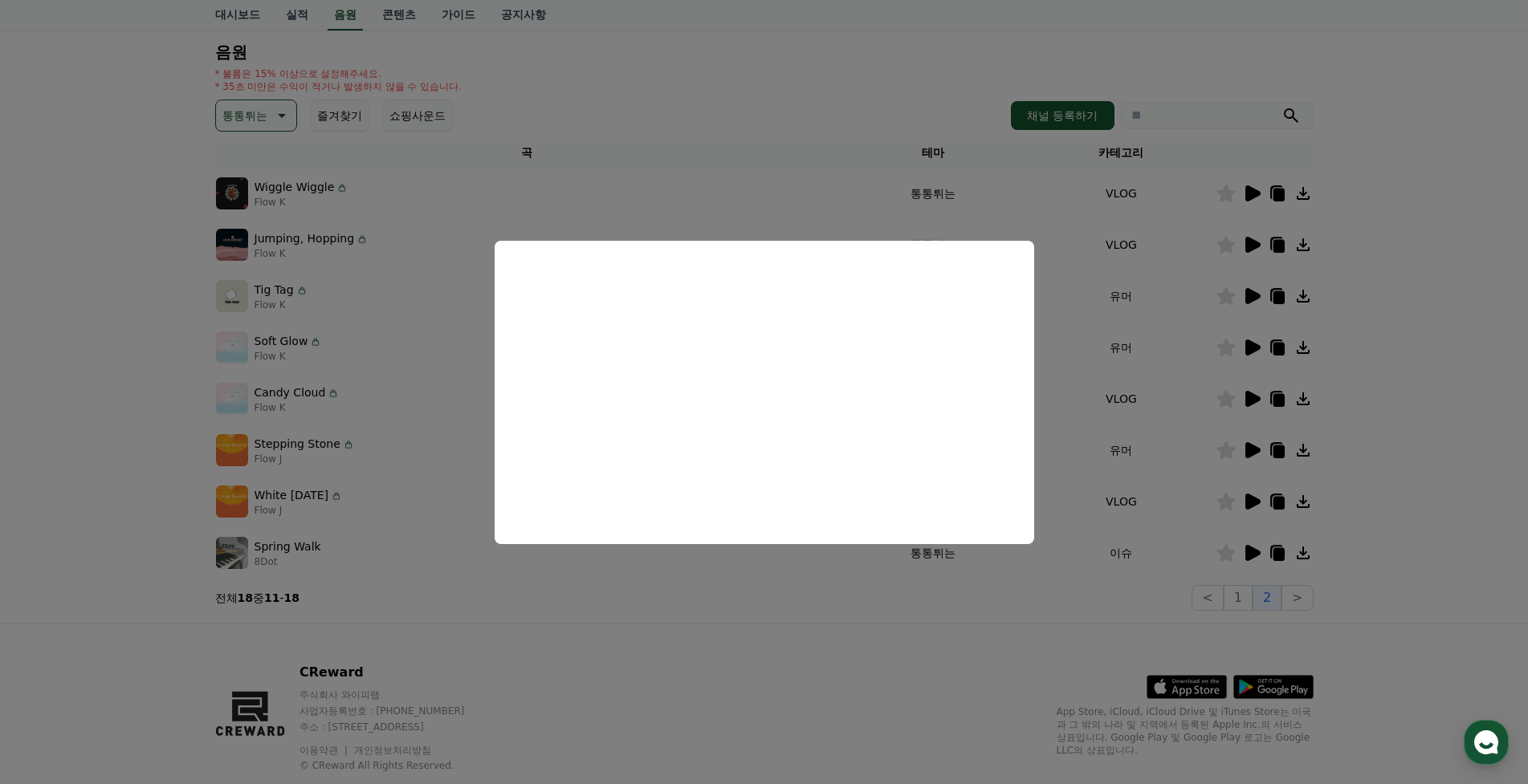
click at [1166, 434] on button "close modal" at bounding box center [764, 392] width 1528 height 784
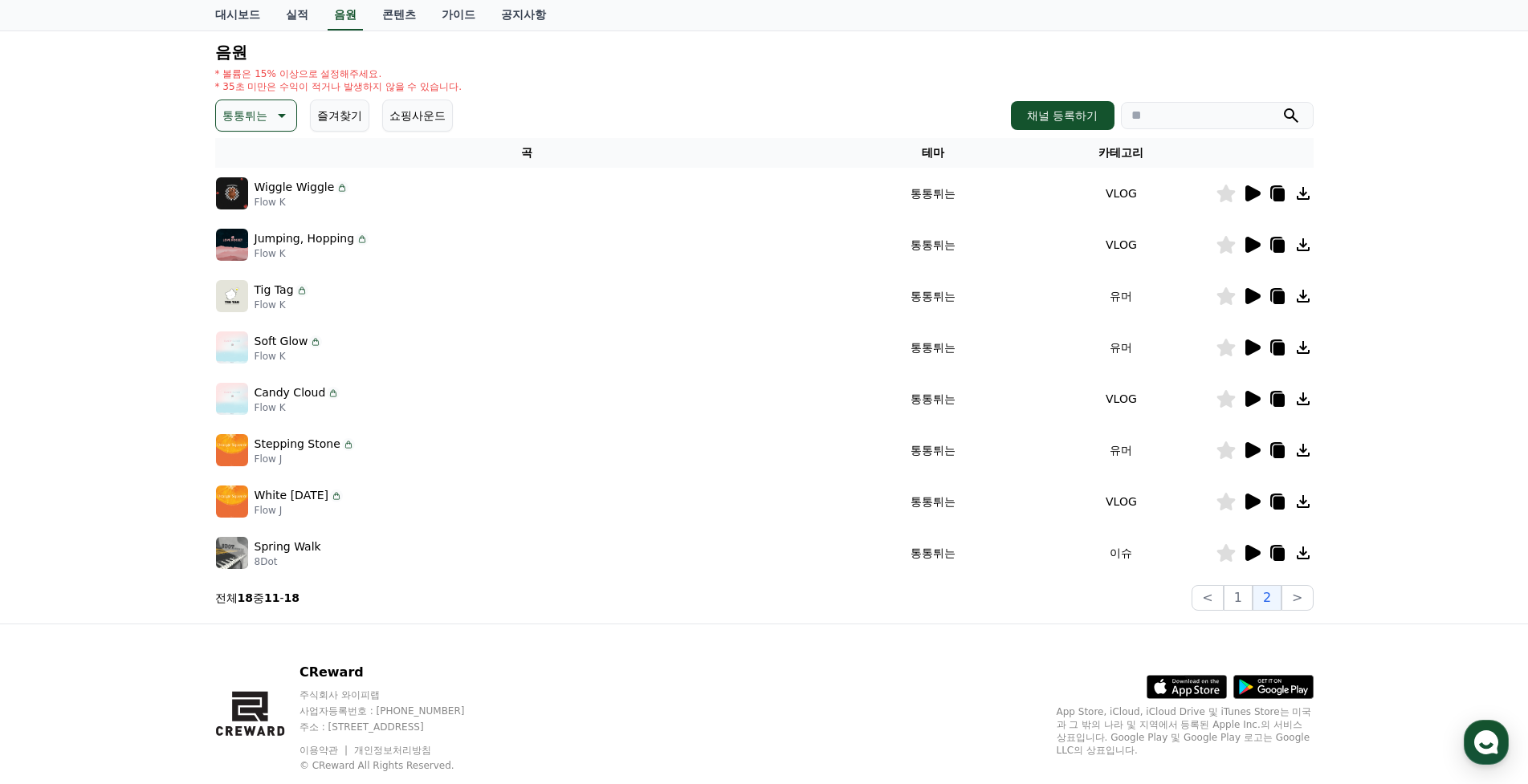
click at [1253, 497] on icon at bounding box center [1253, 501] width 15 height 16
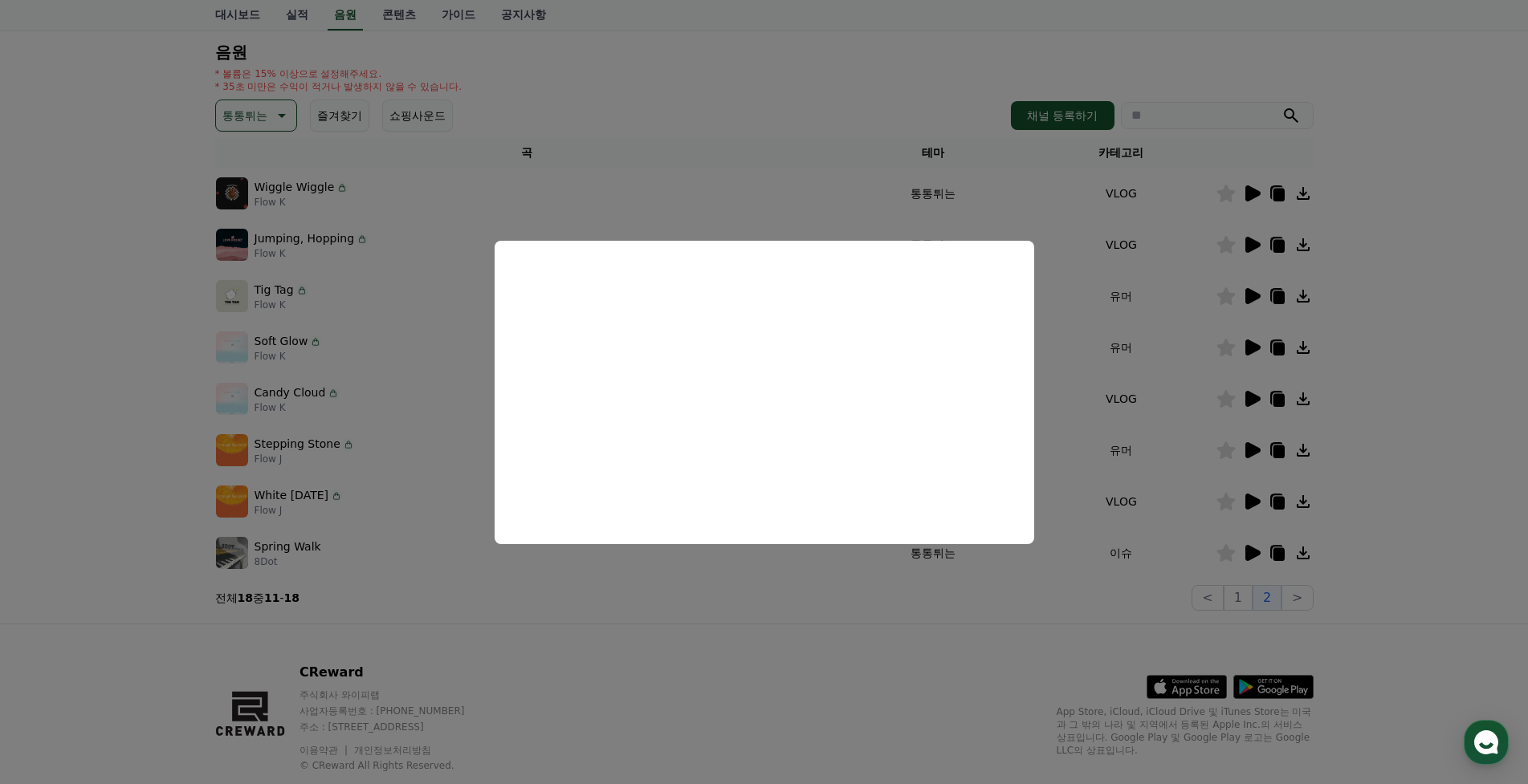
click at [1394, 390] on button "close modal" at bounding box center [764, 392] width 1528 height 784
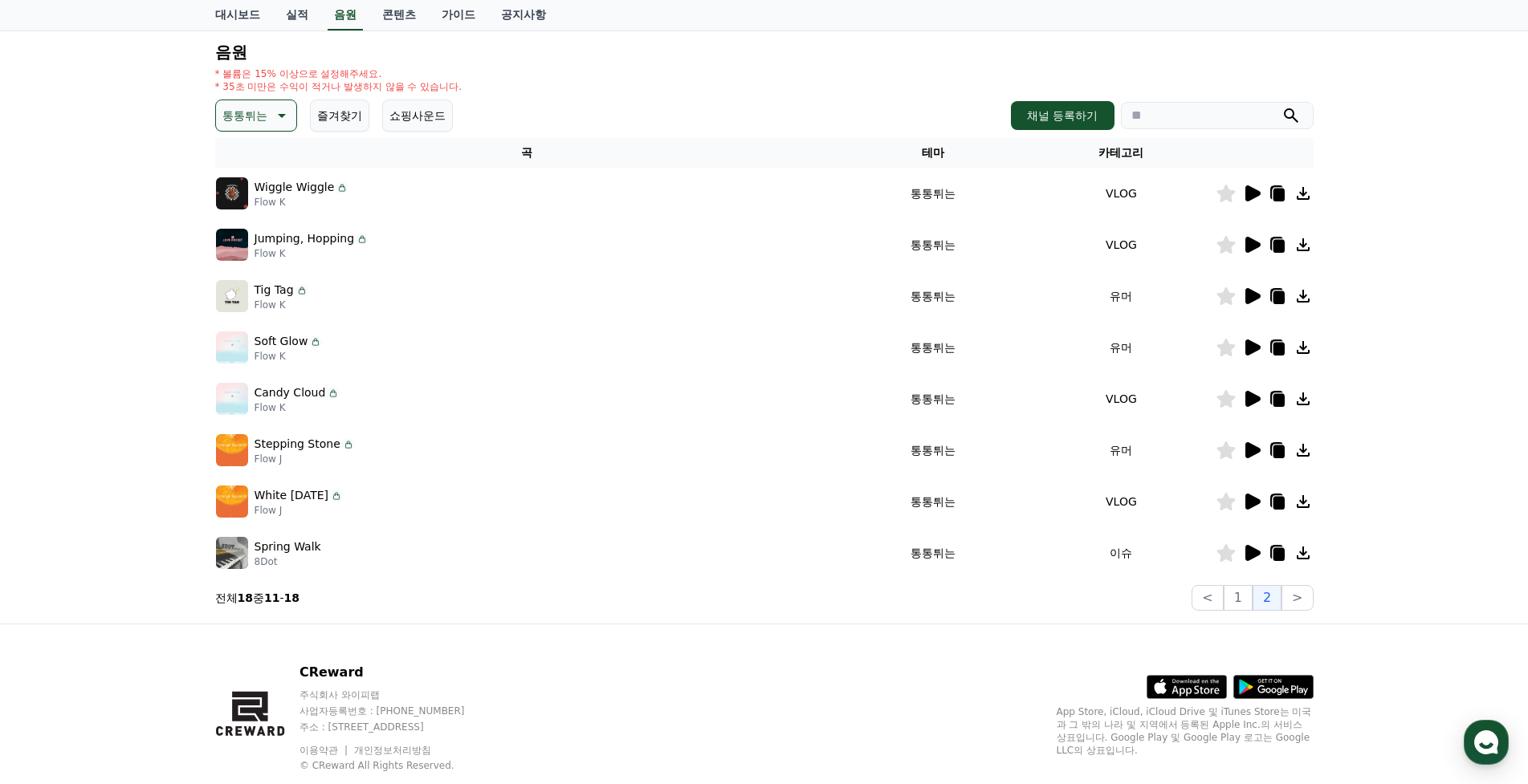
click at [1262, 554] on div at bounding box center [1264, 553] width 96 height 20
click at [1249, 549] on icon at bounding box center [1253, 553] width 15 height 16
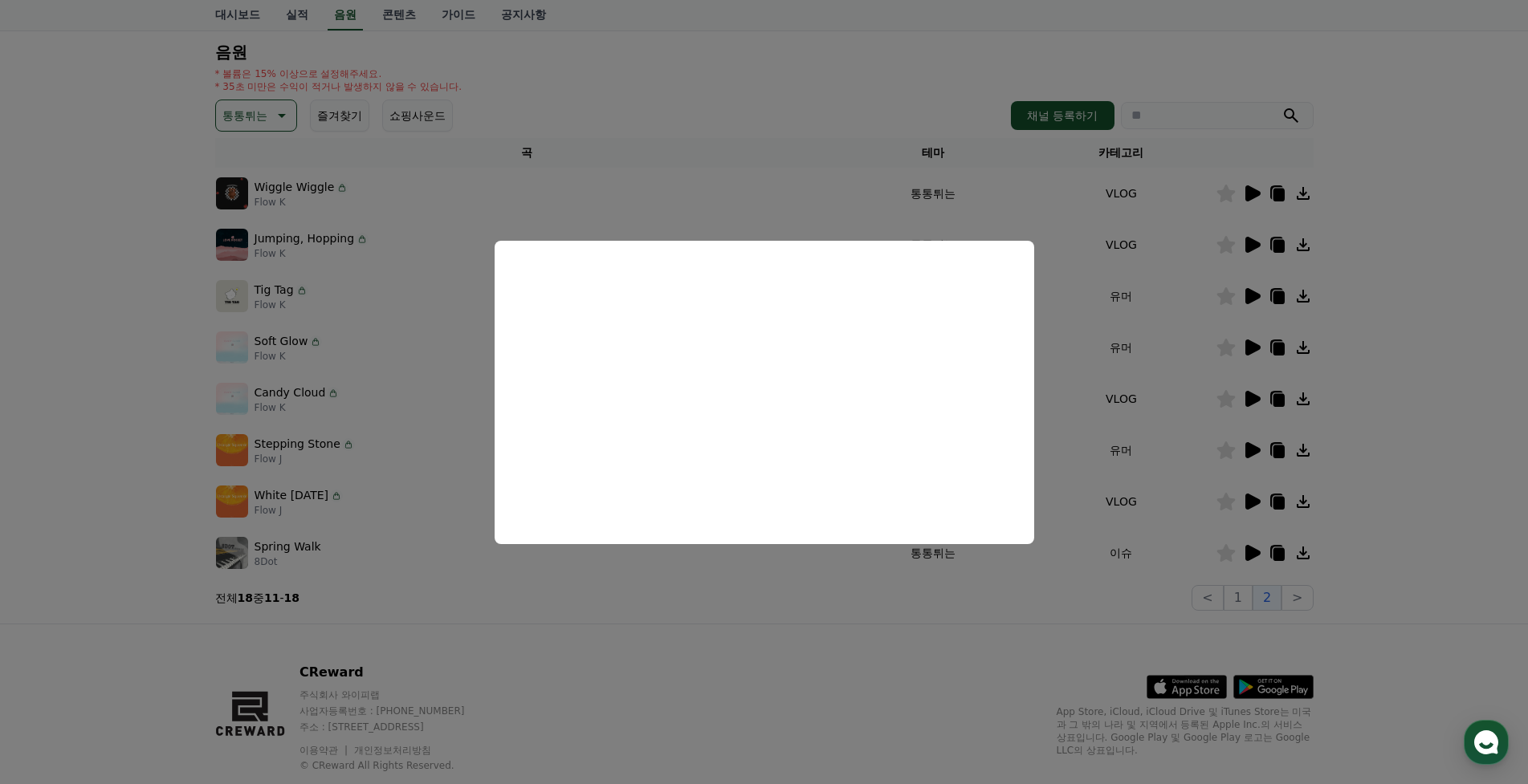
click at [1233, 605] on button "close modal" at bounding box center [764, 392] width 1528 height 784
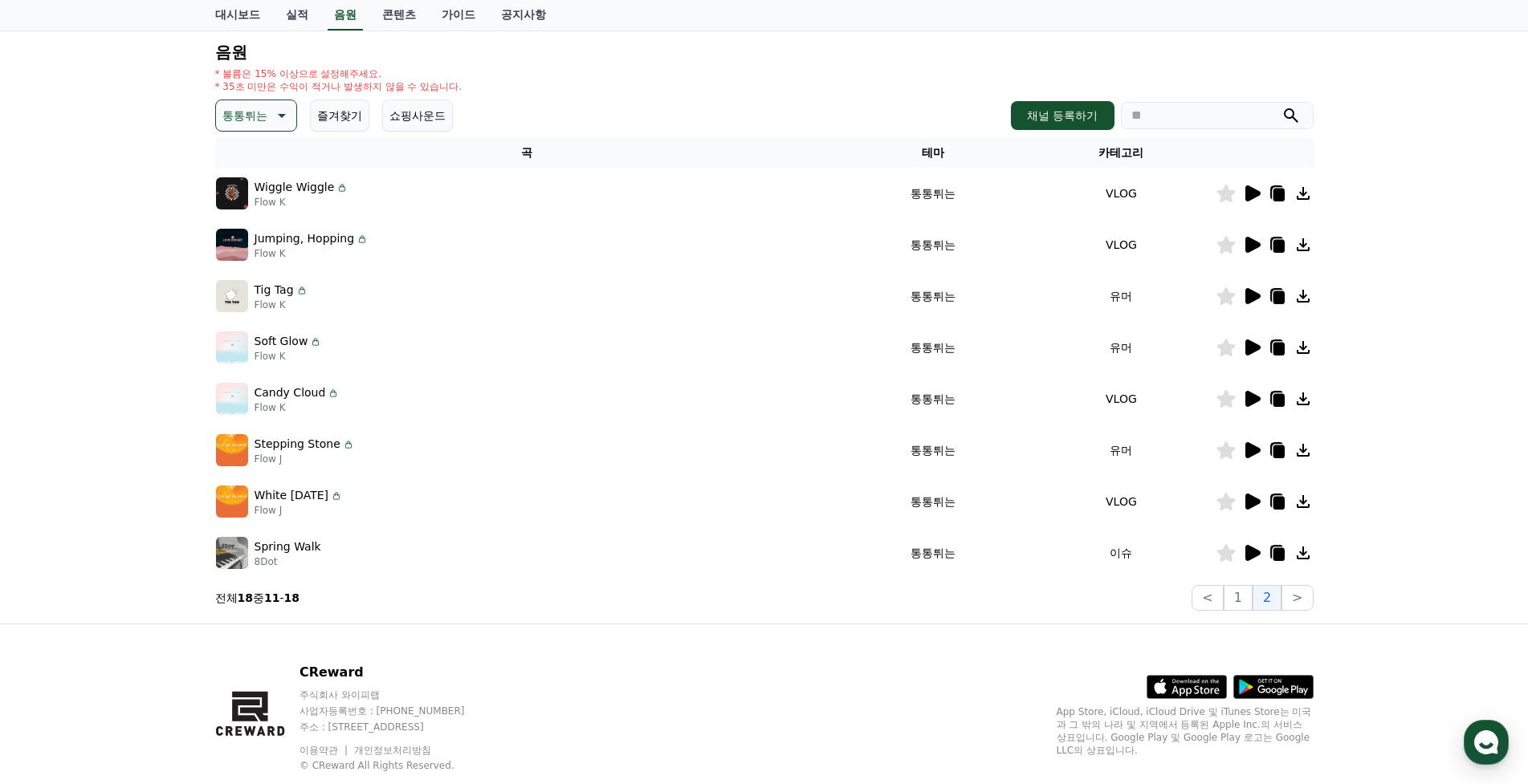
click at [1212, 558] on td "이슈" at bounding box center [1120, 553] width 188 height 51
click at [1223, 551] on icon at bounding box center [1226, 553] width 19 height 18
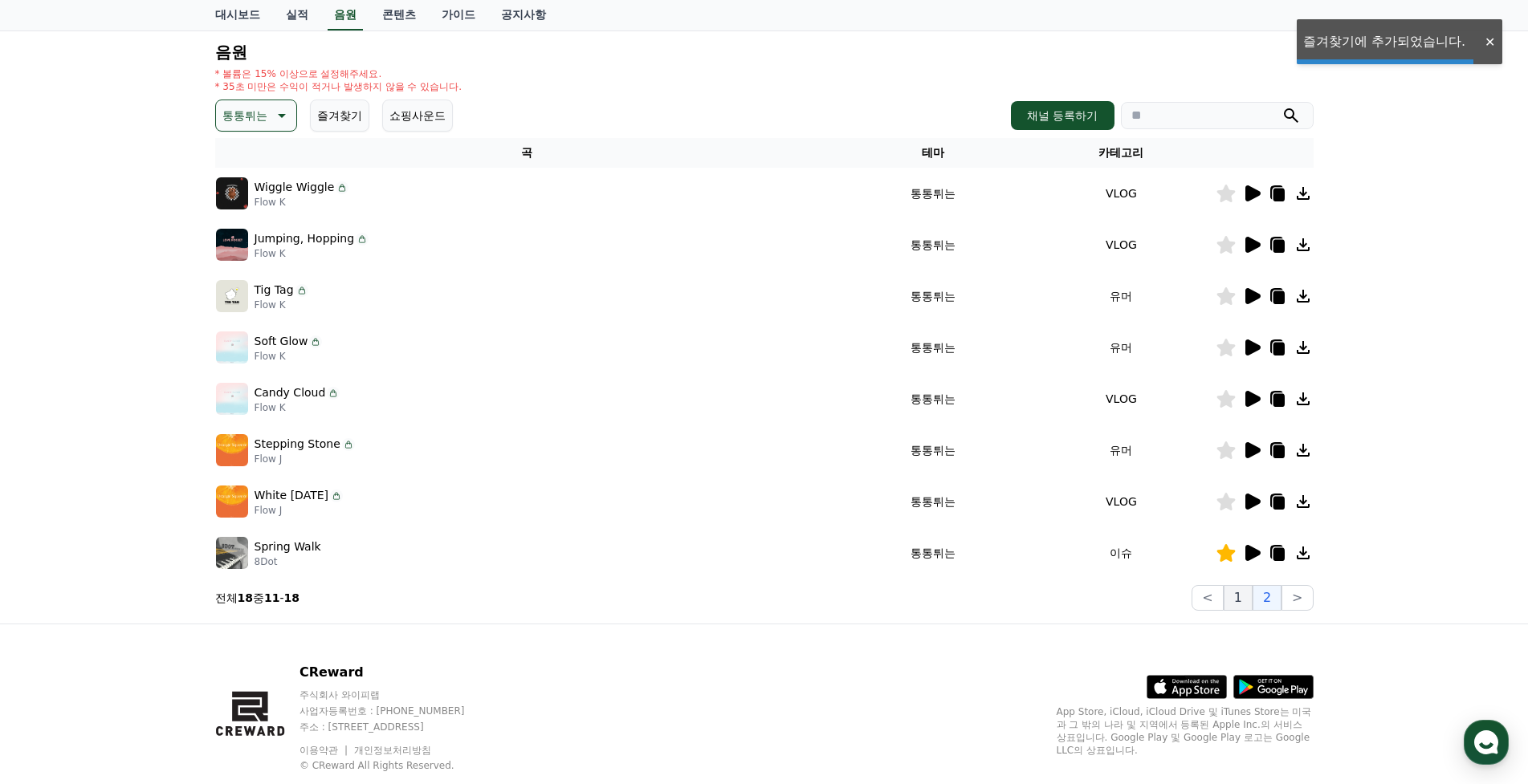
click at [1240, 595] on button "1" at bounding box center [1238, 598] width 29 height 26
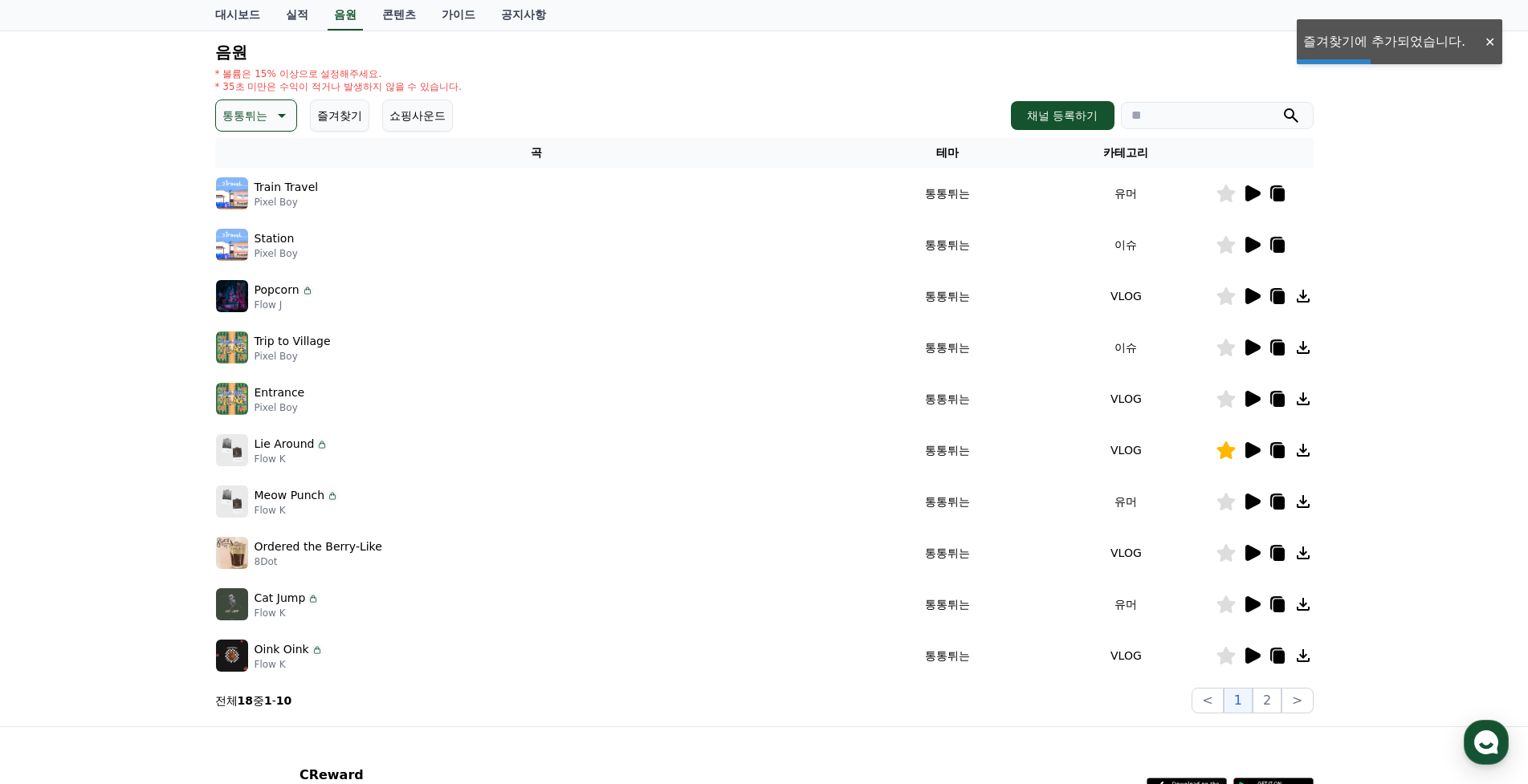
click at [1250, 452] on icon at bounding box center [1253, 450] width 15 height 16
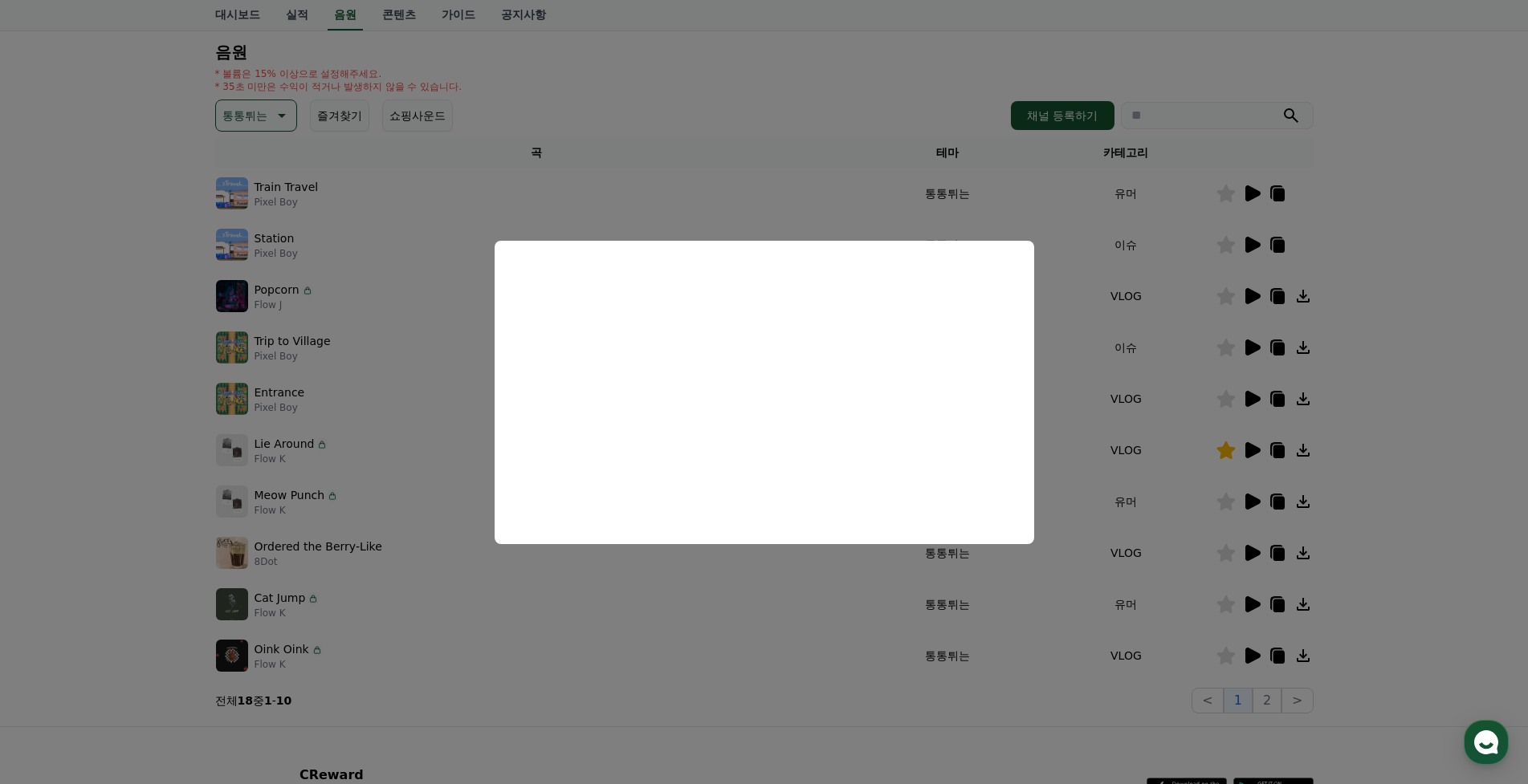
click at [1369, 348] on button "close modal" at bounding box center [764, 392] width 1528 height 784
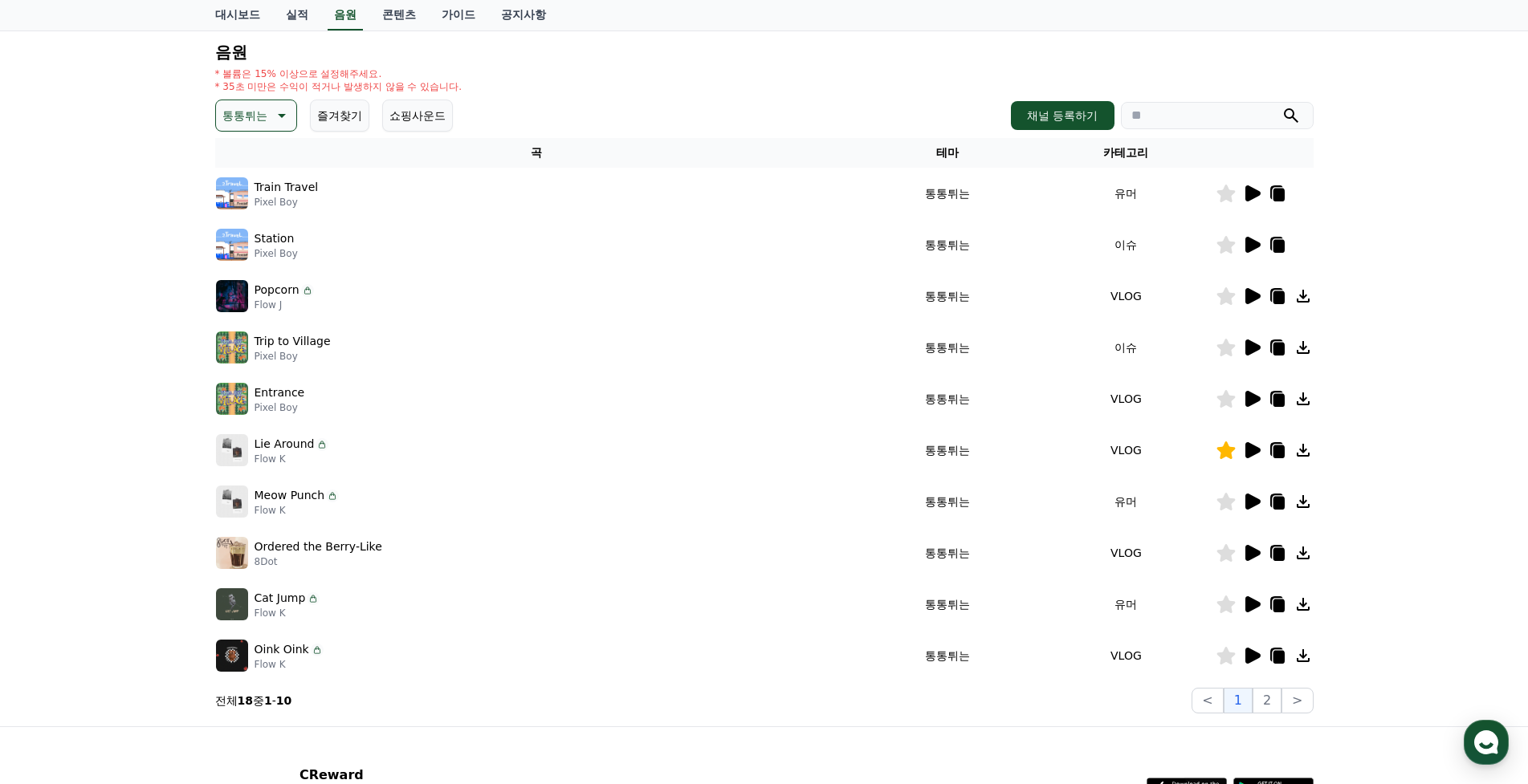
click at [230, 110] on p "통통튀는" at bounding box center [244, 116] width 45 height 22
click at [256, 254] on button "즐거움" at bounding box center [241, 254] width 47 height 36
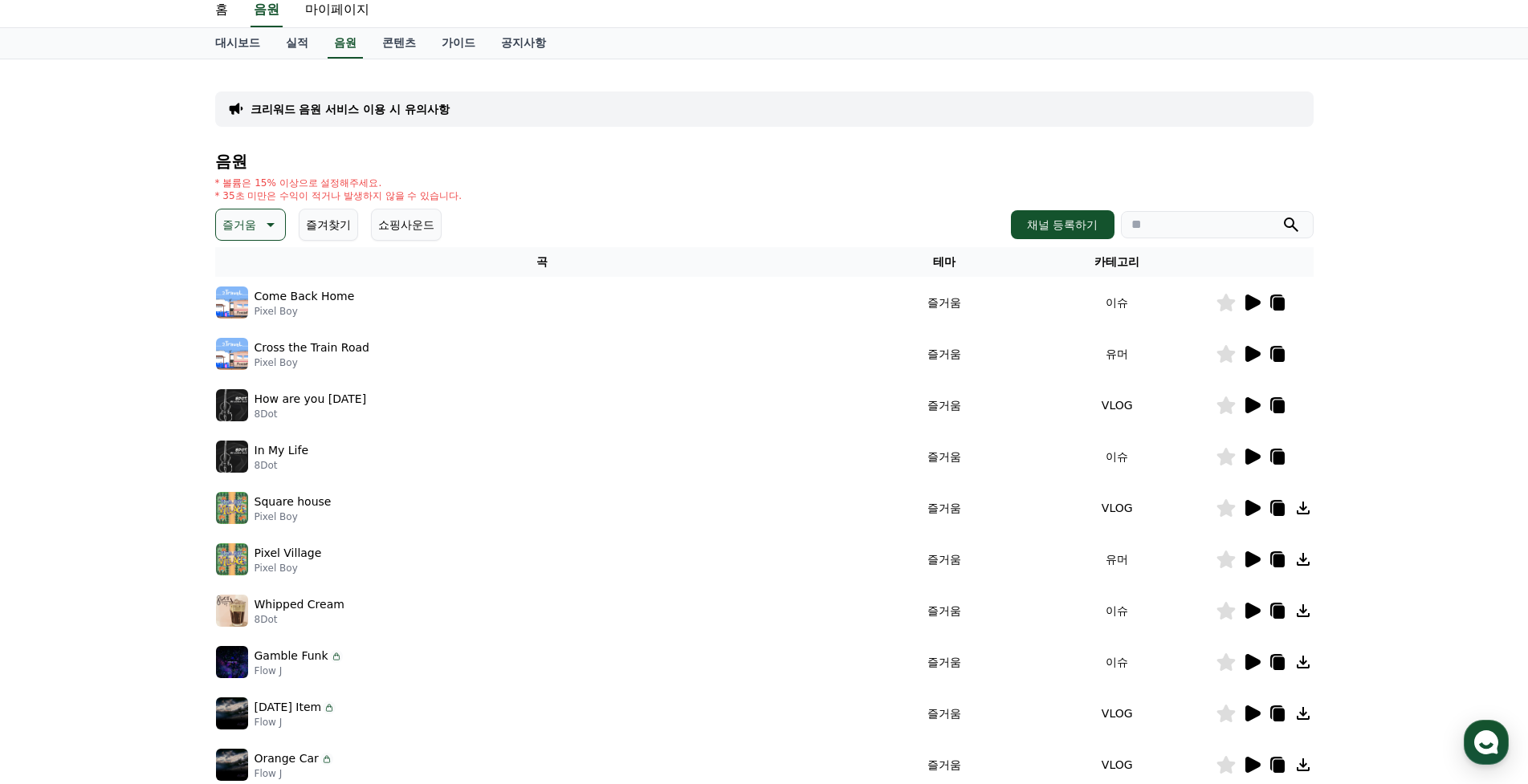
scroll to position [80, 0]
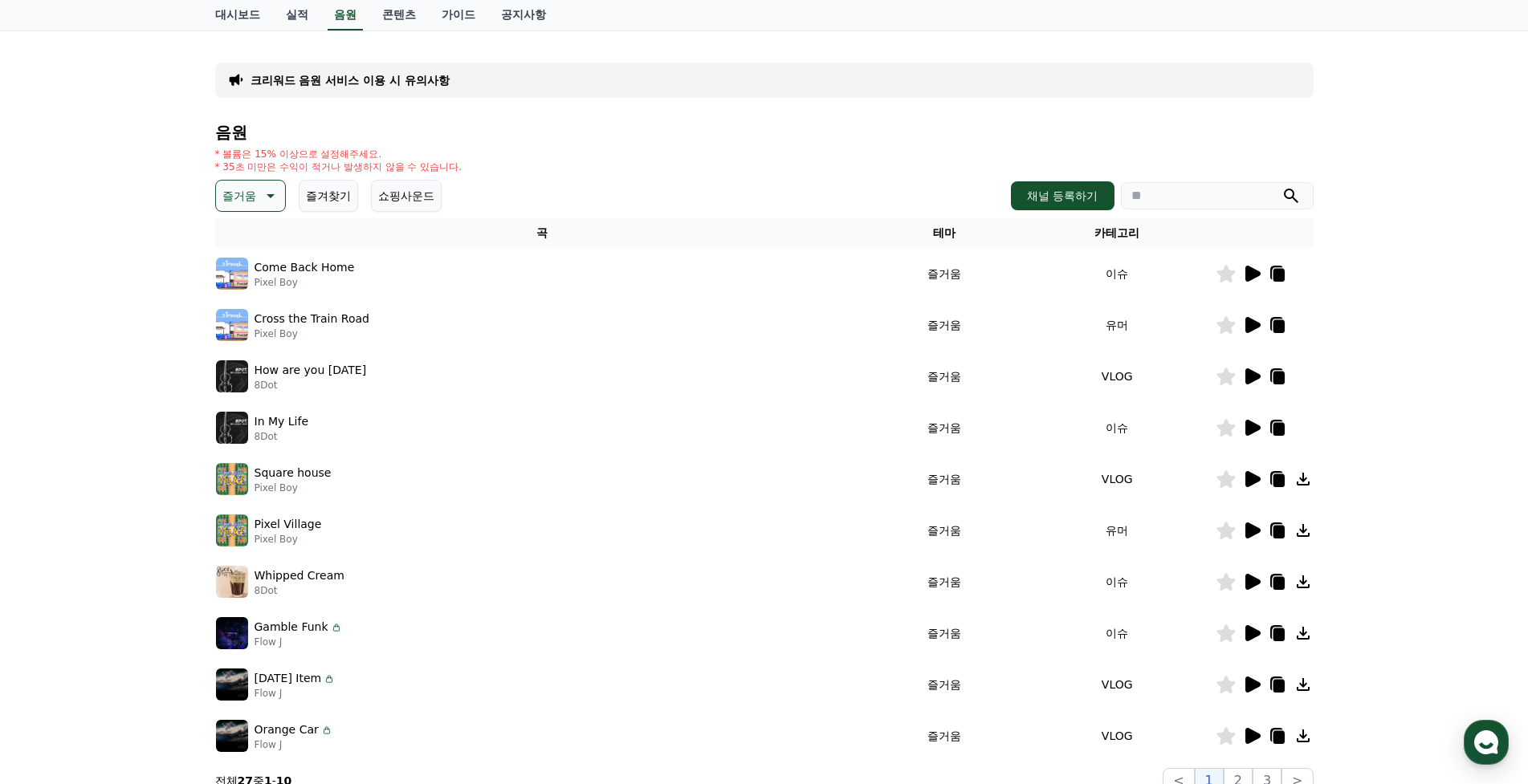
click at [1246, 481] on icon at bounding box center [1253, 479] width 15 height 16
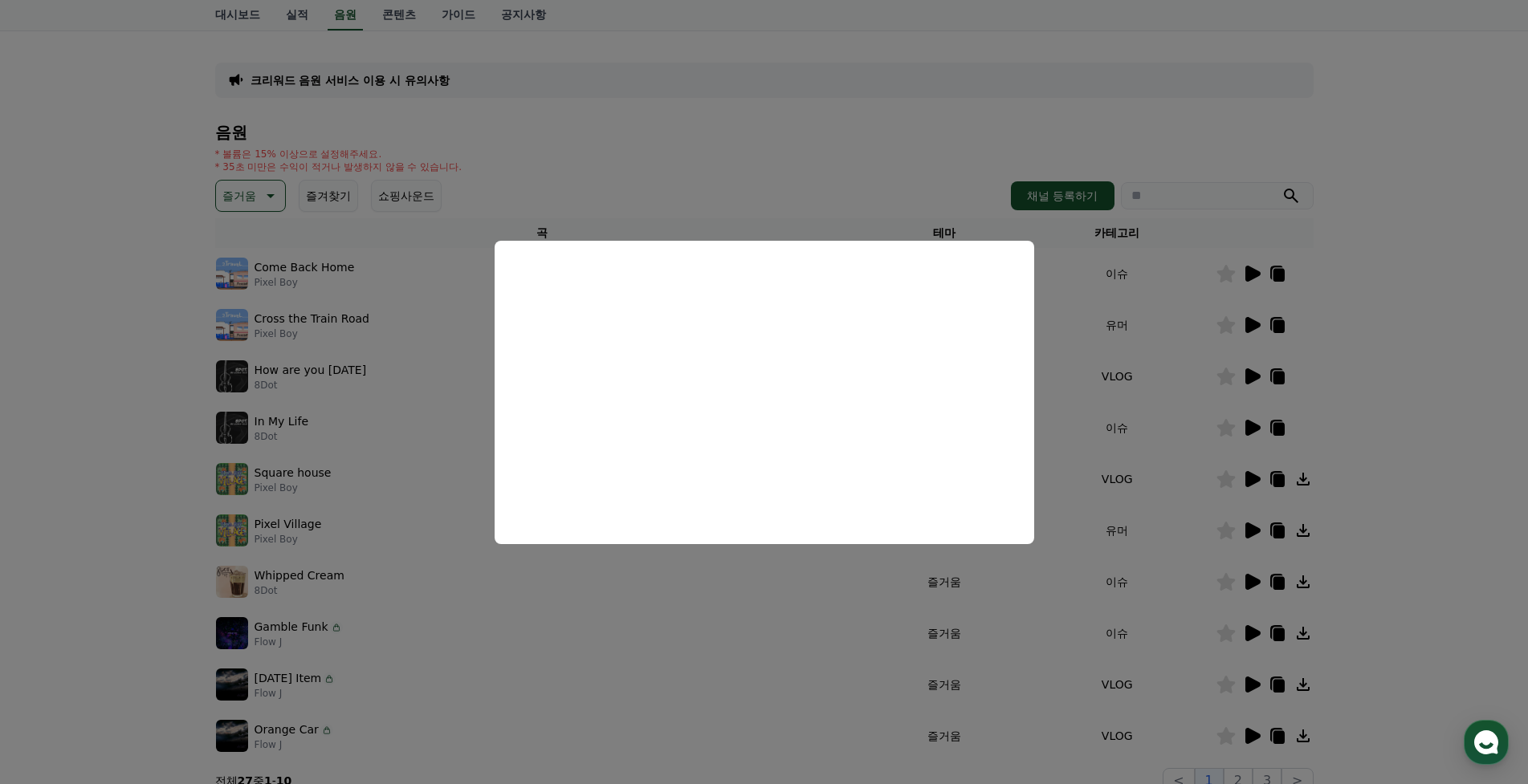
click at [1342, 480] on button "close modal" at bounding box center [764, 392] width 1528 height 784
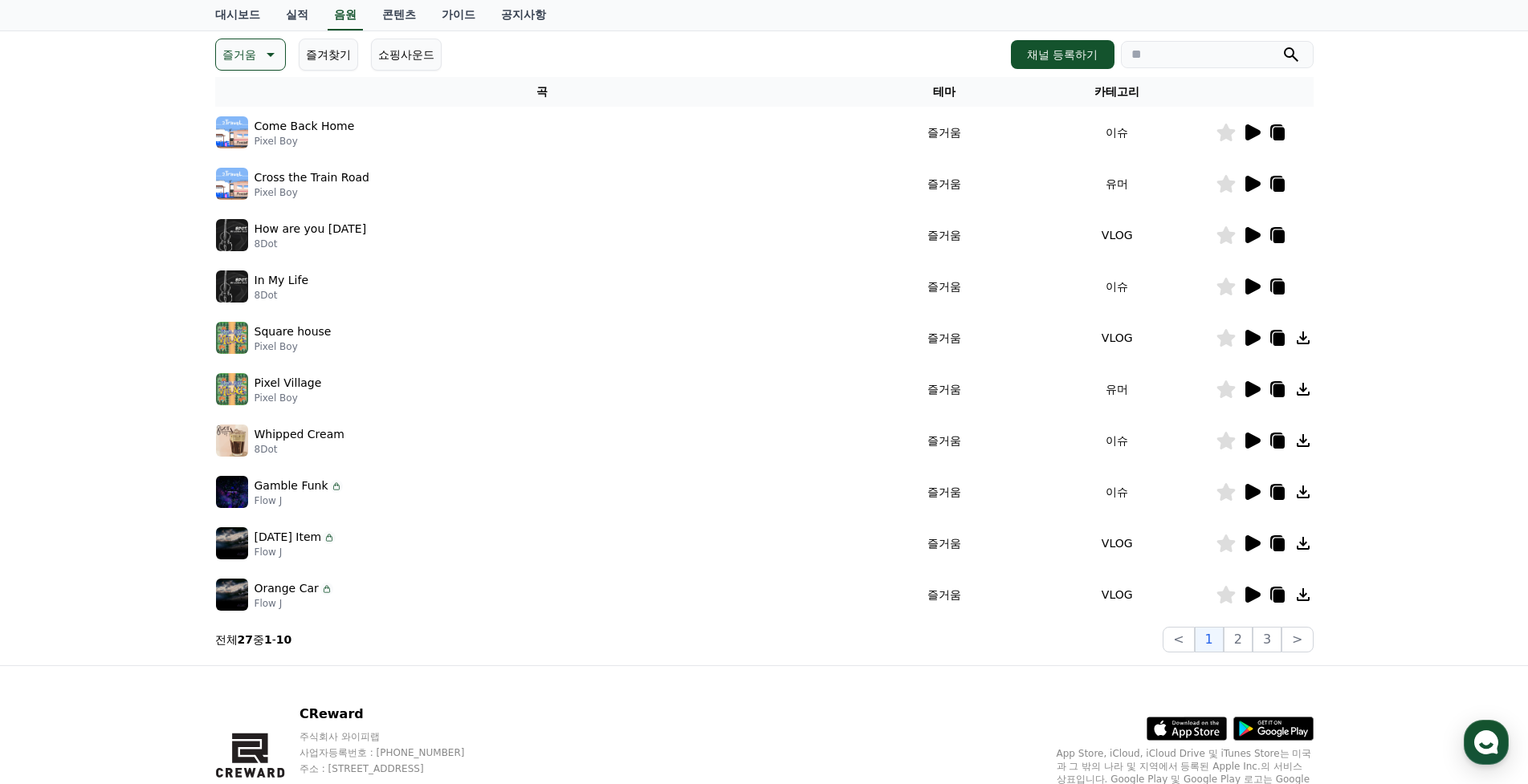
scroll to position [241, 0]
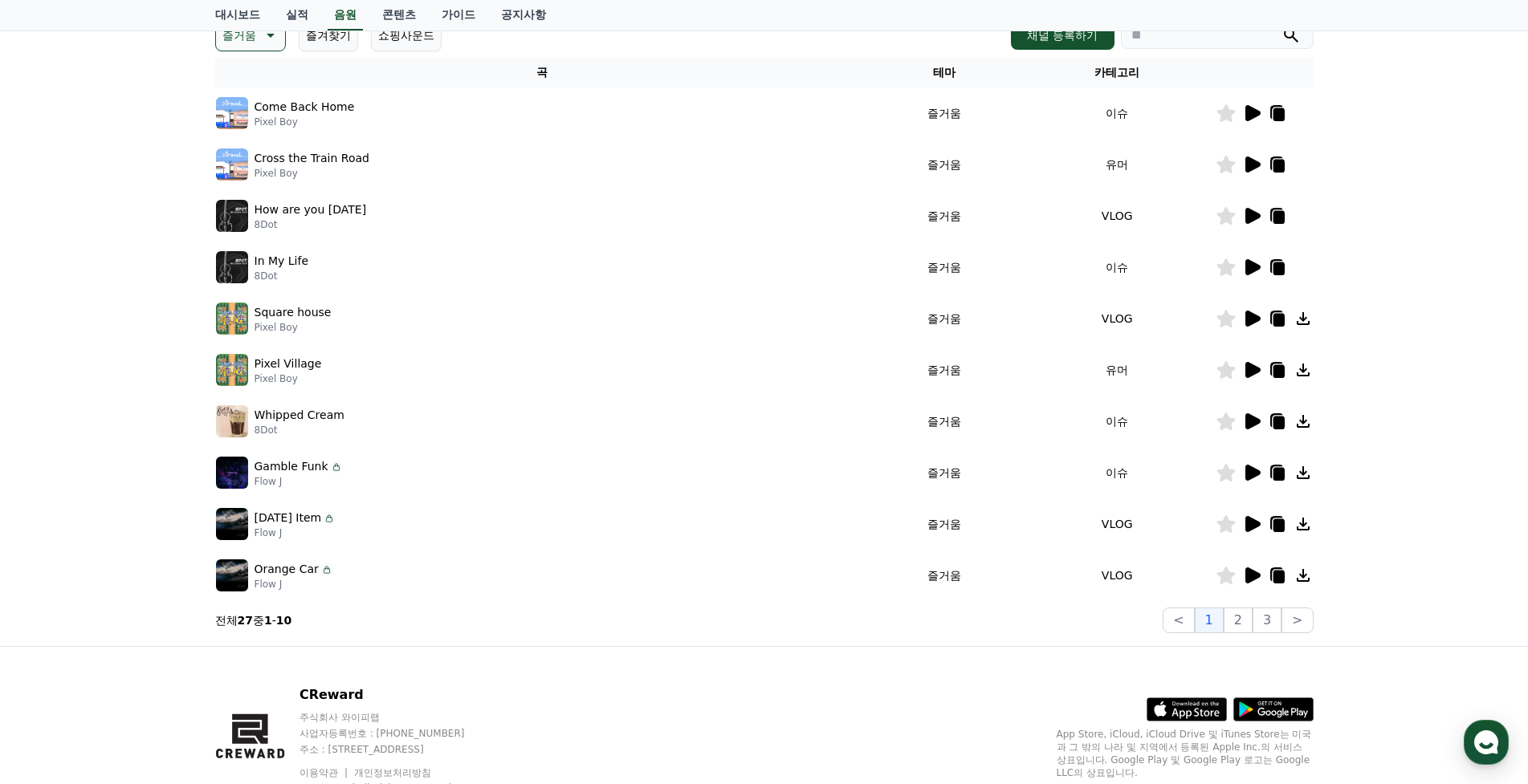
click at [1247, 531] on icon at bounding box center [1253, 524] width 15 height 16
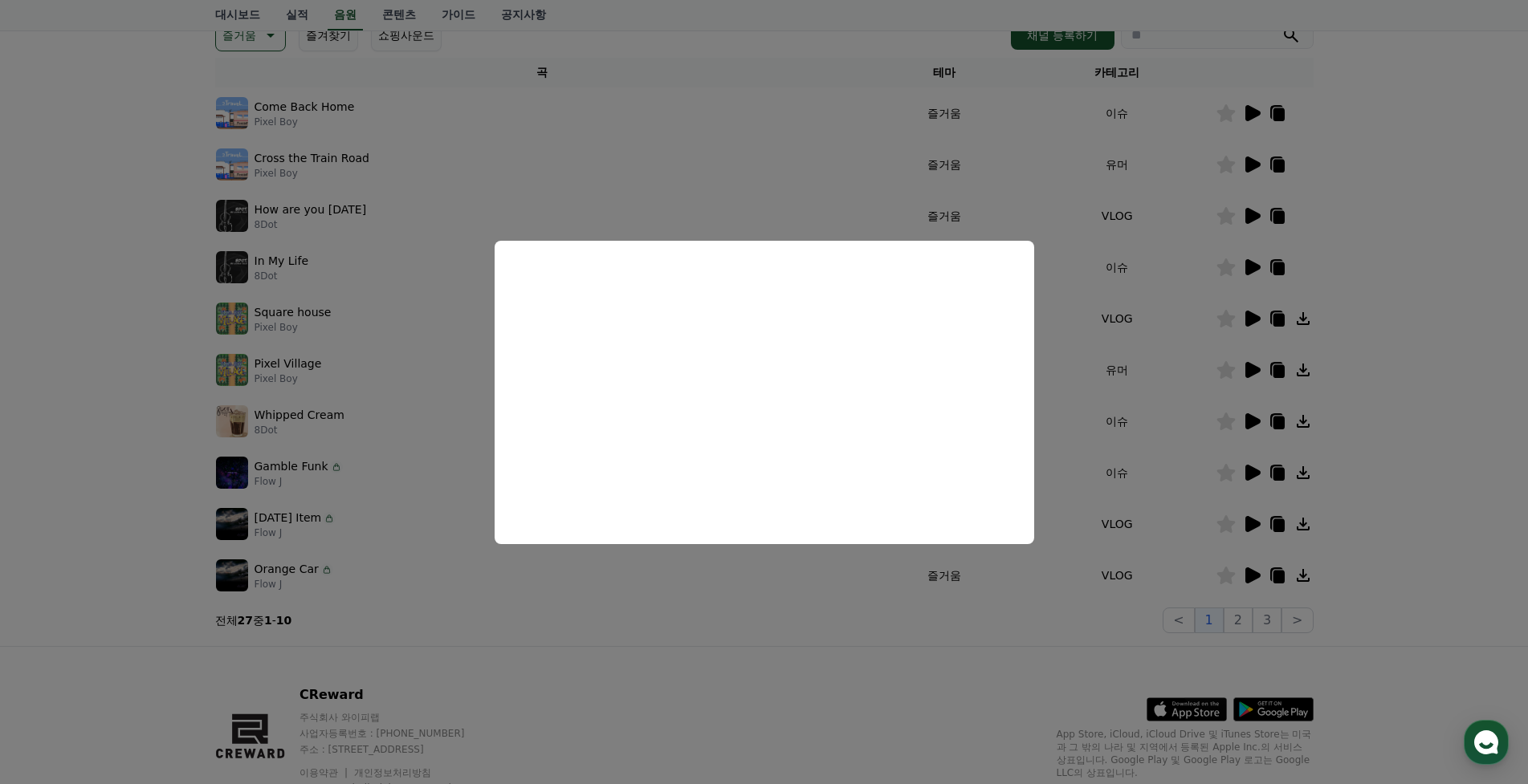
click at [198, 253] on button "close modal" at bounding box center [764, 392] width 1528 height 784
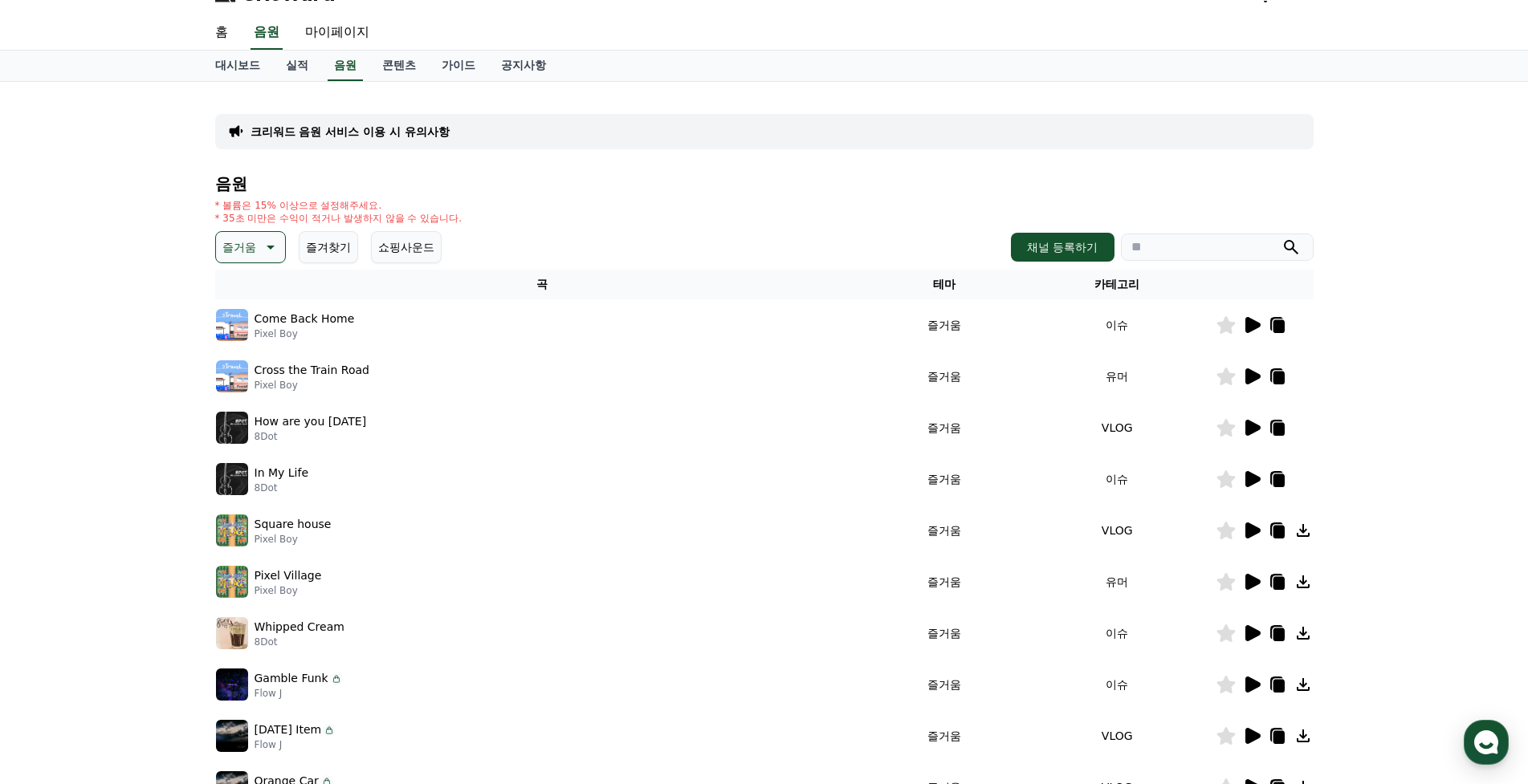
scroll to position [0, 0]
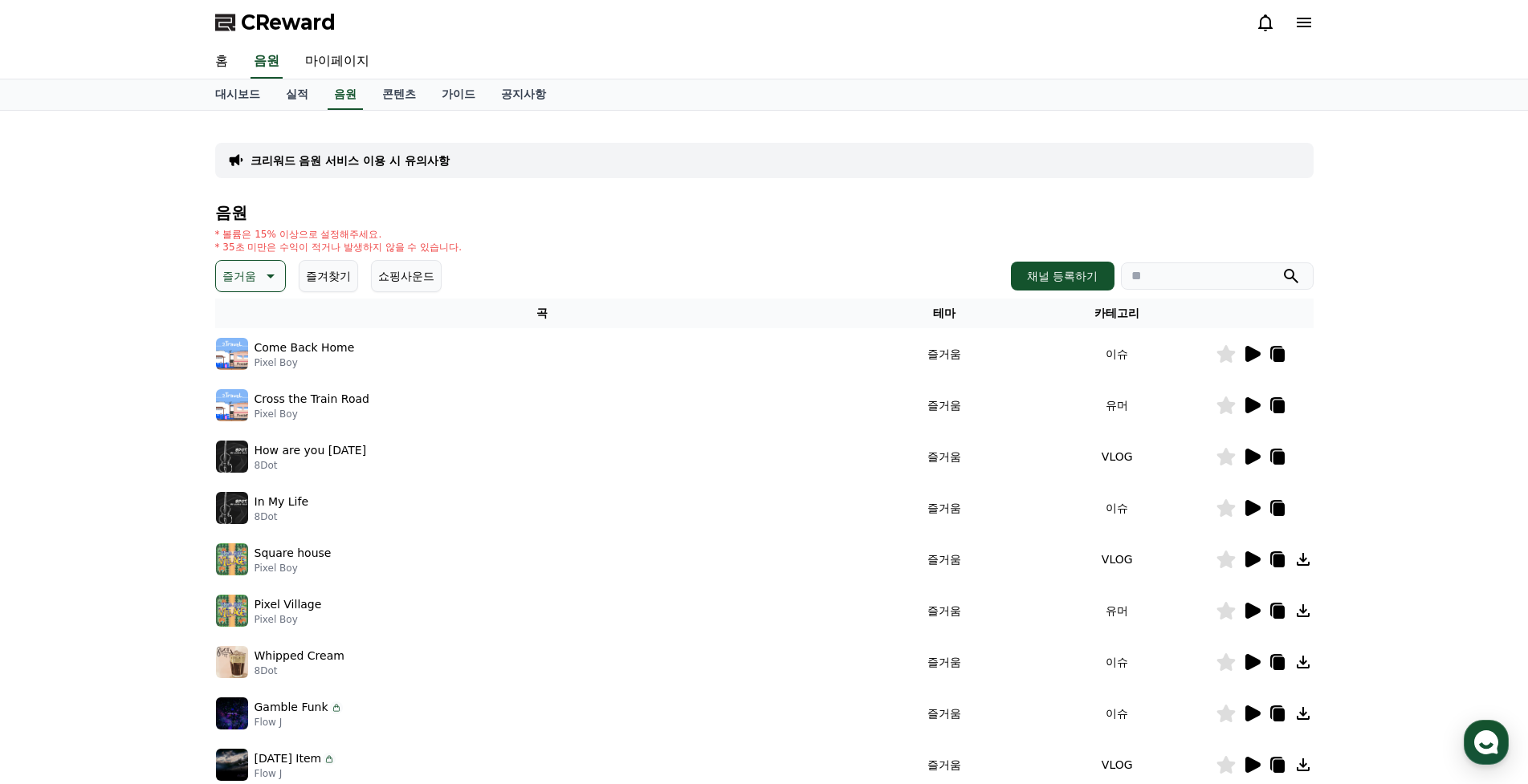
click at [331, 272] on button "즐겨찾기" at bounding box center [328, 276] width 60 height 32
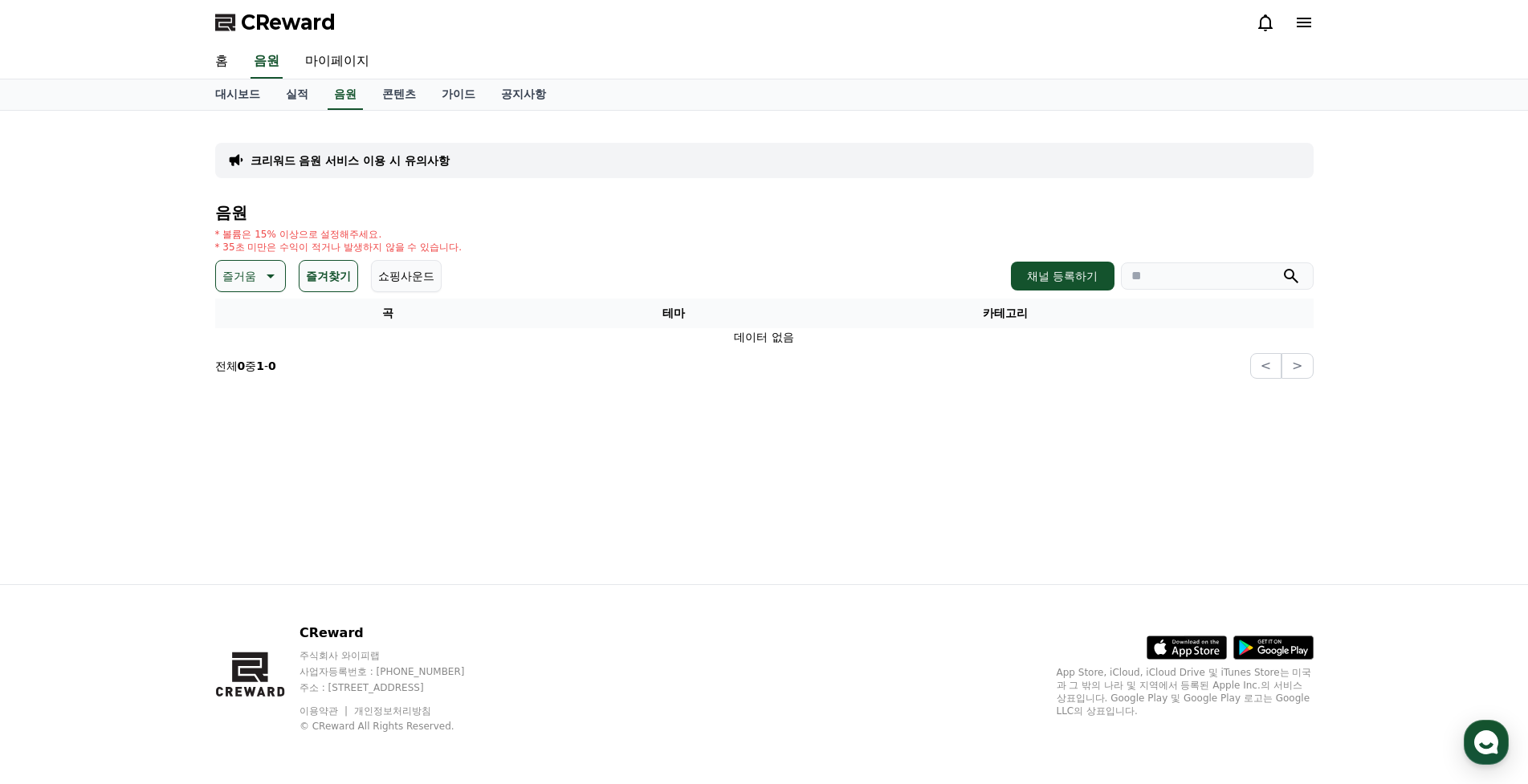
click at [263, 272] on icon at bounding box center [269, 276] width 20 height 20
click at [236, 327] on button "전체" at bounding box center [236, 319] width 36 height 36
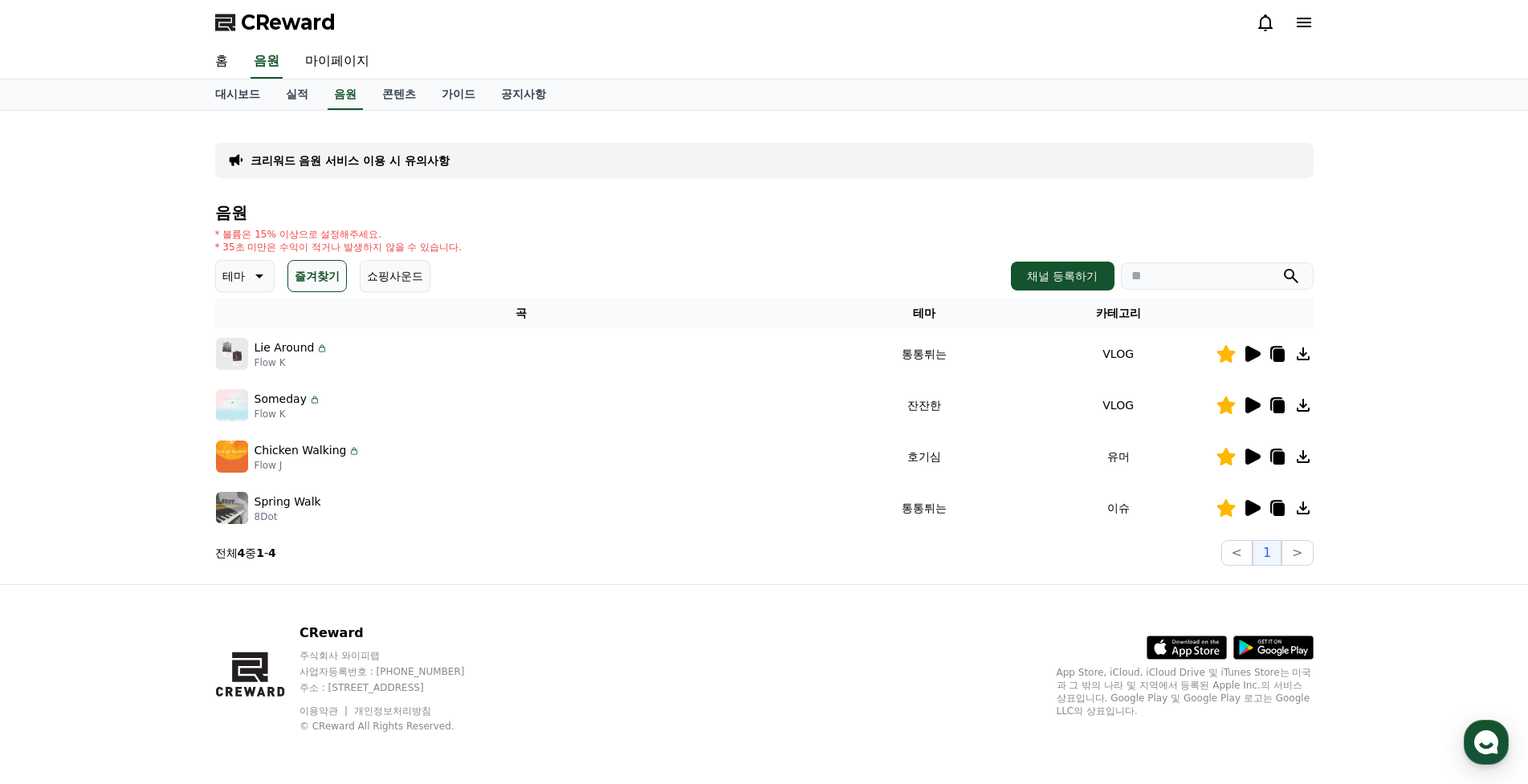
click at [1249, 509] on icon at bounding box center [1253, 508] width 15 height 16
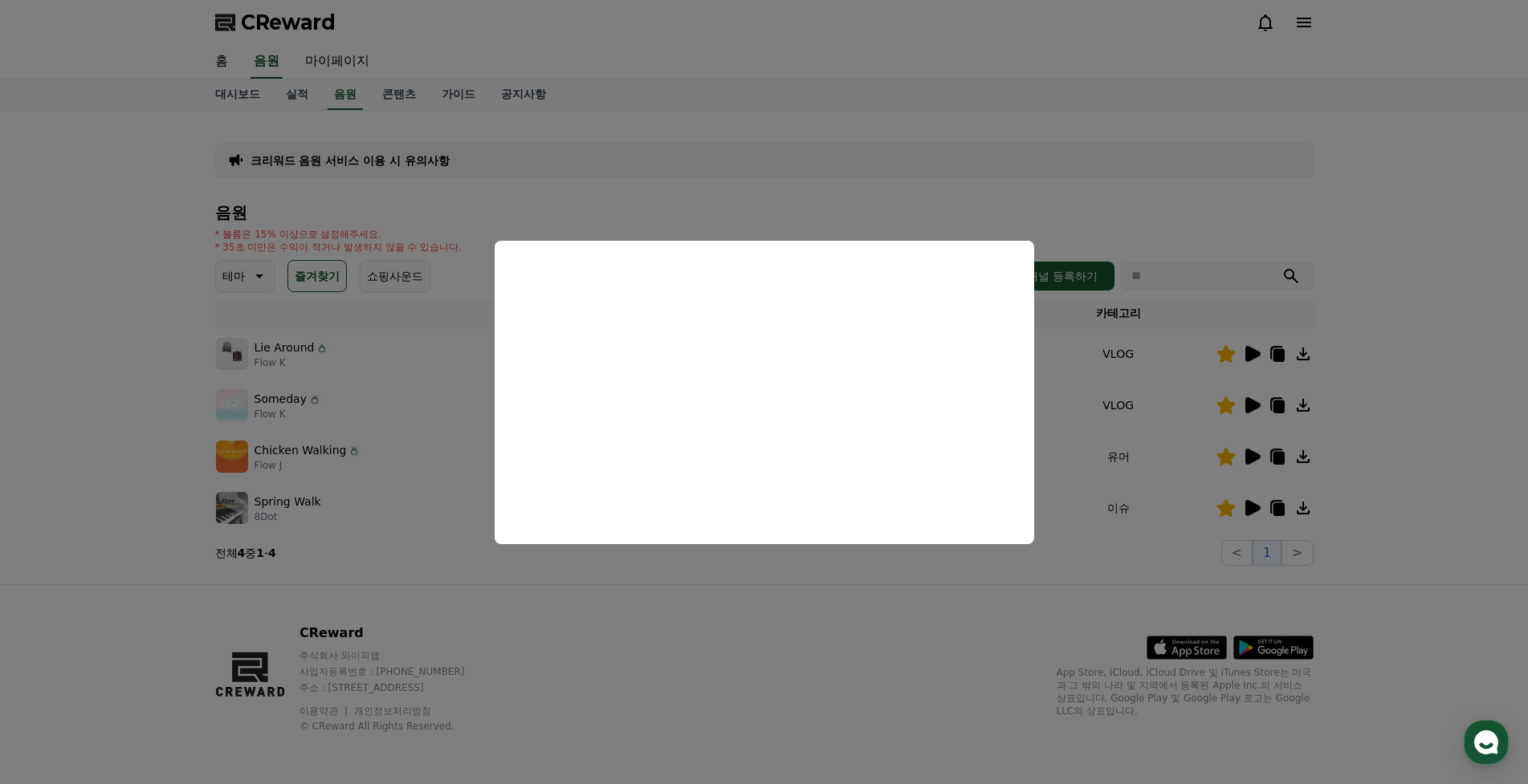
click at [1257, 304] on button "close modal" at bounding box center [764, 392] width 1528 height 784
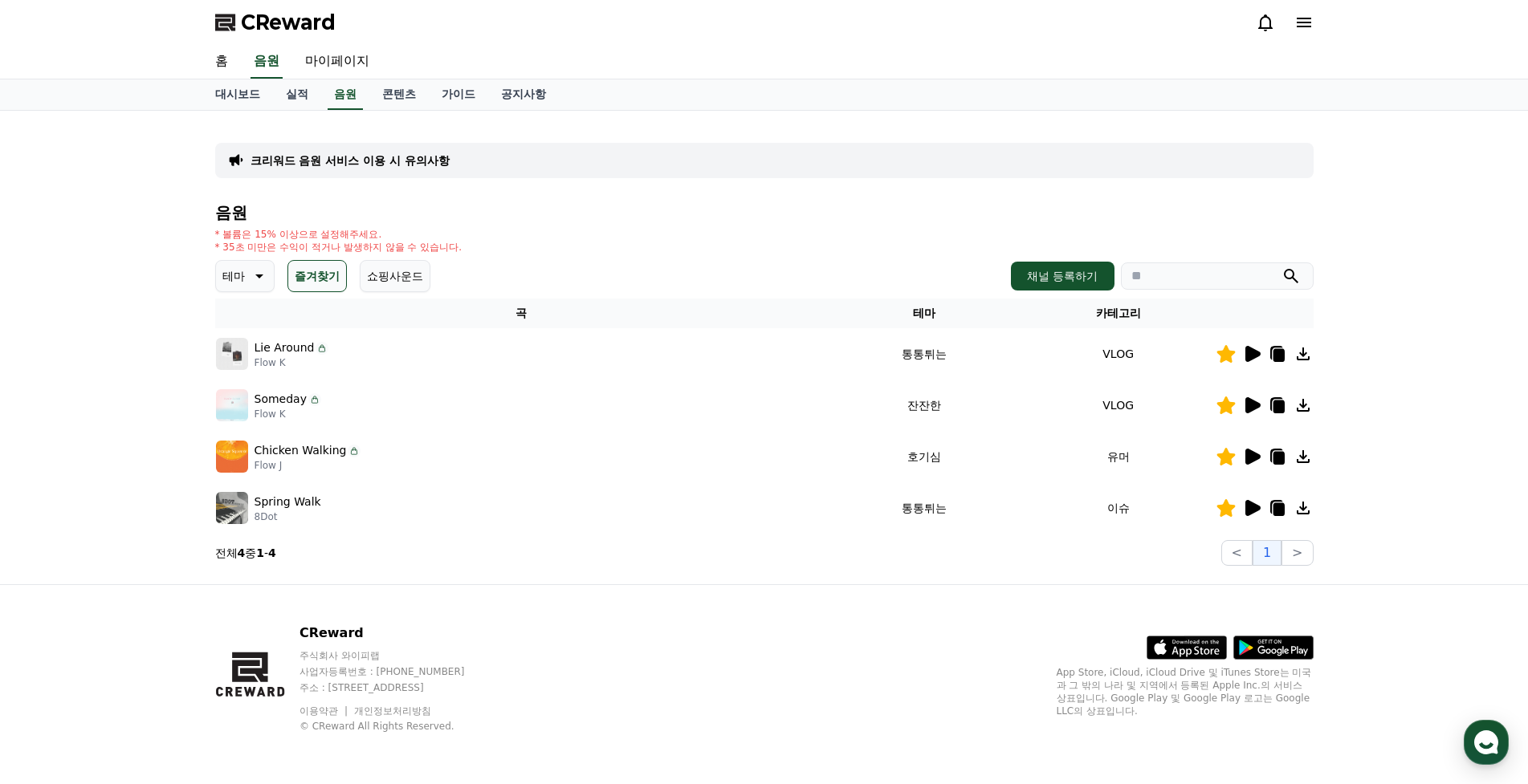
click at [1249, 357] on icon at bounding box center [1253, 354] width 15 height 16
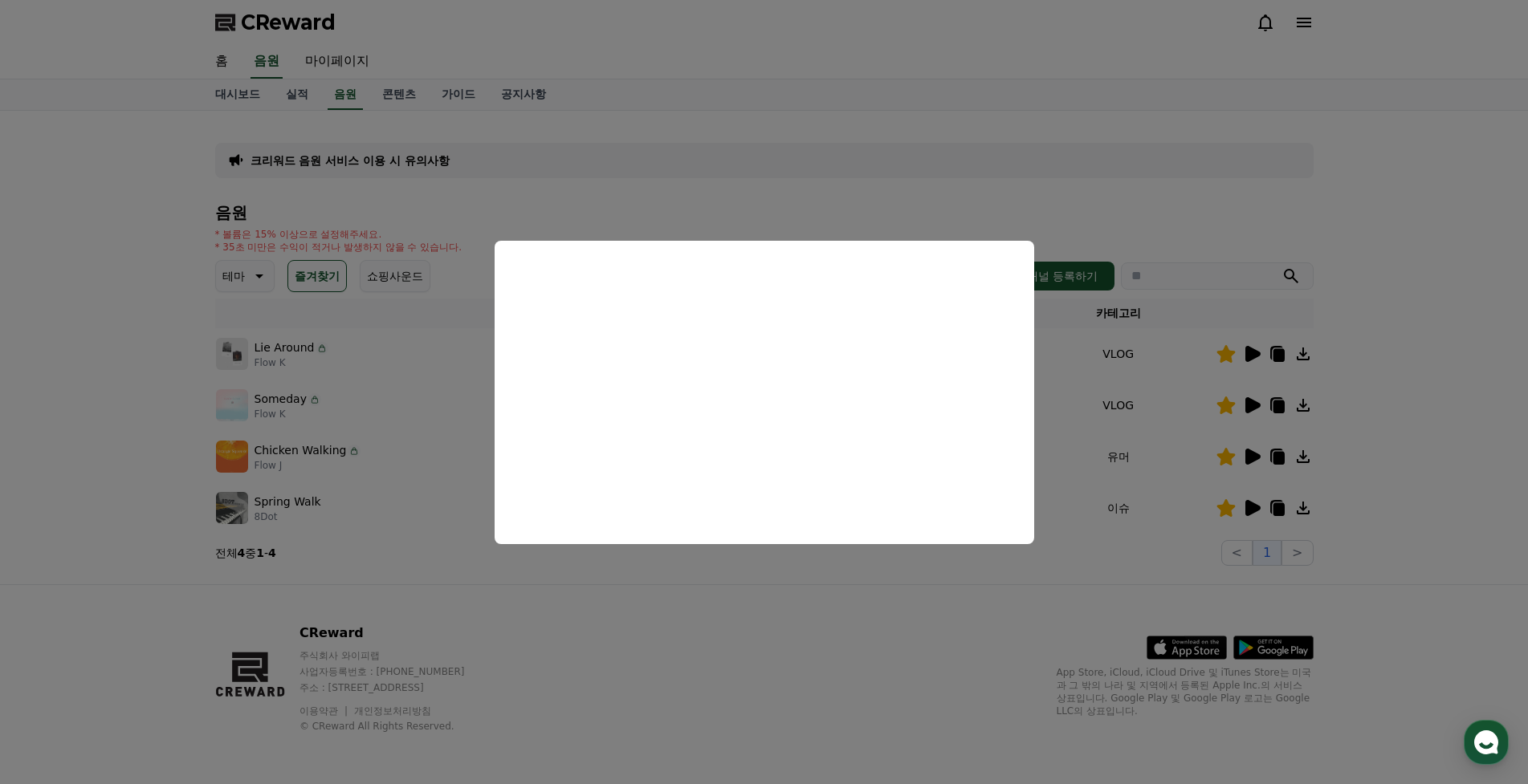
click at [1220, 349] on button "close modal" at bounding box center [764, 392] width 1528 height 784
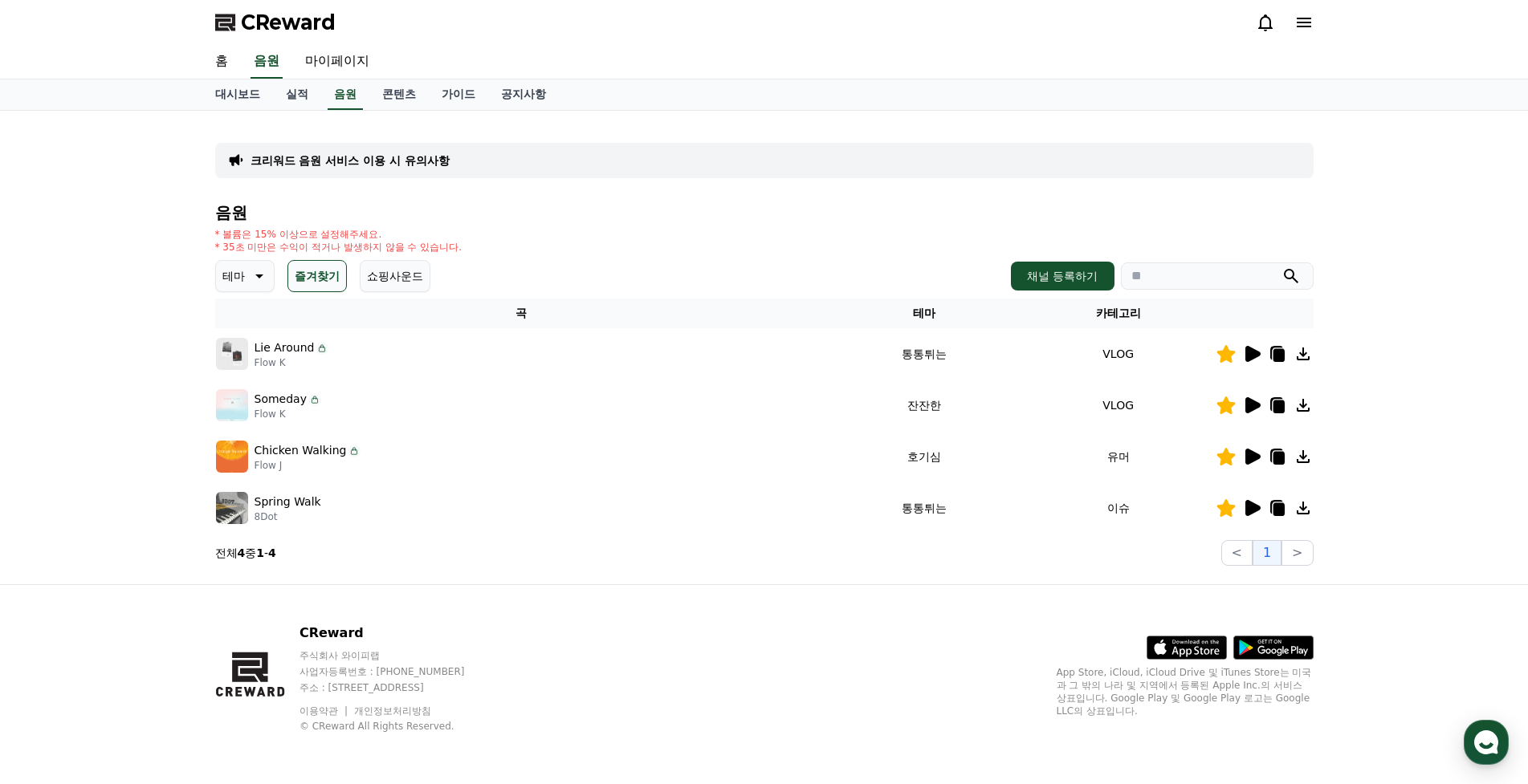
click at [1277, 354] on icon at bounding box center [1278, 355] width 11 height 13
